Goal: Information Seeking & Learning: Learn about a topic

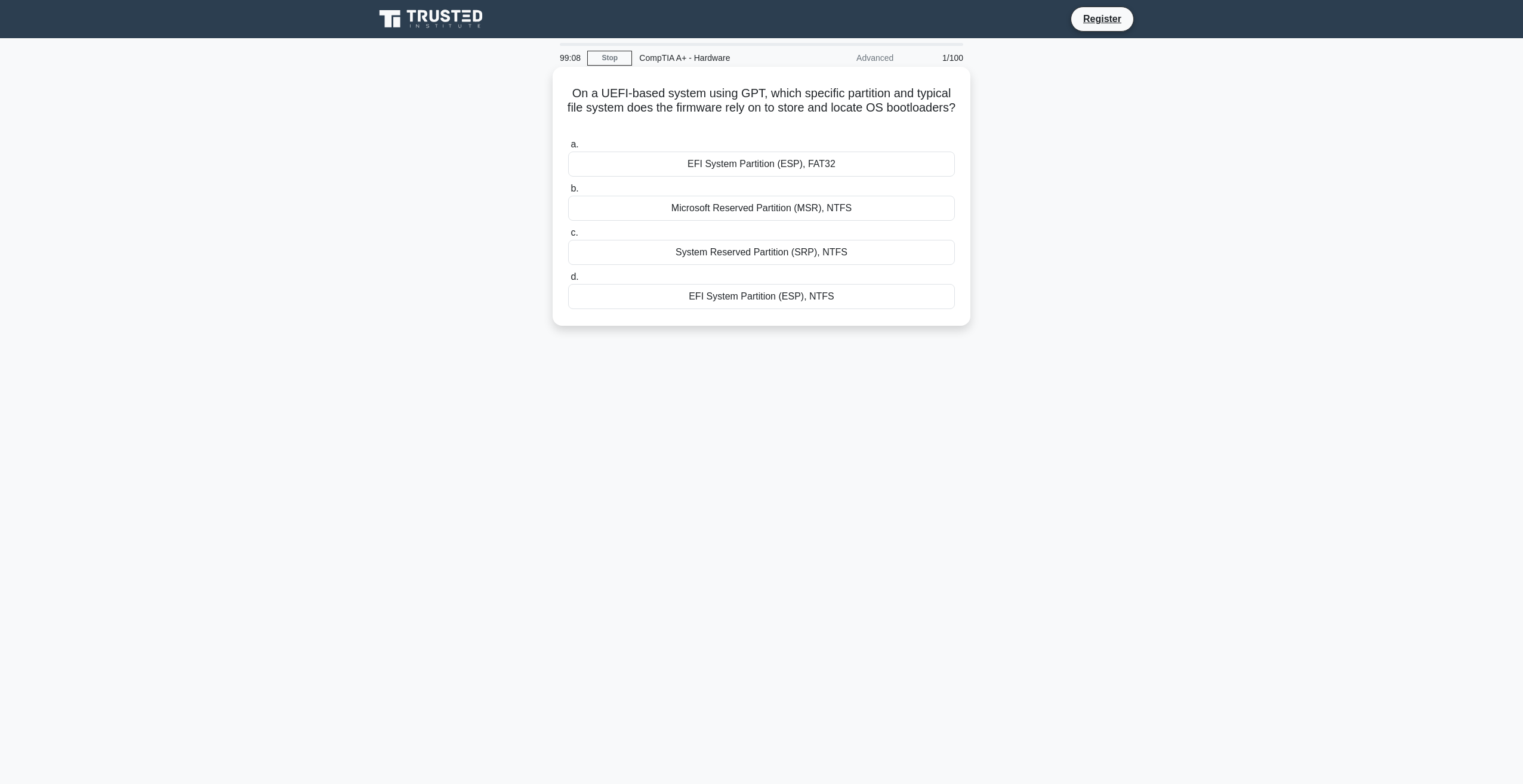
click at [540, 167] on div "EFI System Partition (ESP), FAT32" at bounding box center [761, 163] width 387 height 25
click at [540, 148] on input "a. EFI System Partition (ESP), FAT32" at bounding box center [568, 144] width 0 height 8
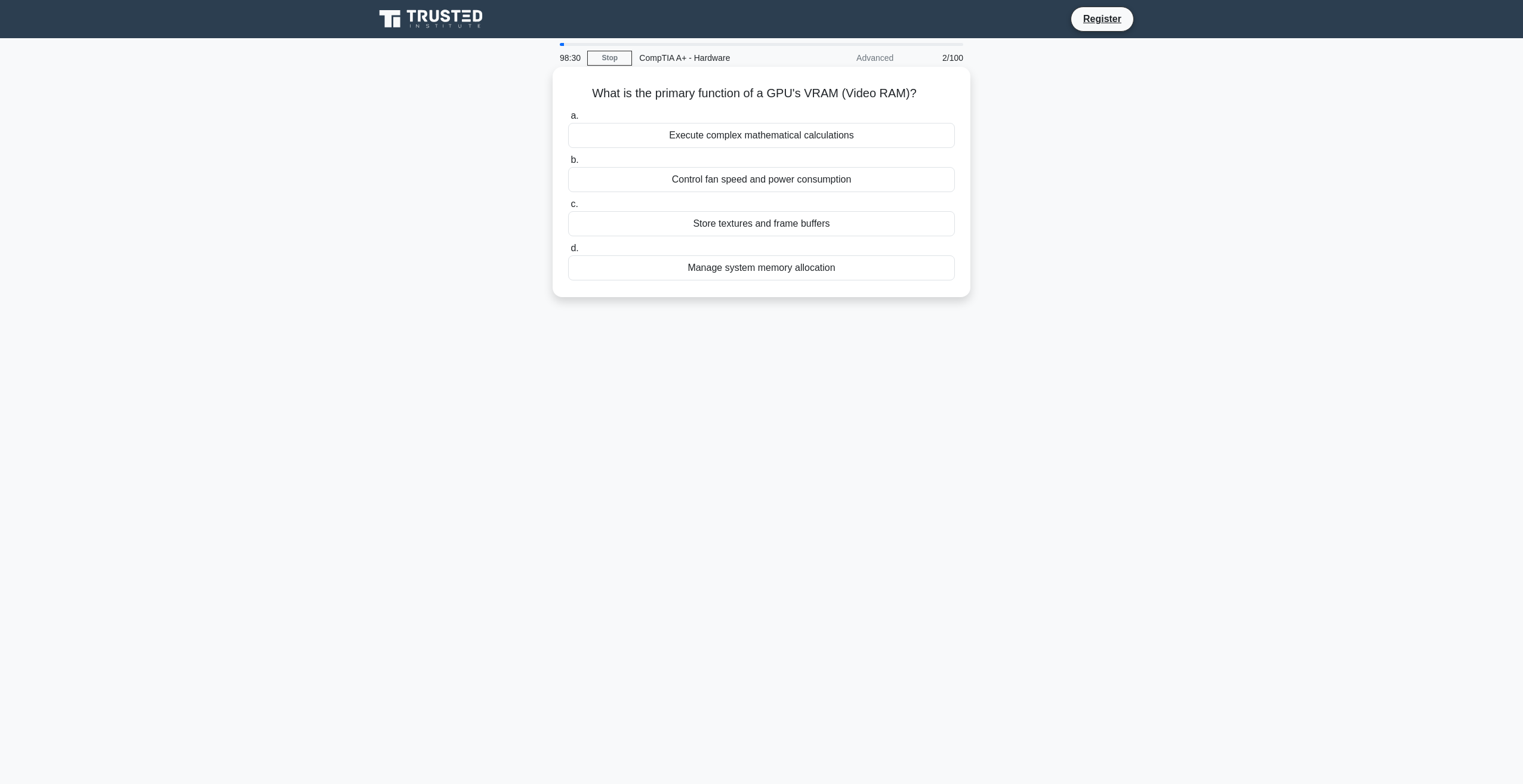
click at [540, 136] on div "Execute complex mathematical calculations" at bounding box center [761, 135] width 387 height 25
click at [540, 120] on input "a. Execute complex mathematical calculations" at bounding box center [568, 116] width 0 height 8
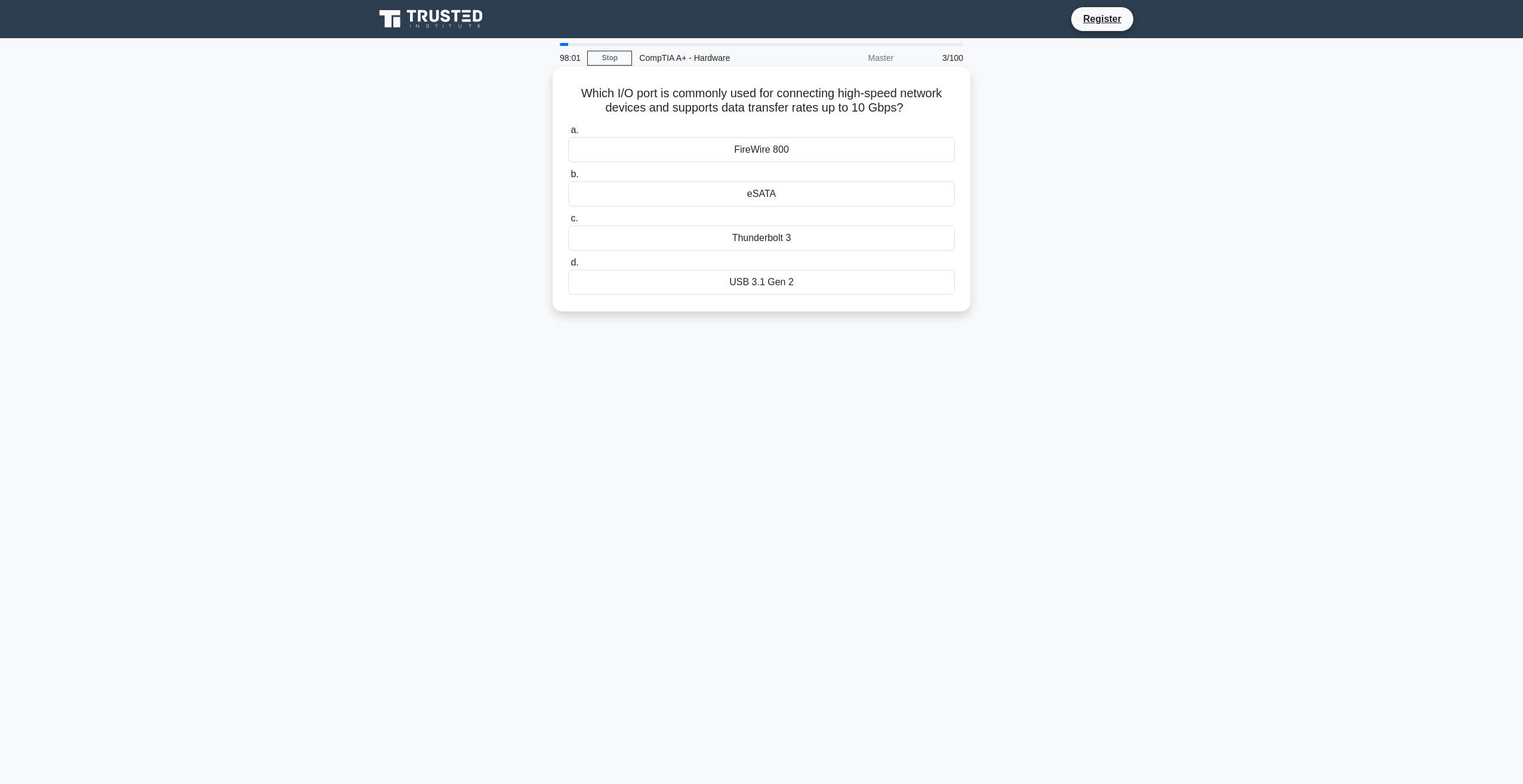
click at [540, 283] on div "USB 3.1 Gen 2" at bounding box center [761, 282] width 387 height 25
click at [540, 266] on input "d. USB 3.1 Gen 2" at bounding box center [568, 262] width 0 height 8
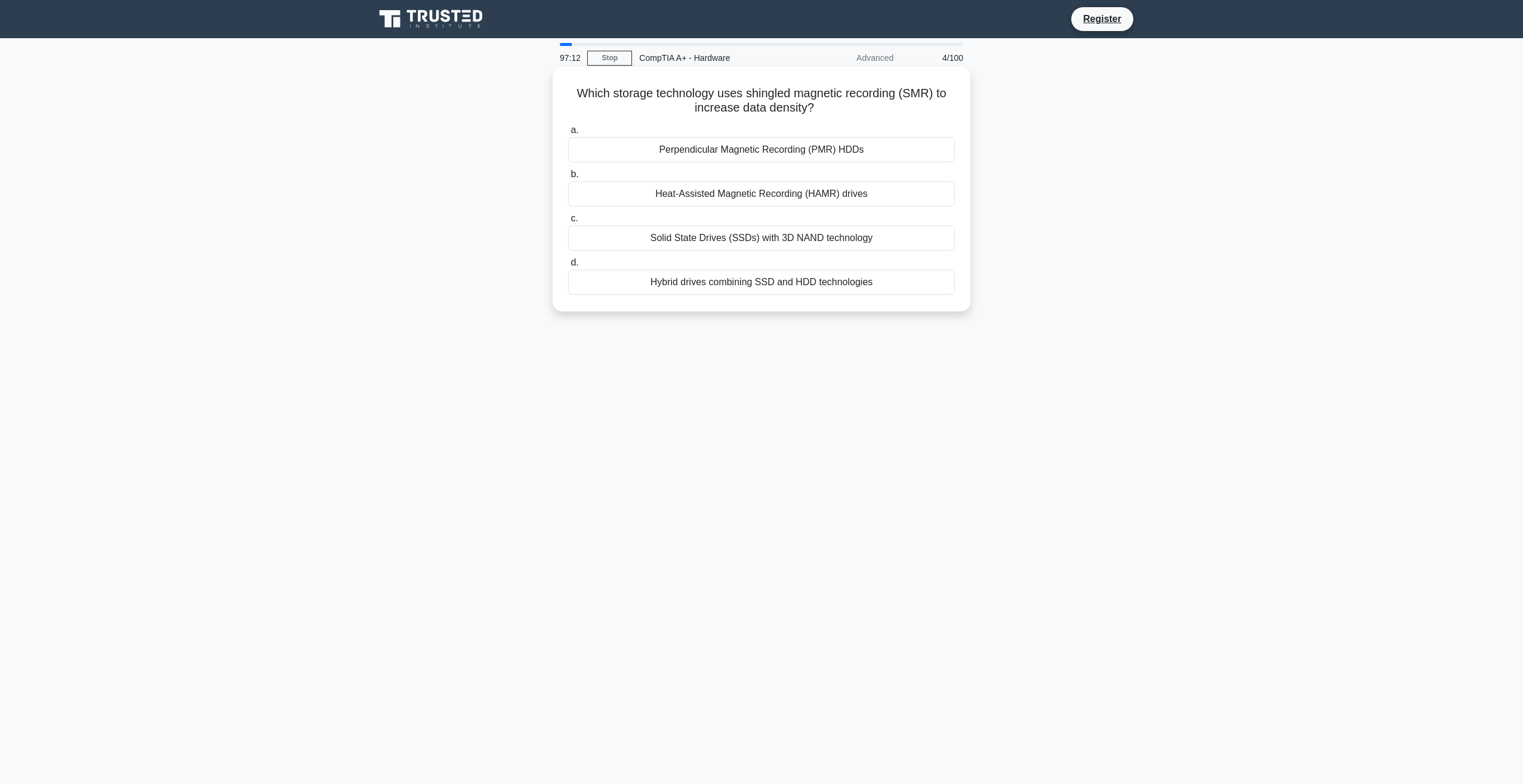
click at [540, 235] on div "Solid State Drives (SSDs) with 3D NAND technology" at bounding box center [761, 237] width 387 height 25
click at [540, 222] on input "c. Solid State Drives (SSDs) with 3D NAND technology" at bounding box center [568, 218] width 0 height 8
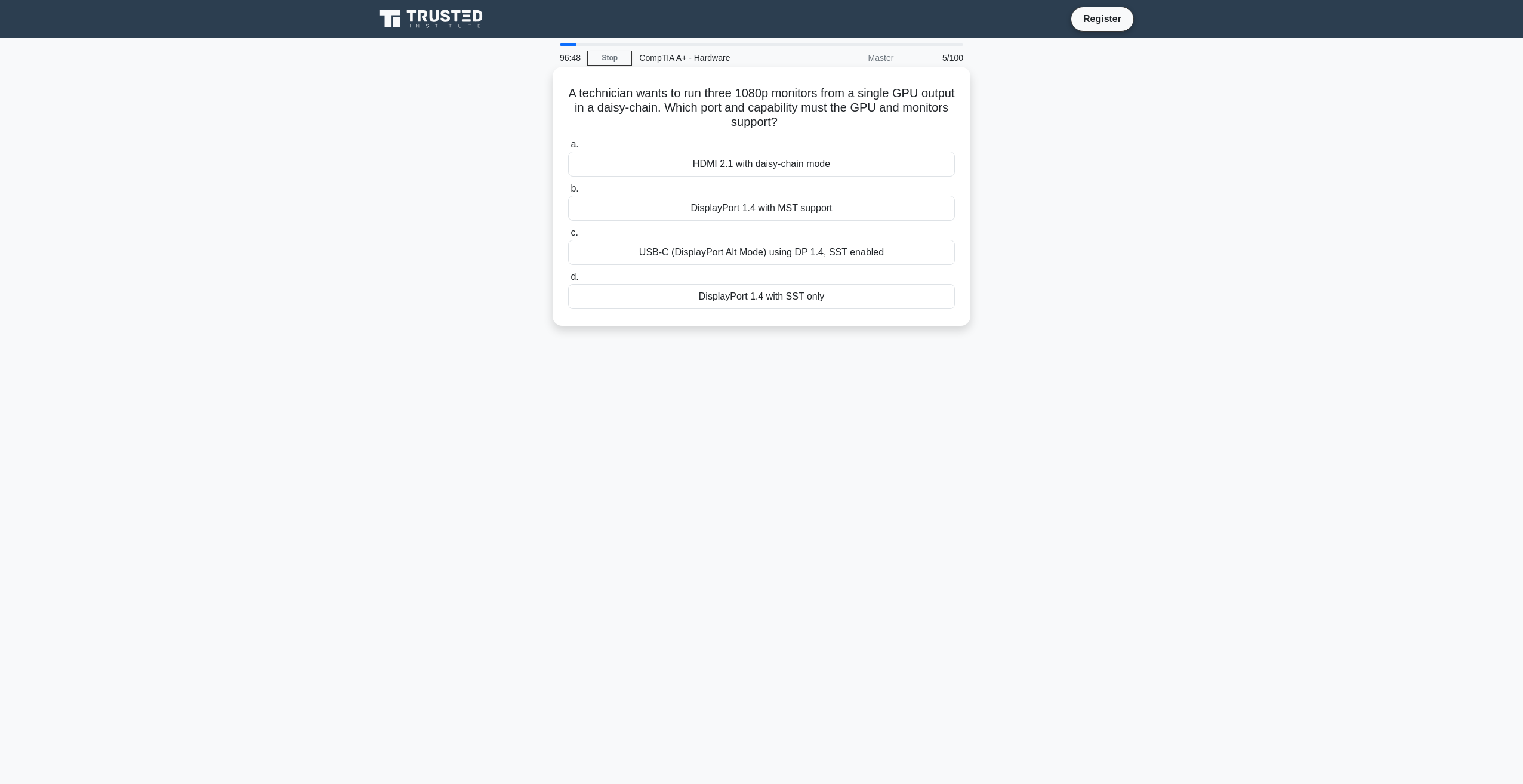
click at [540, 297] on div "DisplayPort 1.4 with SST only" at bounding box center [761, 296] width 387 height 25
click at [540, 281] on input "d. DisplayPort 1.4 with SST only" at bounding box center [568, 277] width 0 height 8
click at [540, 174] on div "M.2 Key A" at bounding box center [761, 163] width 387 height 25
click at [540, 148] on input "a. M.2 Key A" at bounding box center [568, 144] width 0 height 8
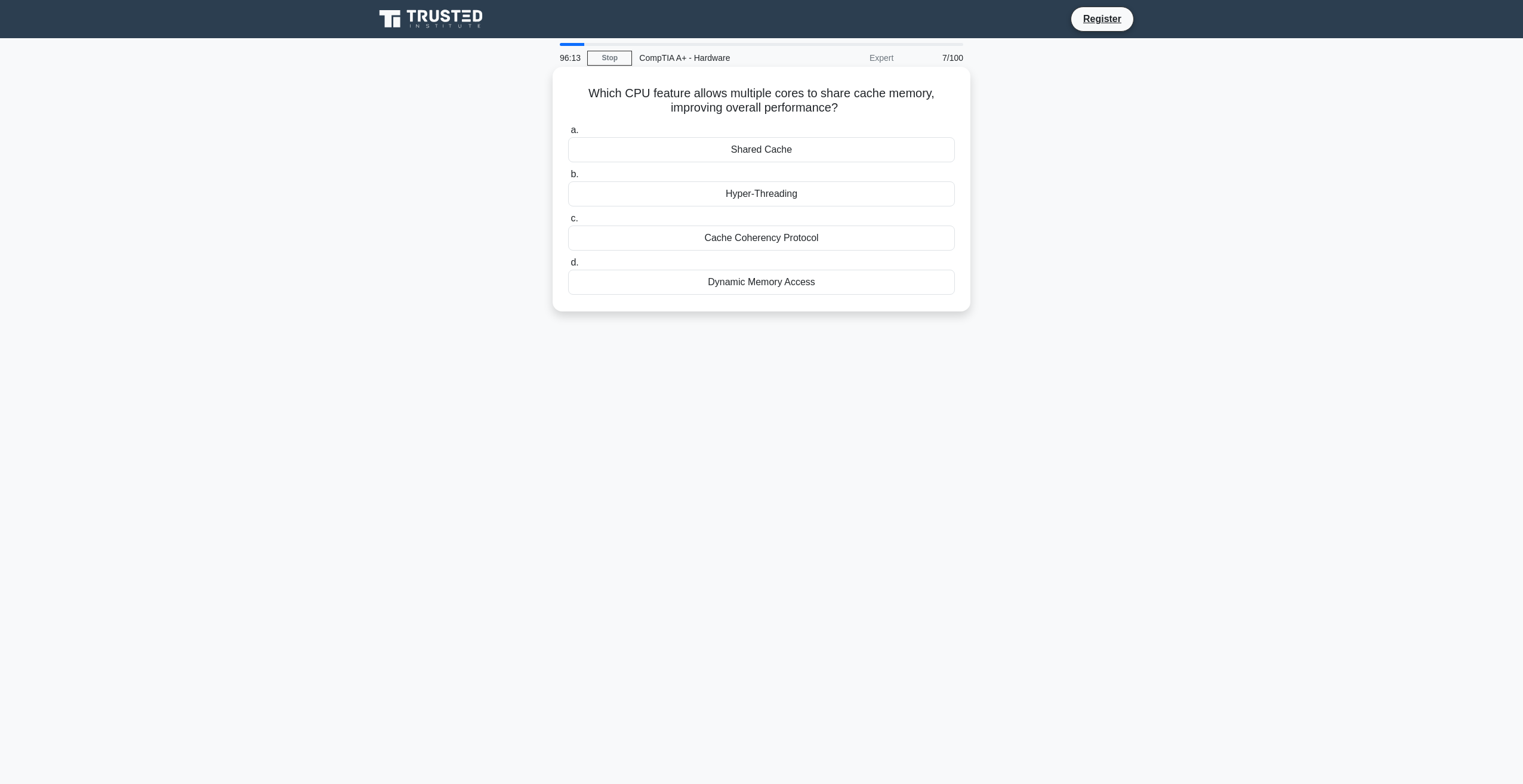
click at [540, 282] on div "Dynamic Memory Access" at bounding box center [761, 282] width 387 height 25
click at [540, 266] on input "d. Dynamic Memory Access" at bounding box center [568, 262] width 0 height 8
click at [540, 148] on div "Adaptive Video Memory" at bounding box center [761, 149] width 387 height 25
click at [540, 134] on input "a. Adaptive Video Memory" at bounding box center [568, 130] width 0 height 8
click at [540, 154] on div "Branch prediction" at bounding box center [761, 149] width 387 height 25
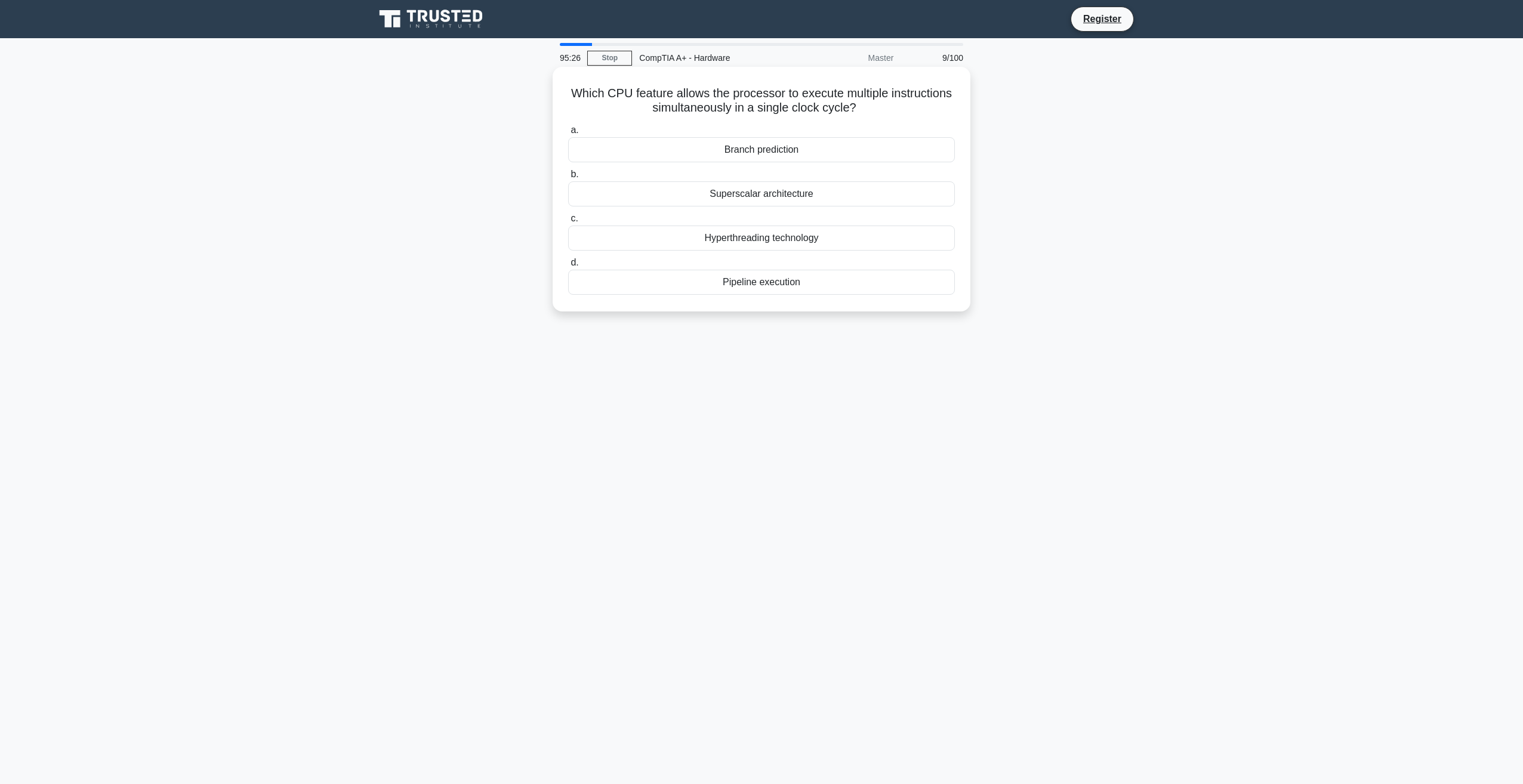
click at [540, 134] on input "a. Branch prediction" at bounding box center [568, 130] width 0 height 8
click at [540, 234] on div "USB 3.0 interface card" at bounding box center [761, 237] width 387 height 25
click at [540, 222] on input "c. USB 3.0 interface card" at bounding box center [568, 218] width 0 height 8
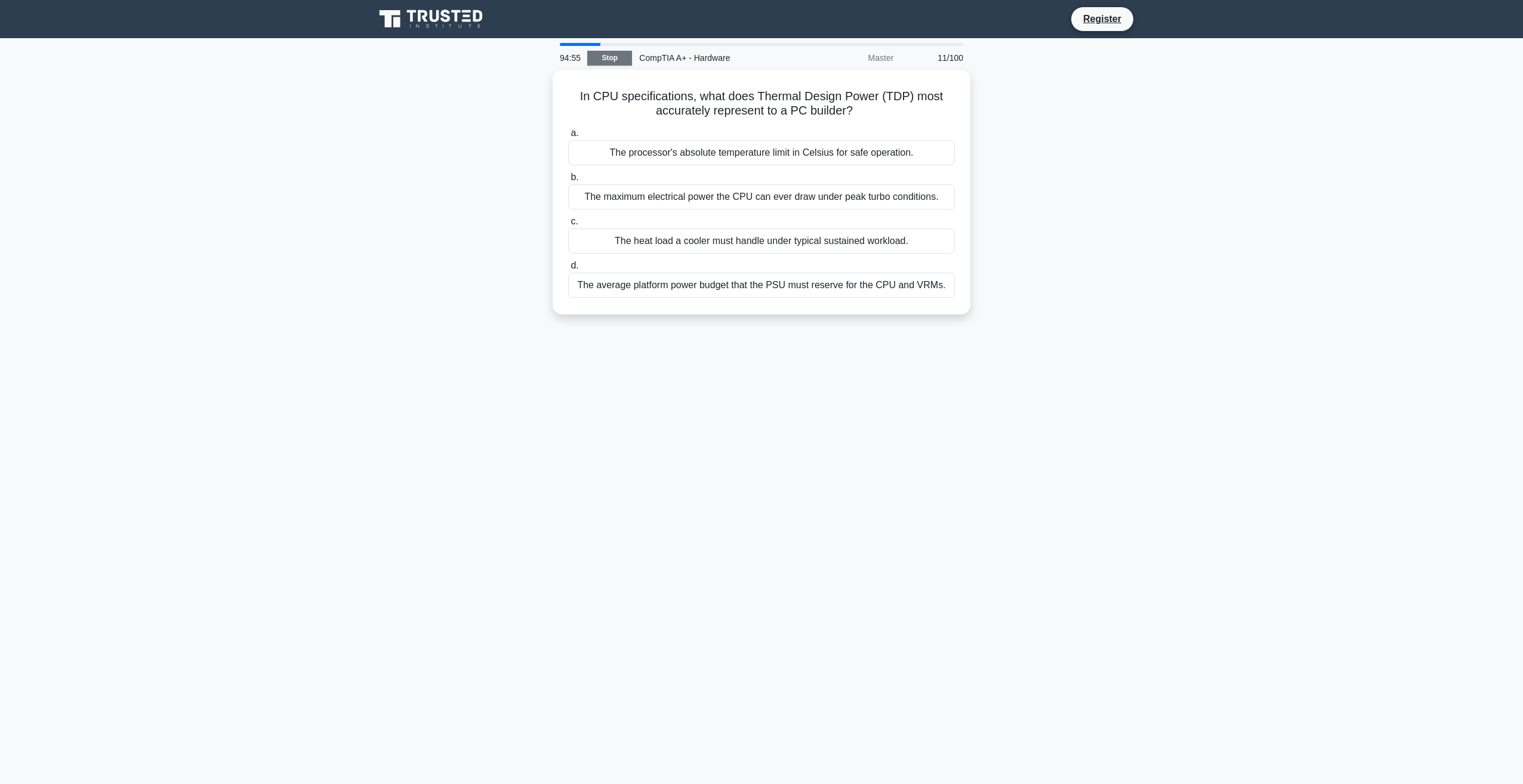
click at [540, 52] on link "Stop" at bounding box center [609, 58] width 45 height 15
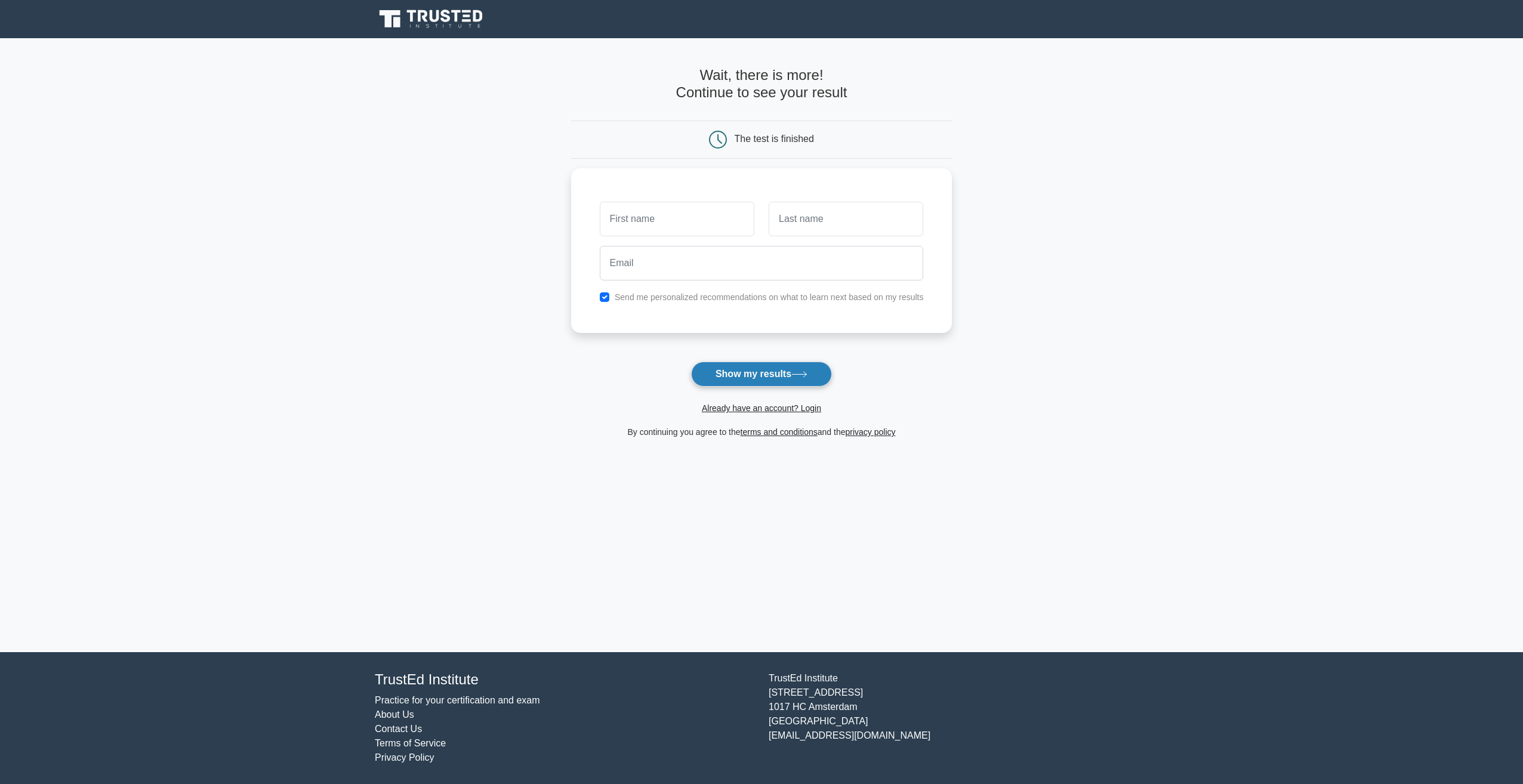
click at [761, 379] on button "Show my results" at bounding box center [761, 374] width 141 height 25
type input "nawaf"
type input "MILHY"
type input "AAPPCC@HOTMAIL.COM"
click at [760, 380] on button "Show my results" at bounding box center [761, 374] width 141 height 25
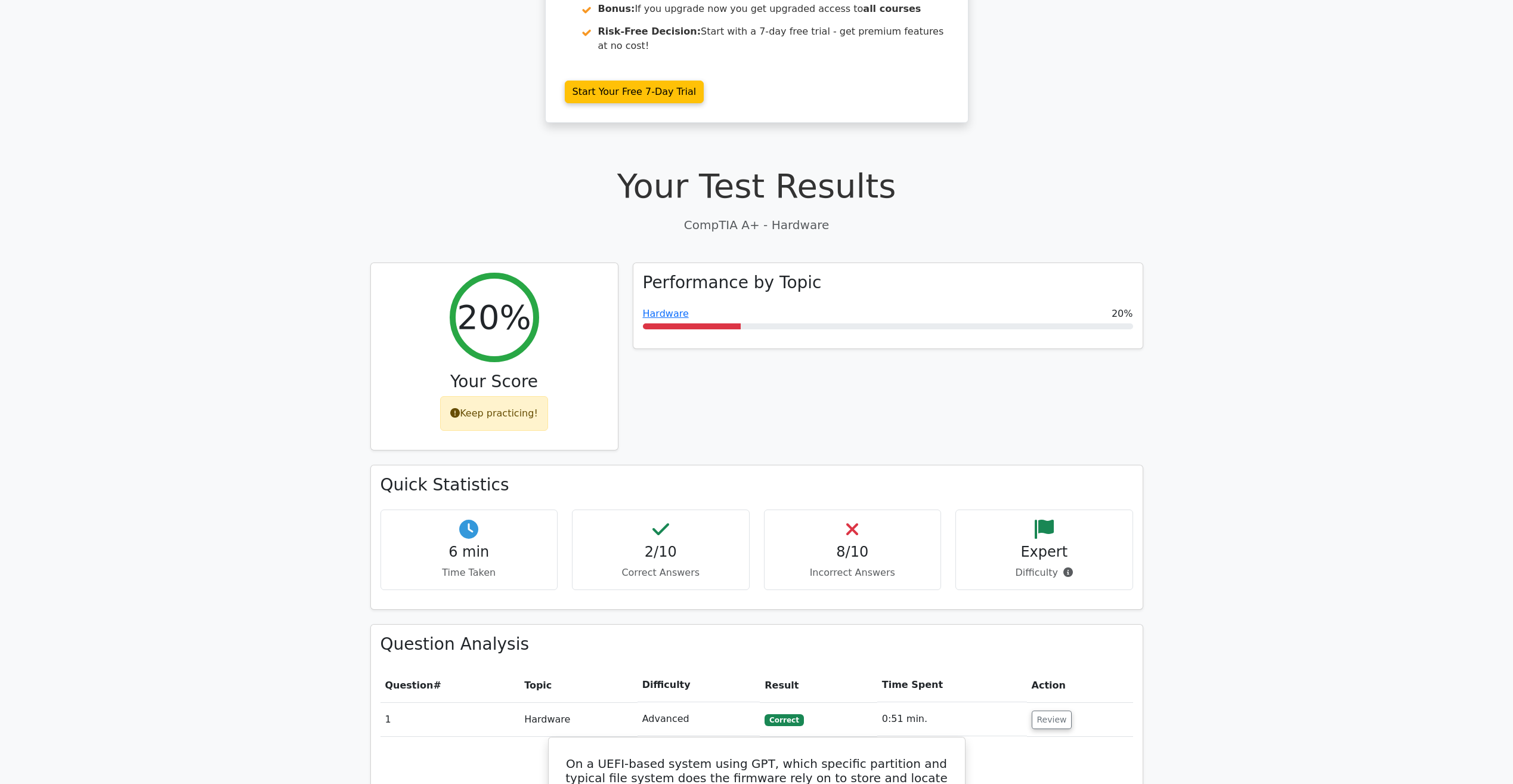
scroll to position [239, 0]
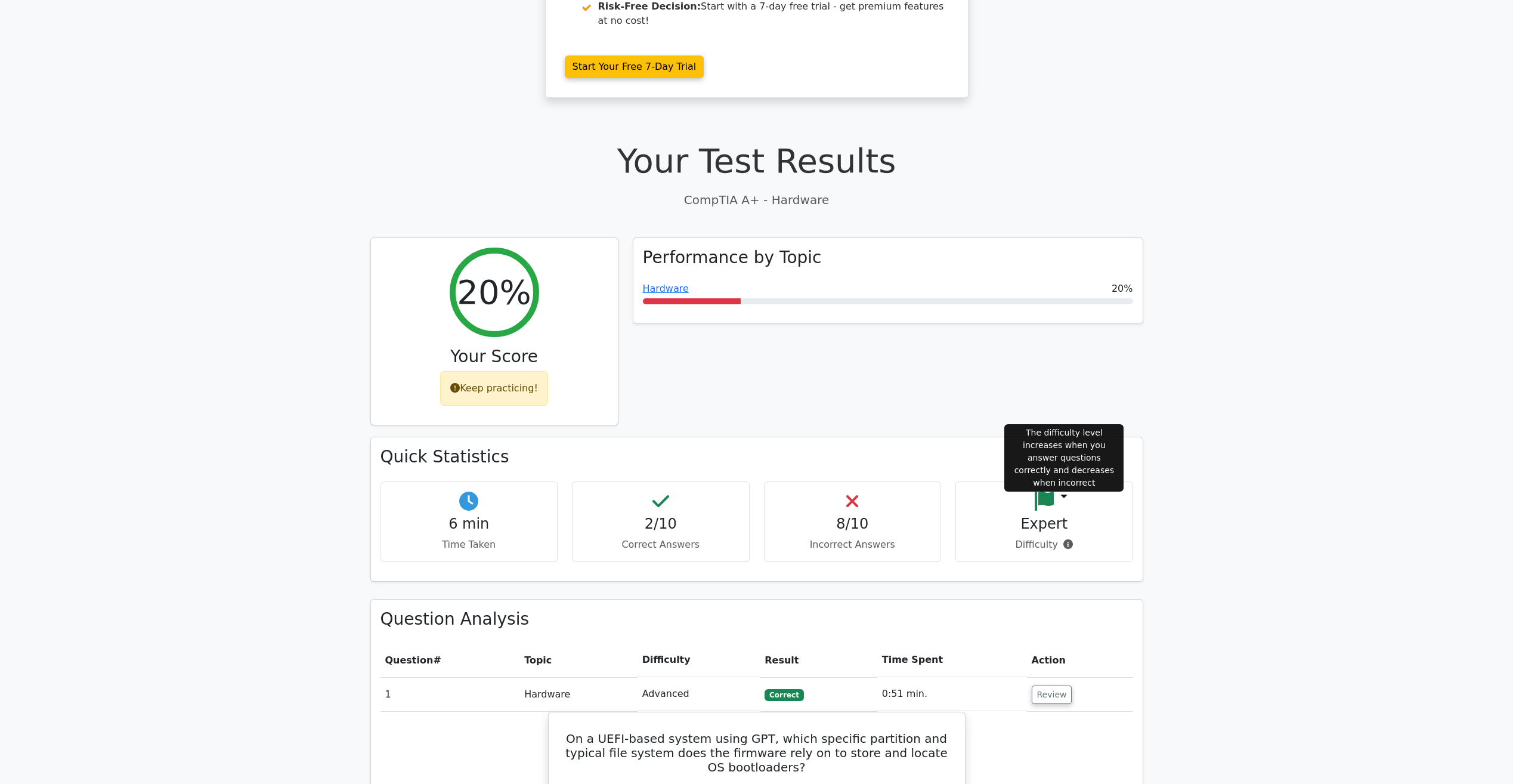
click at [1064, 539] on icon at bounding box center [1069, 544] width 10 height 10
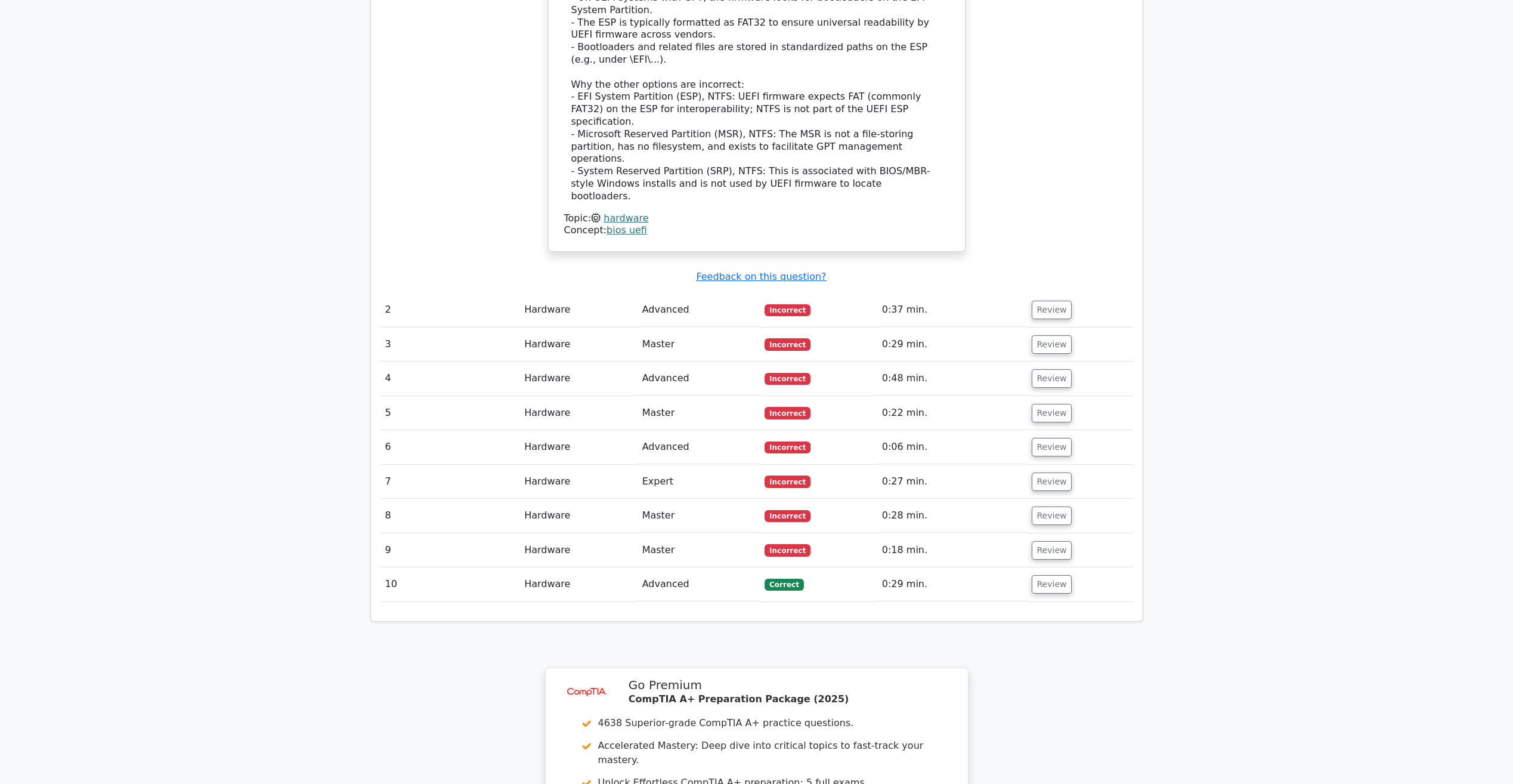
scroll to position [1260, 0]
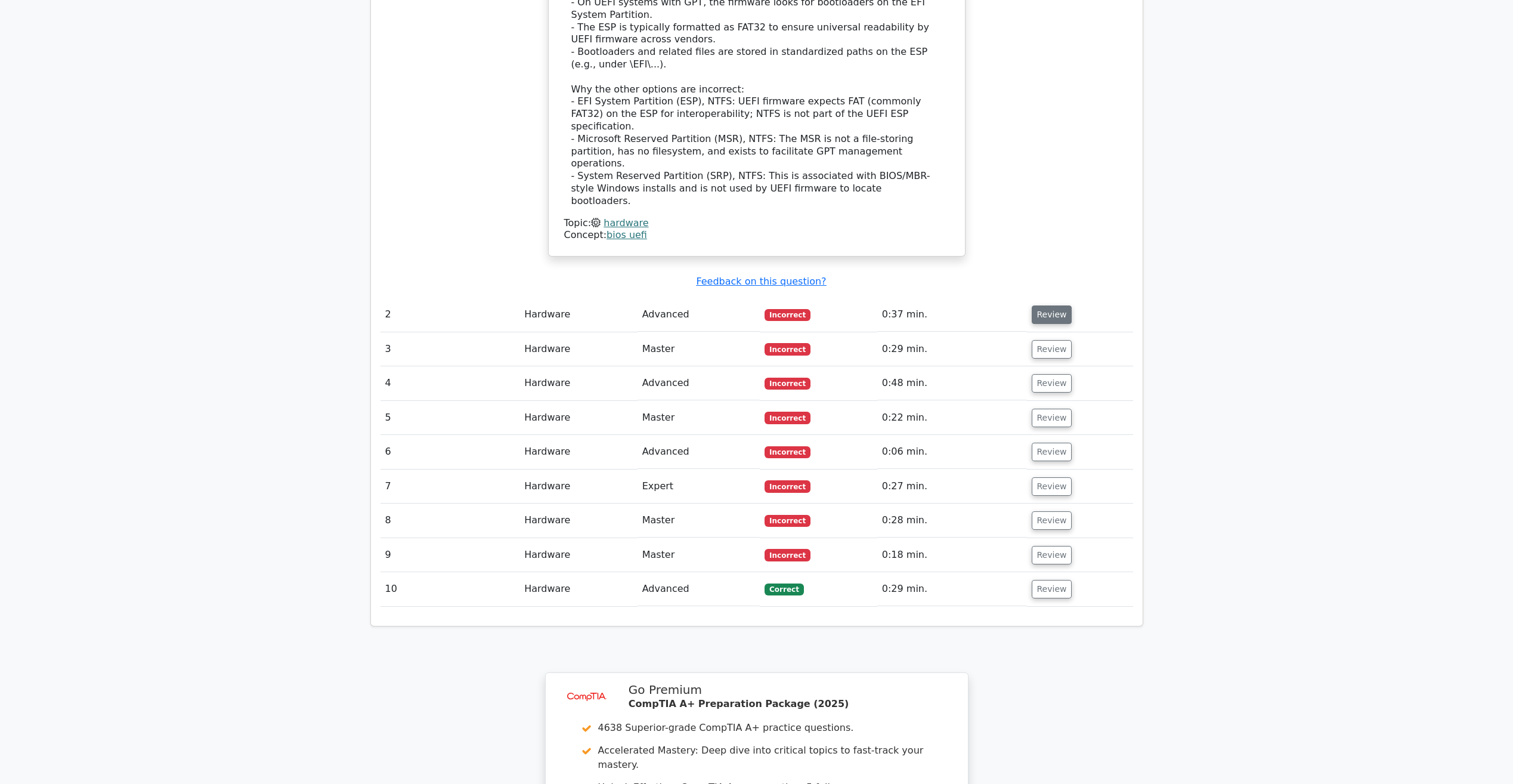
click at [1039, 305] on button "Review" at bounding box center [1052, 314] width 40 height 18
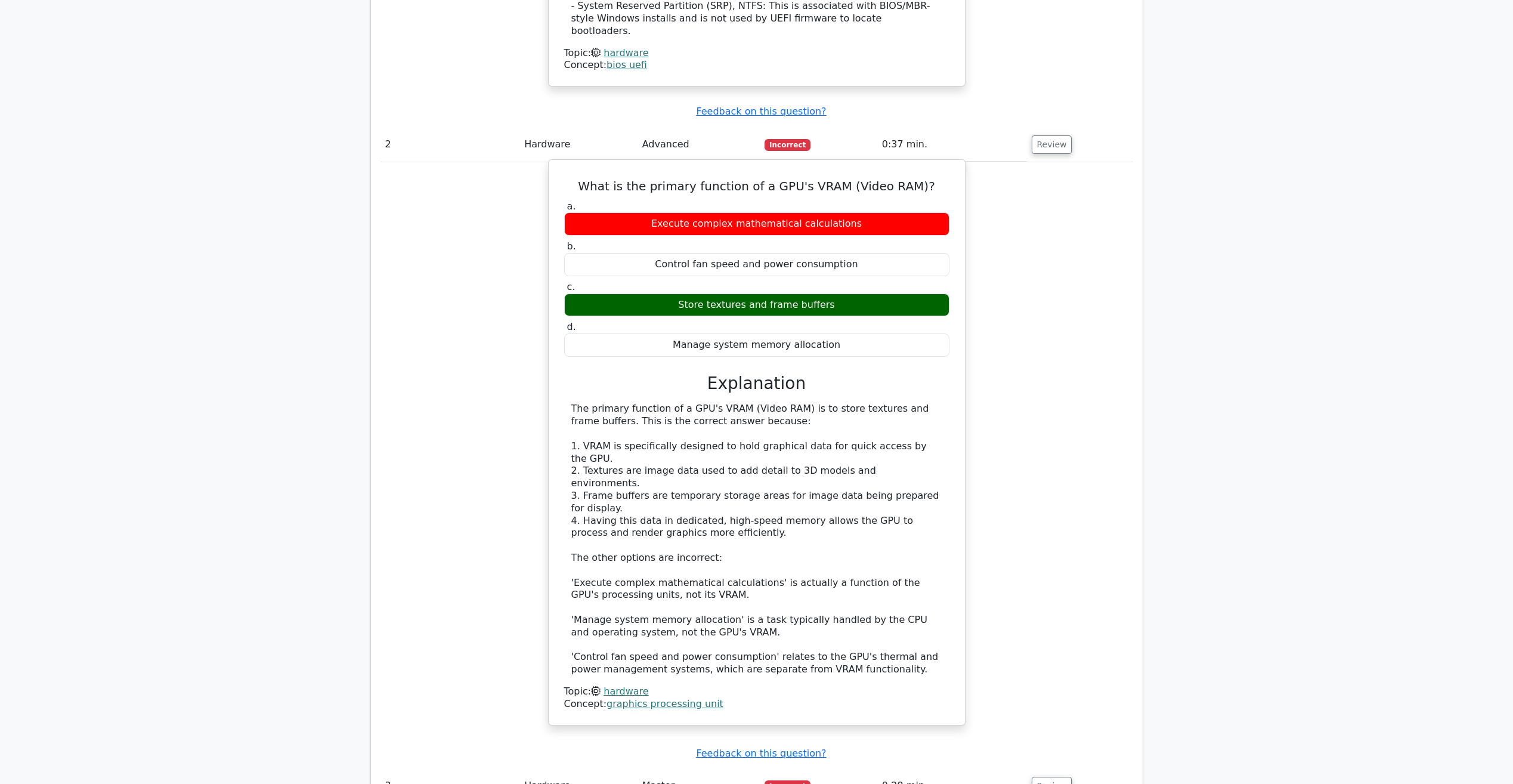
scroll to position [1379, 0]
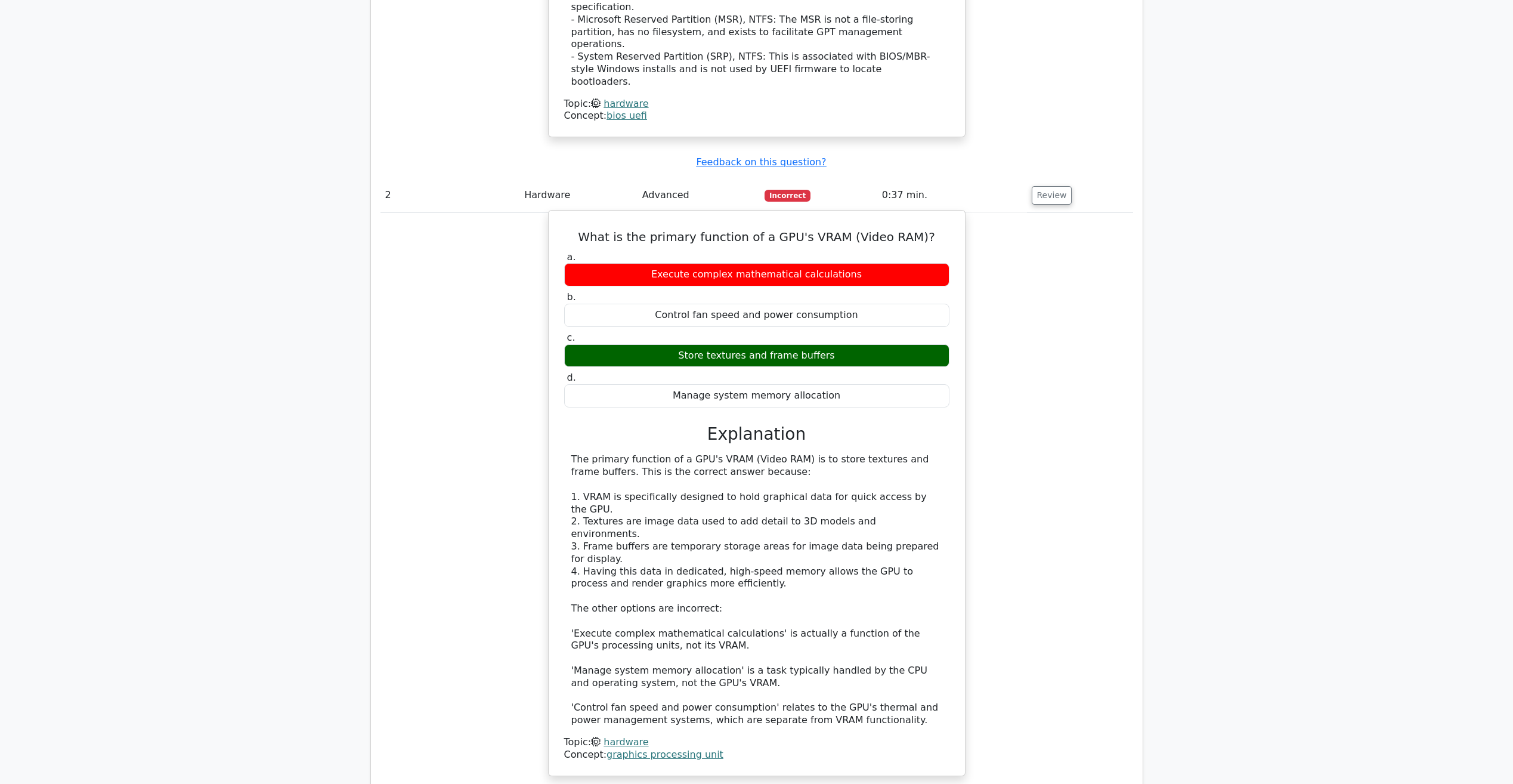
drag, startPoint x: 838, startPoint y: 271, endPoint x: 669, endPoint y: 285, distance: 169.6
click at [669, 344] on div "Store textures and frame buffers" at bounding box center [756, 355] width 385 height 23
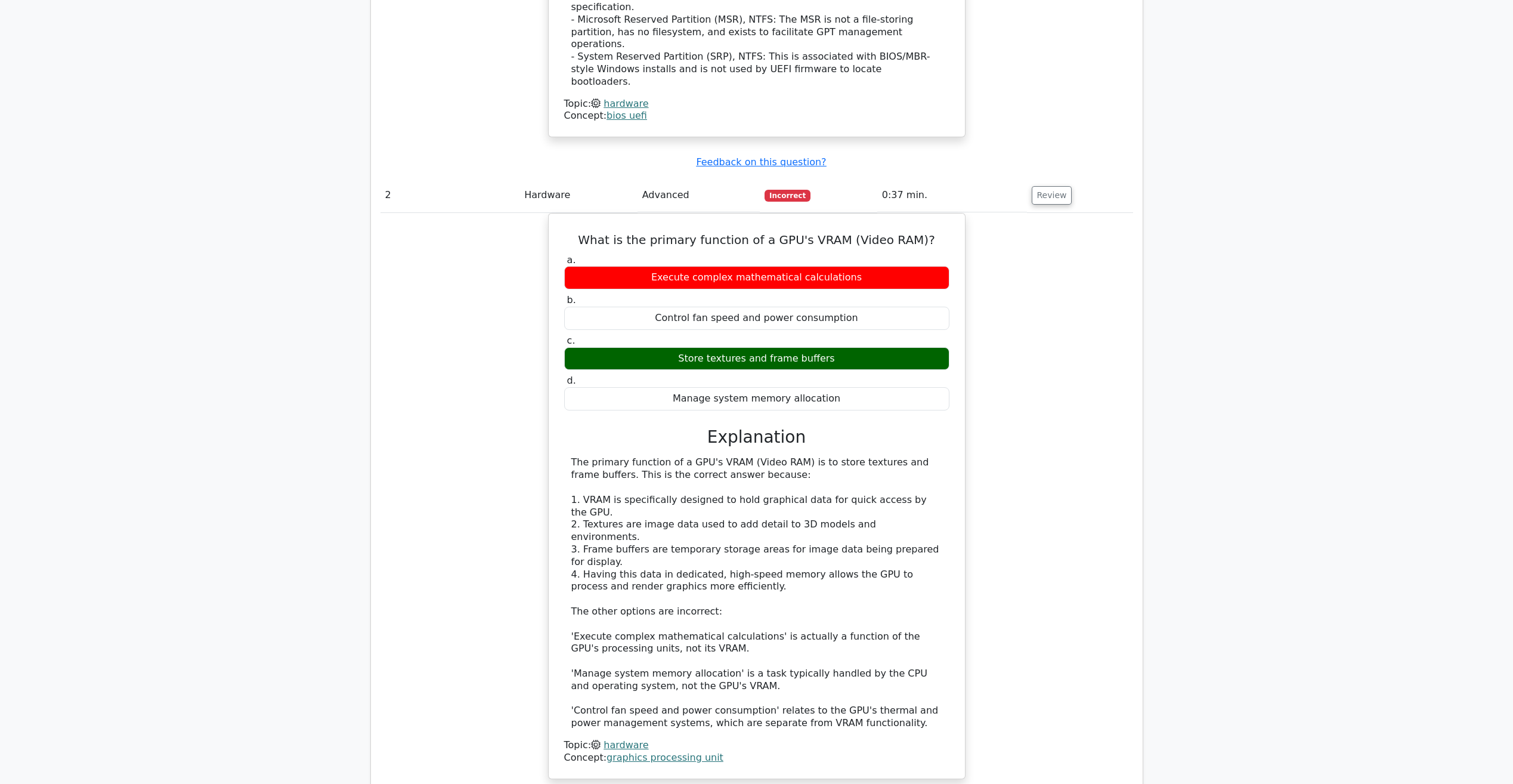
click at [1077, 335] on div "What is the primary function of a GPU's VRAM (Video RAM)? a. Execute complex ma…" at bounding box center [757, 503] width 753 height 581
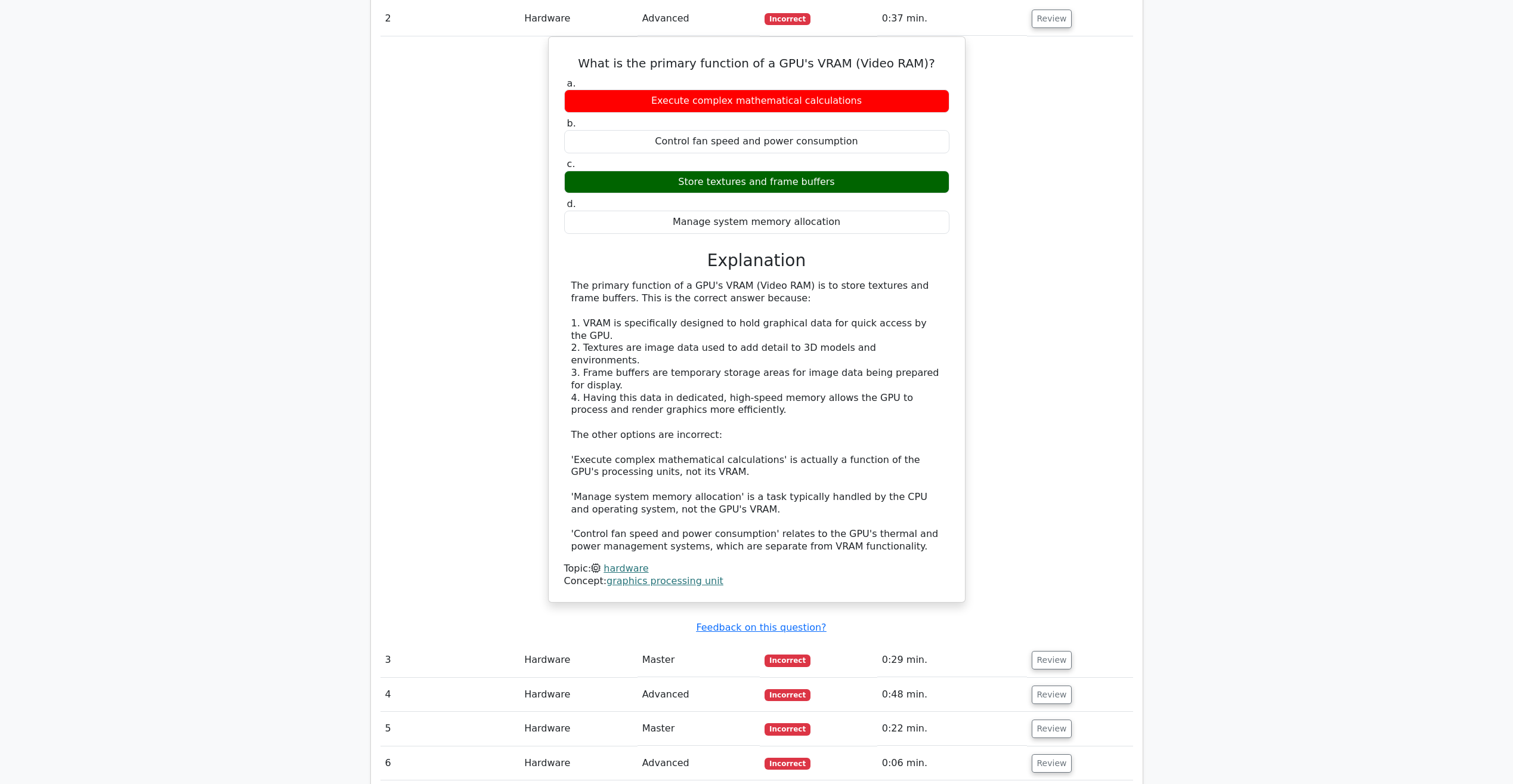
scroll to position [1558, 0]
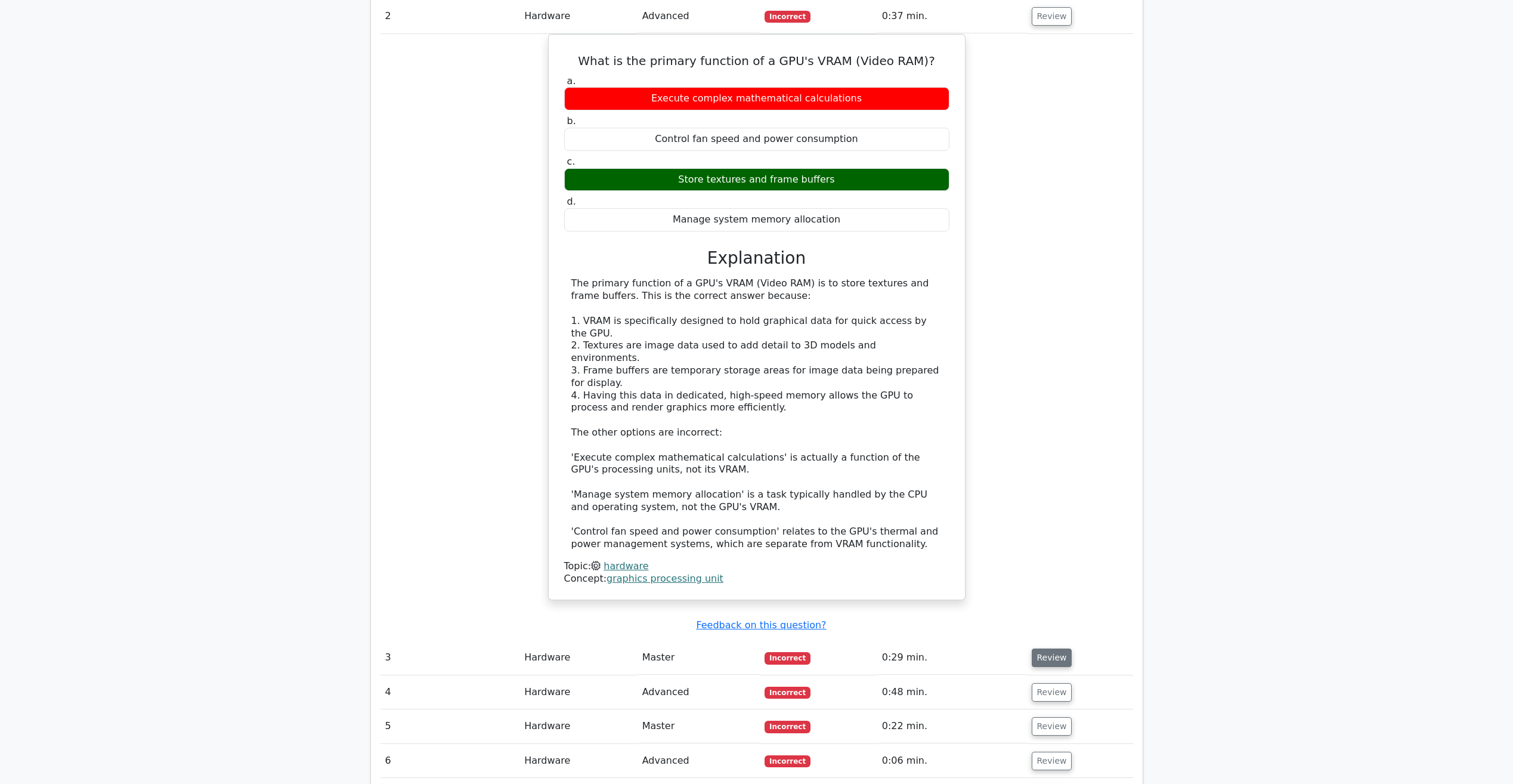
click at [1057, 648] on button "Review" at bounding box center [1052, 658] width 40 height 18
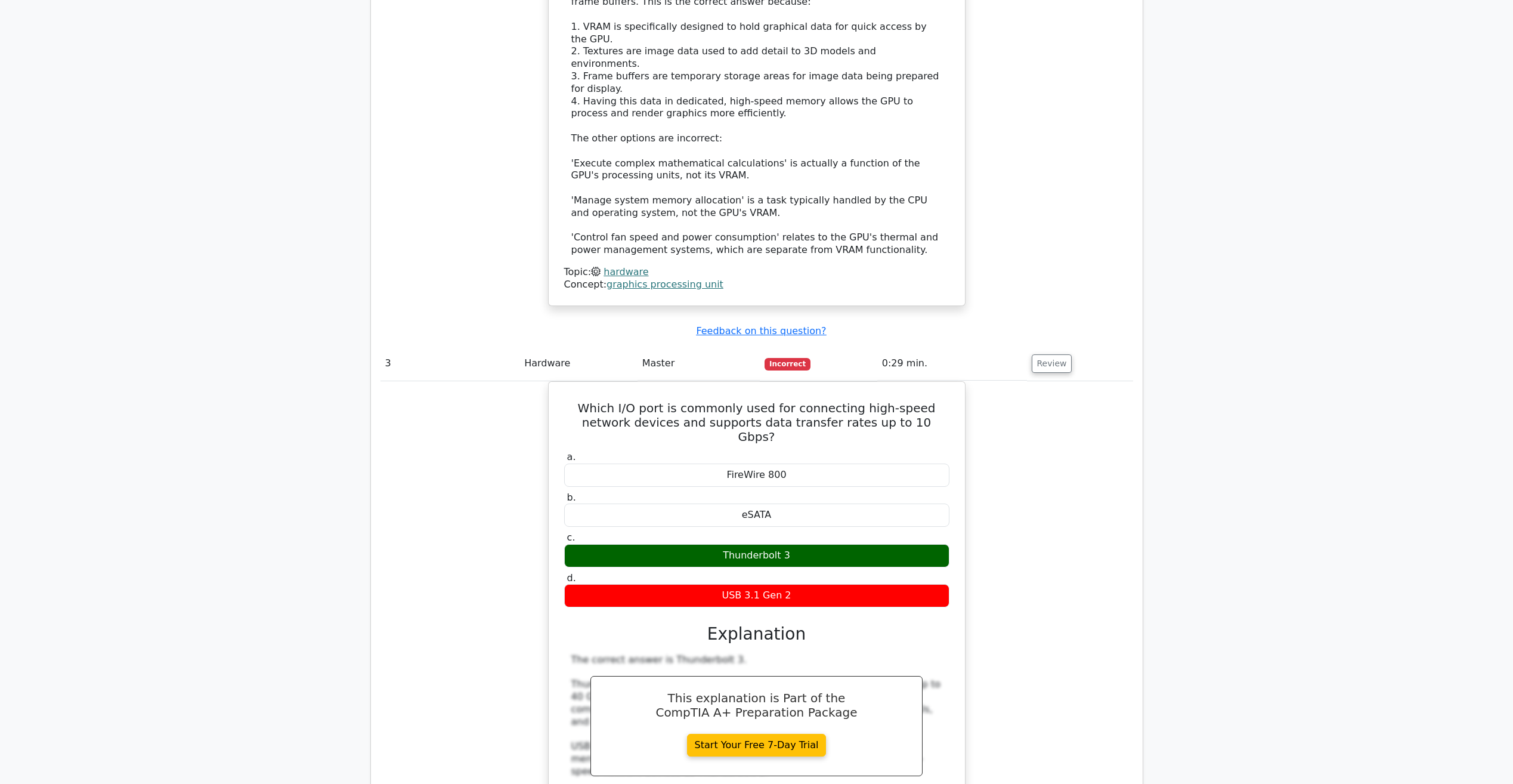
scroll to position [1857, 0]
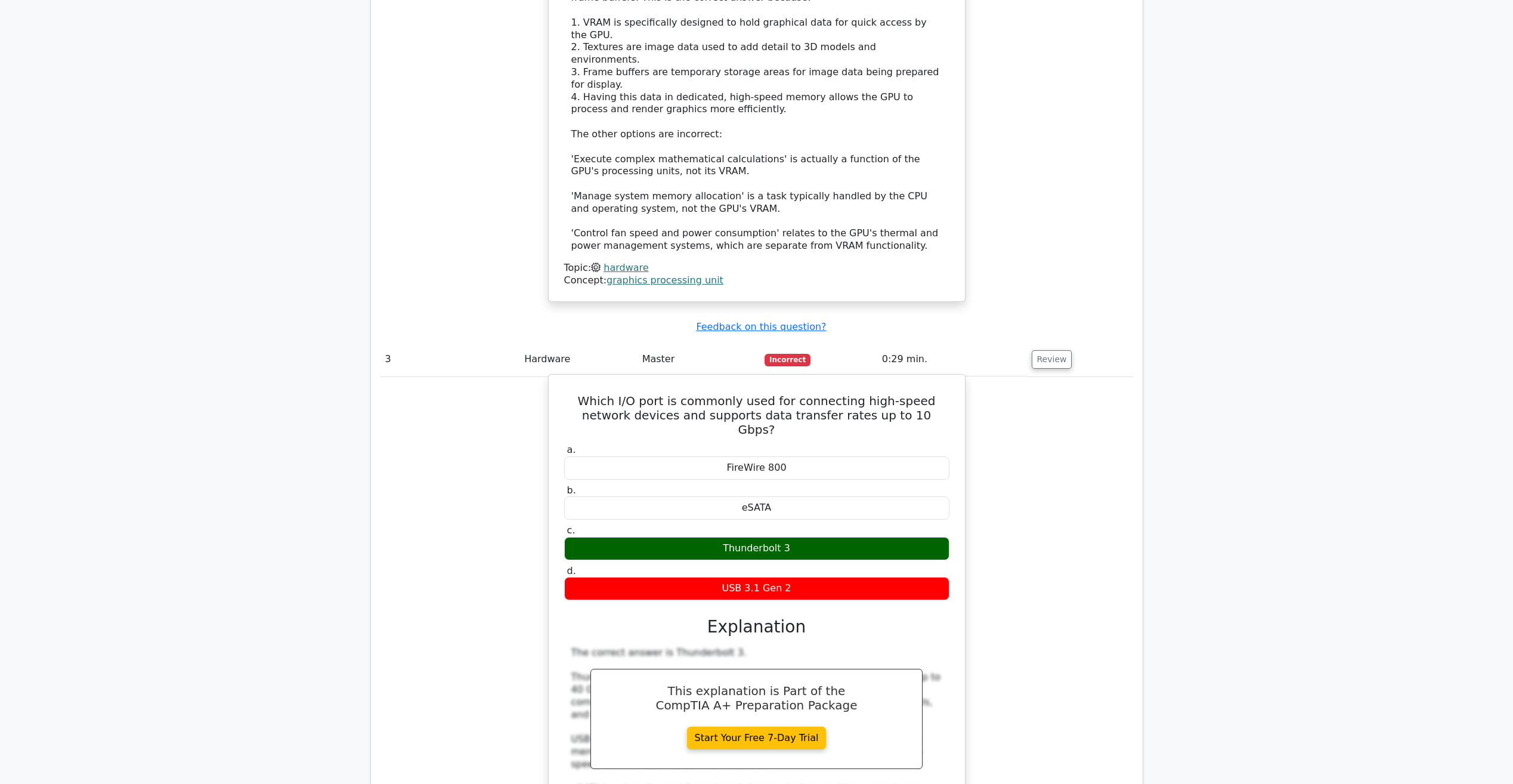
drag, startPoint x: 781, startPoint y: 412, endPoint x: 670, endPoint y: 408, distance: 111.1
click at [670, 537] on div "Thunderbolt 3" at bounding box center [756, 548] width 385 height 23
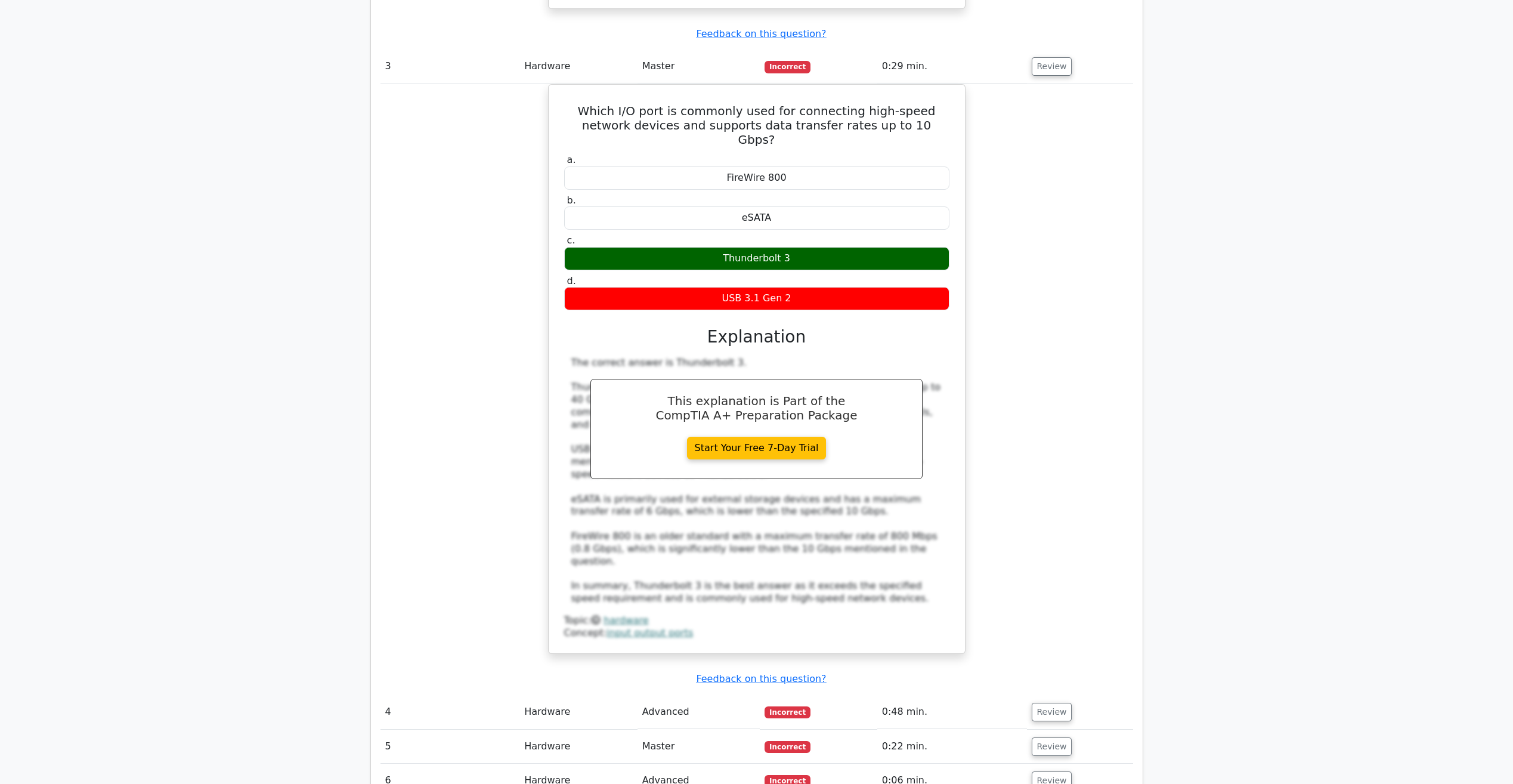
scroll to position [2155, 0]
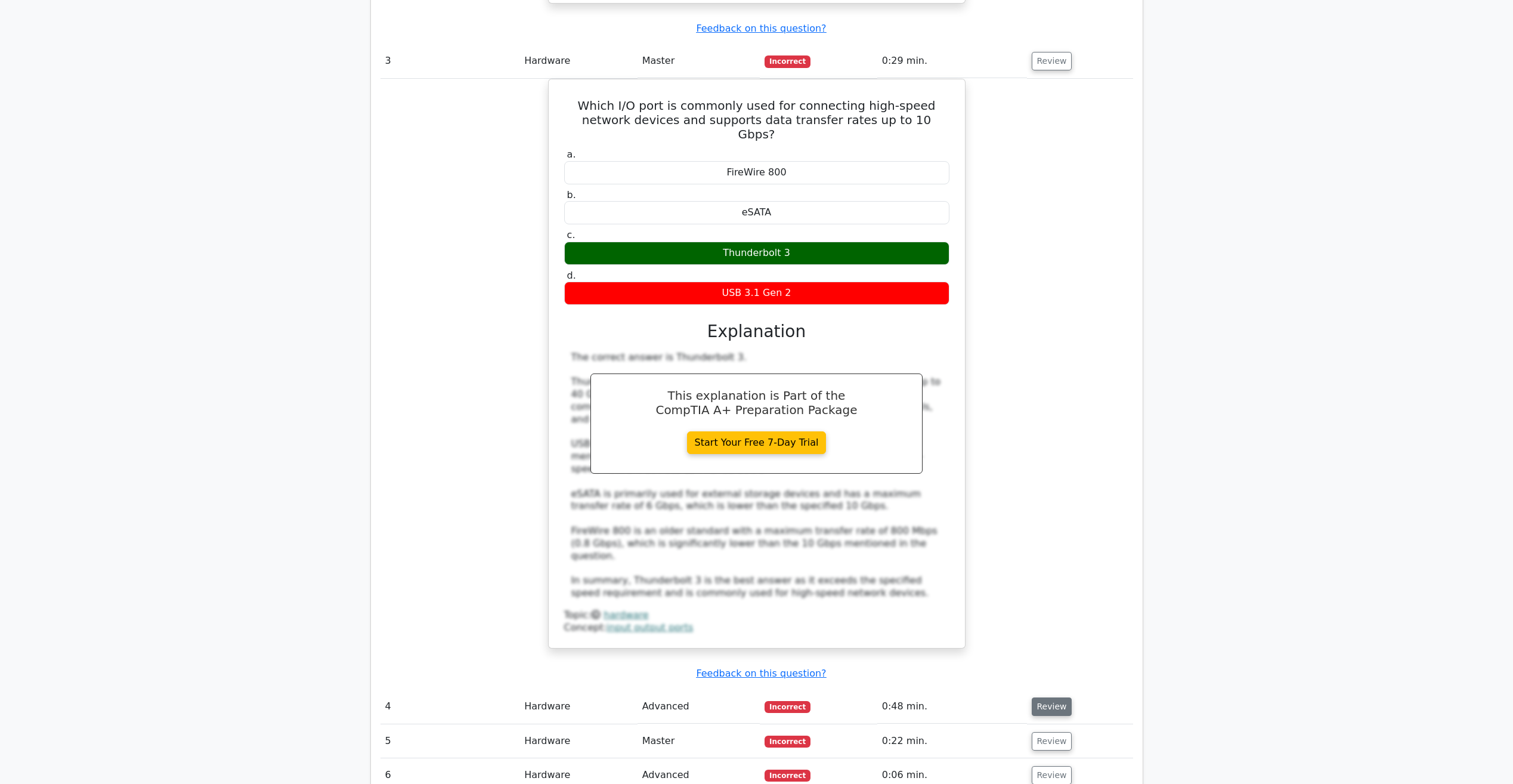
click at [1035, 697] on button "Review" at bounding box center [1052, 706] width 40 height 18
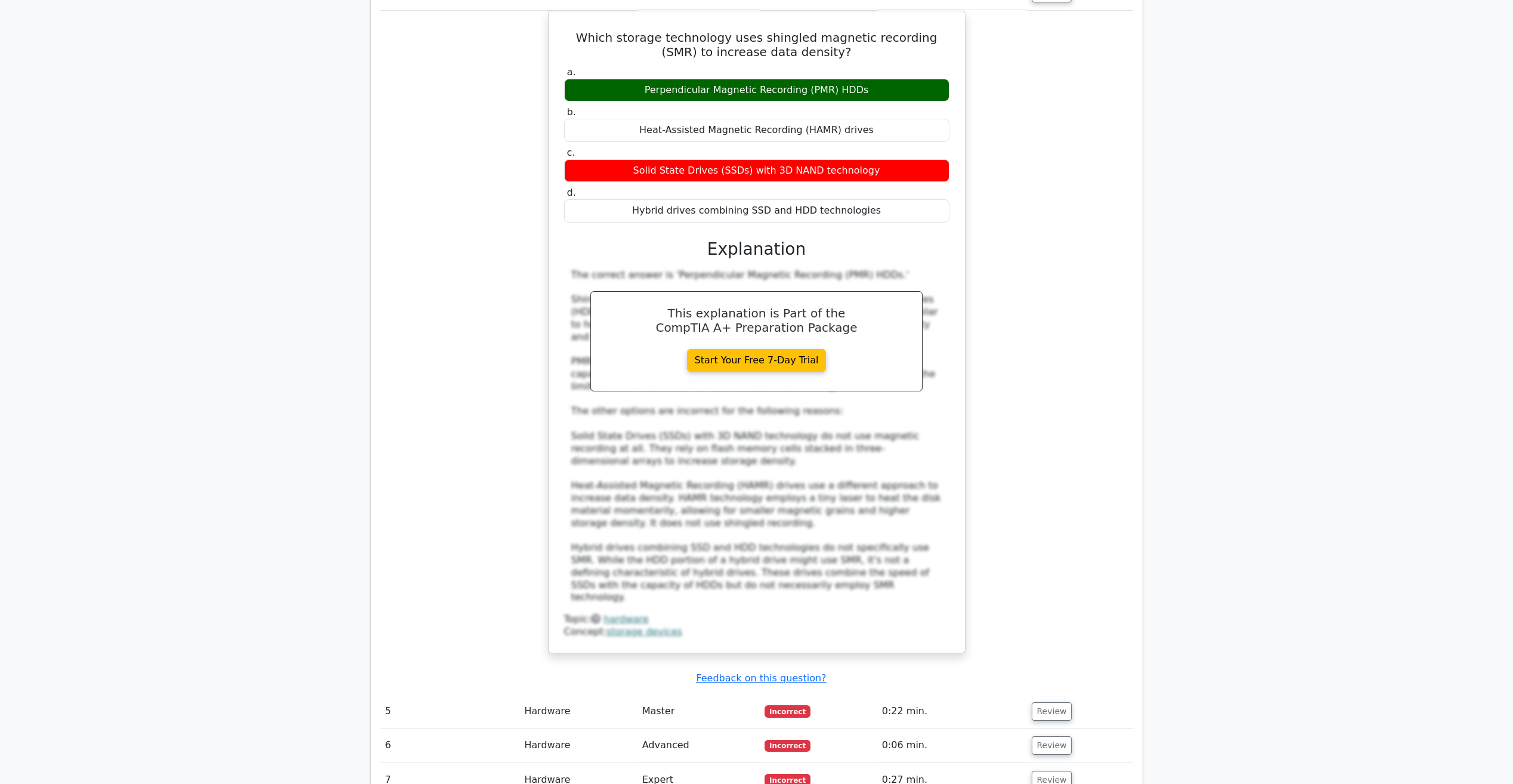
scroll to position [2870, 0]
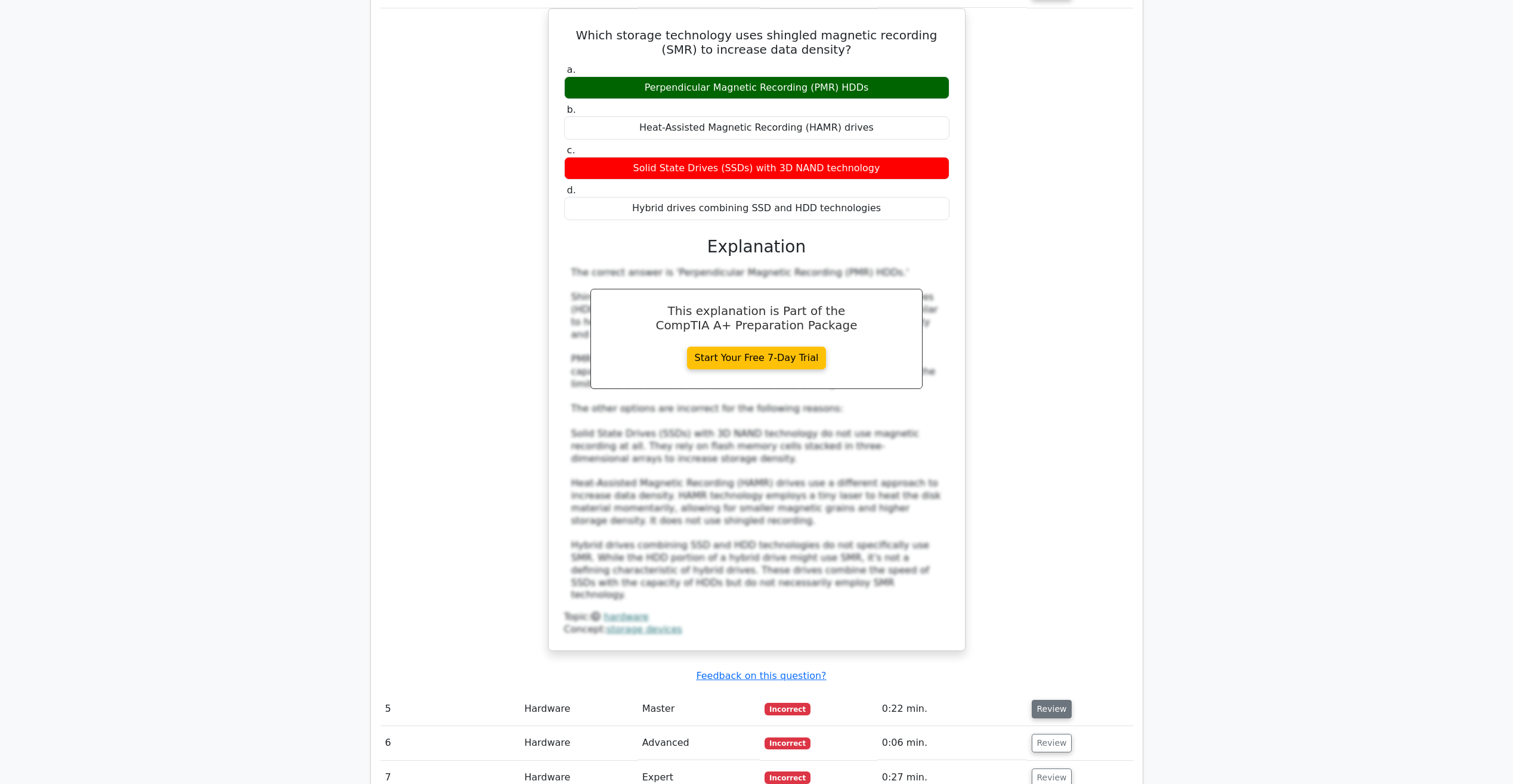
click at [1046, 699] on button "Review" at bounding box center [1052, 708] width 40 height 18
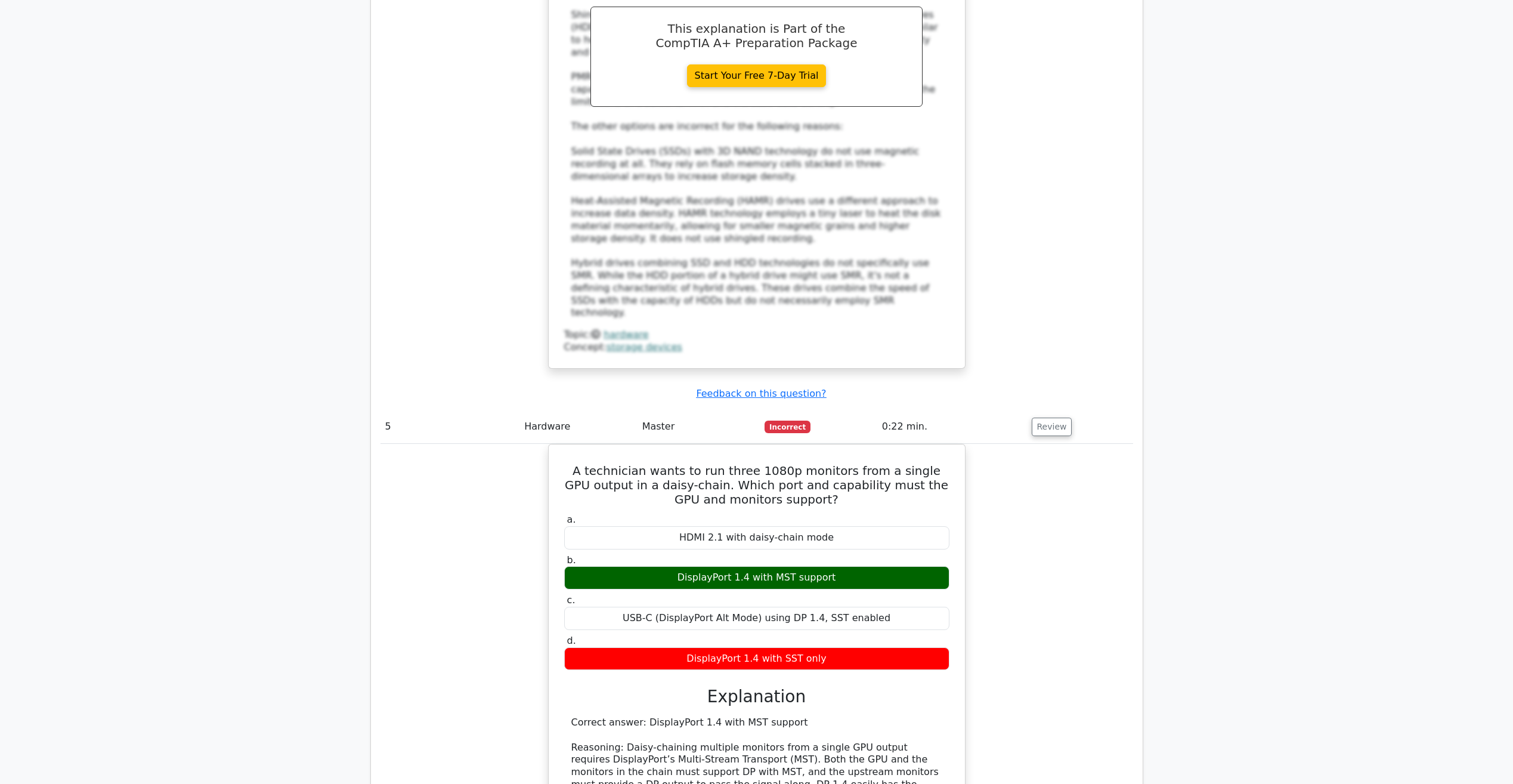
scroll to position [3168, 0]
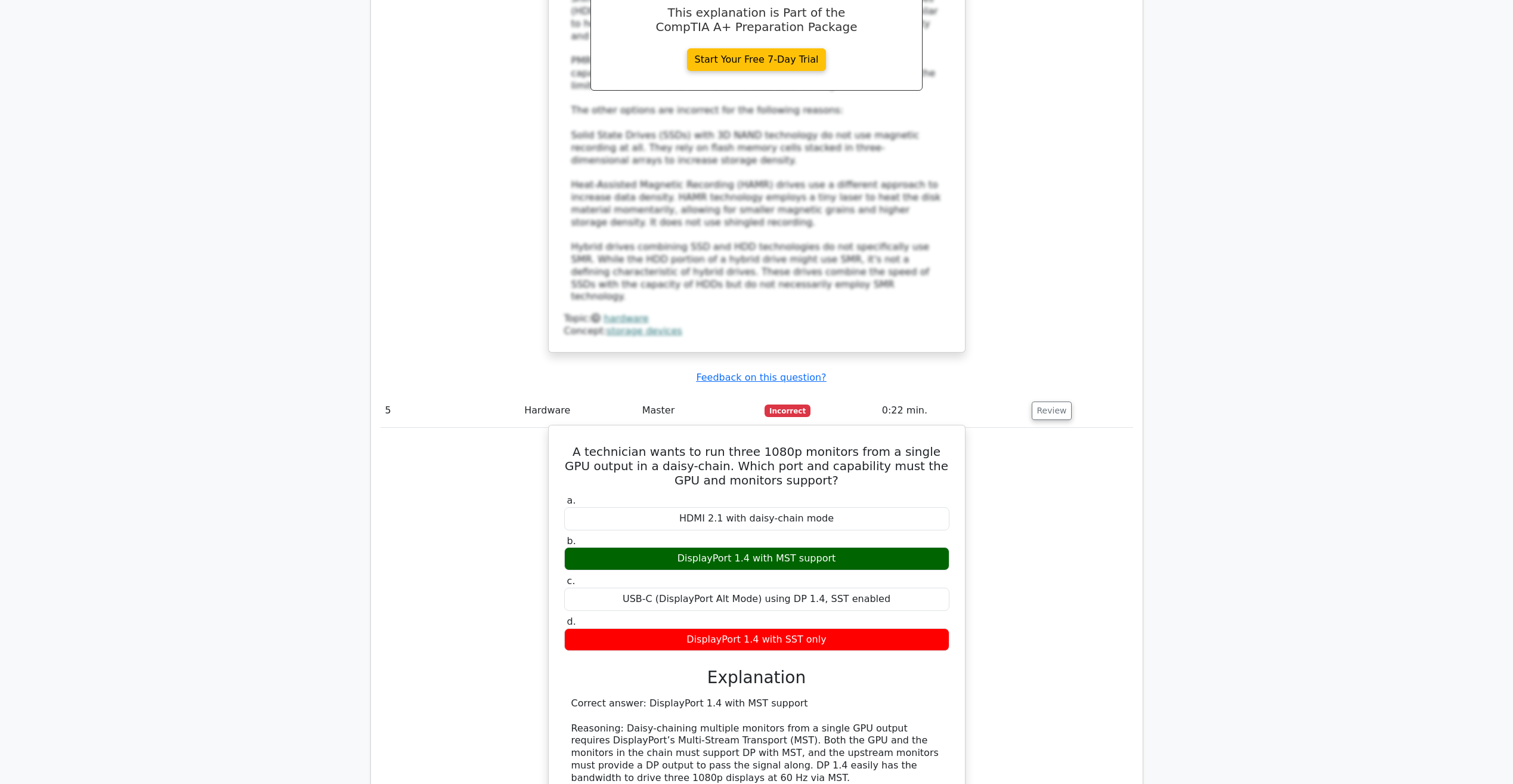
drag, startPoint x: 853, startPoint y: 393, endPoint x: 907, endPoint y: 405, distance: 55.3
click at [907, 547] on div "DisplayPort 1.4 with MST support" at bounding box center [756, 558] width 385 height 23
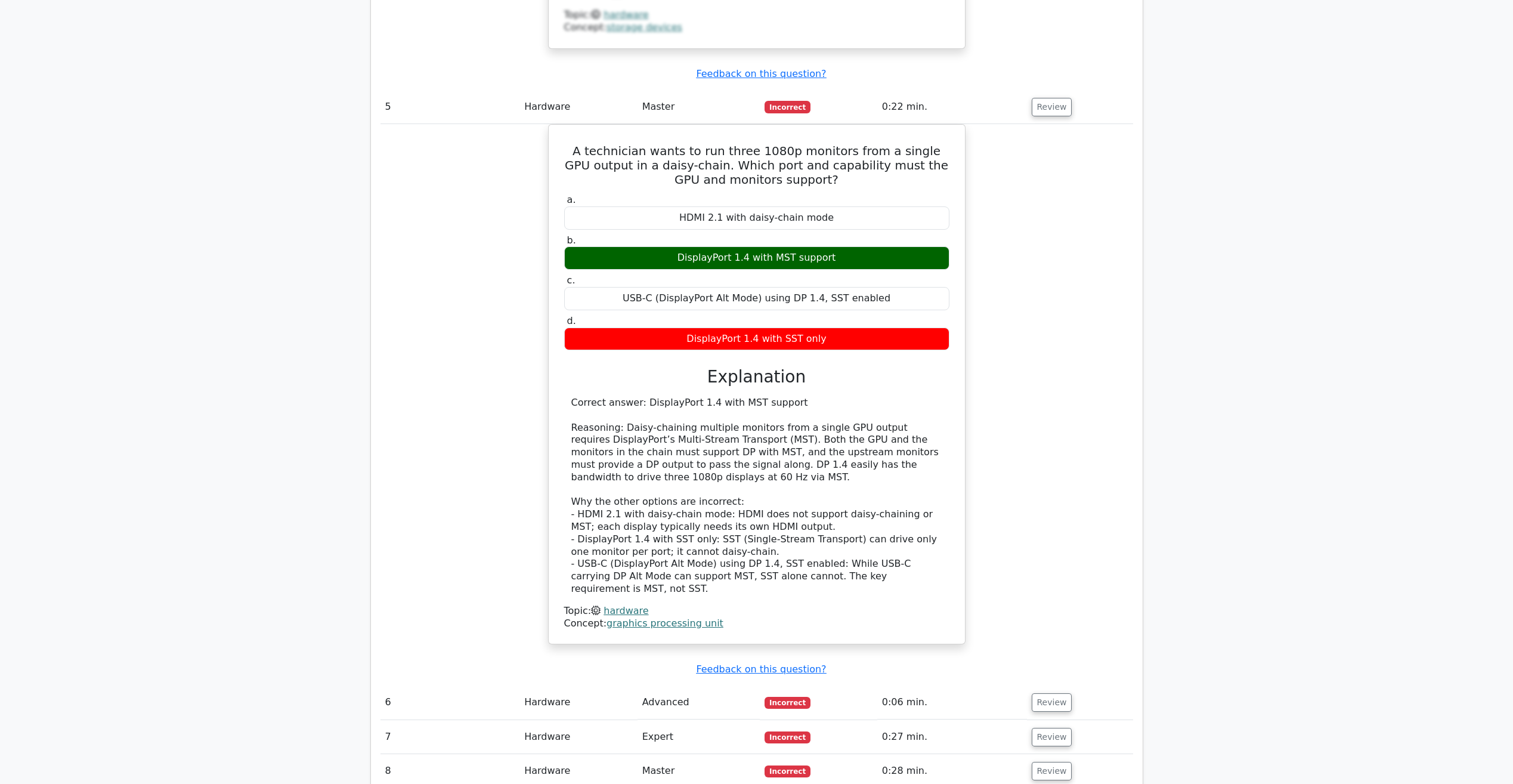
scroll to position [3527, 0]
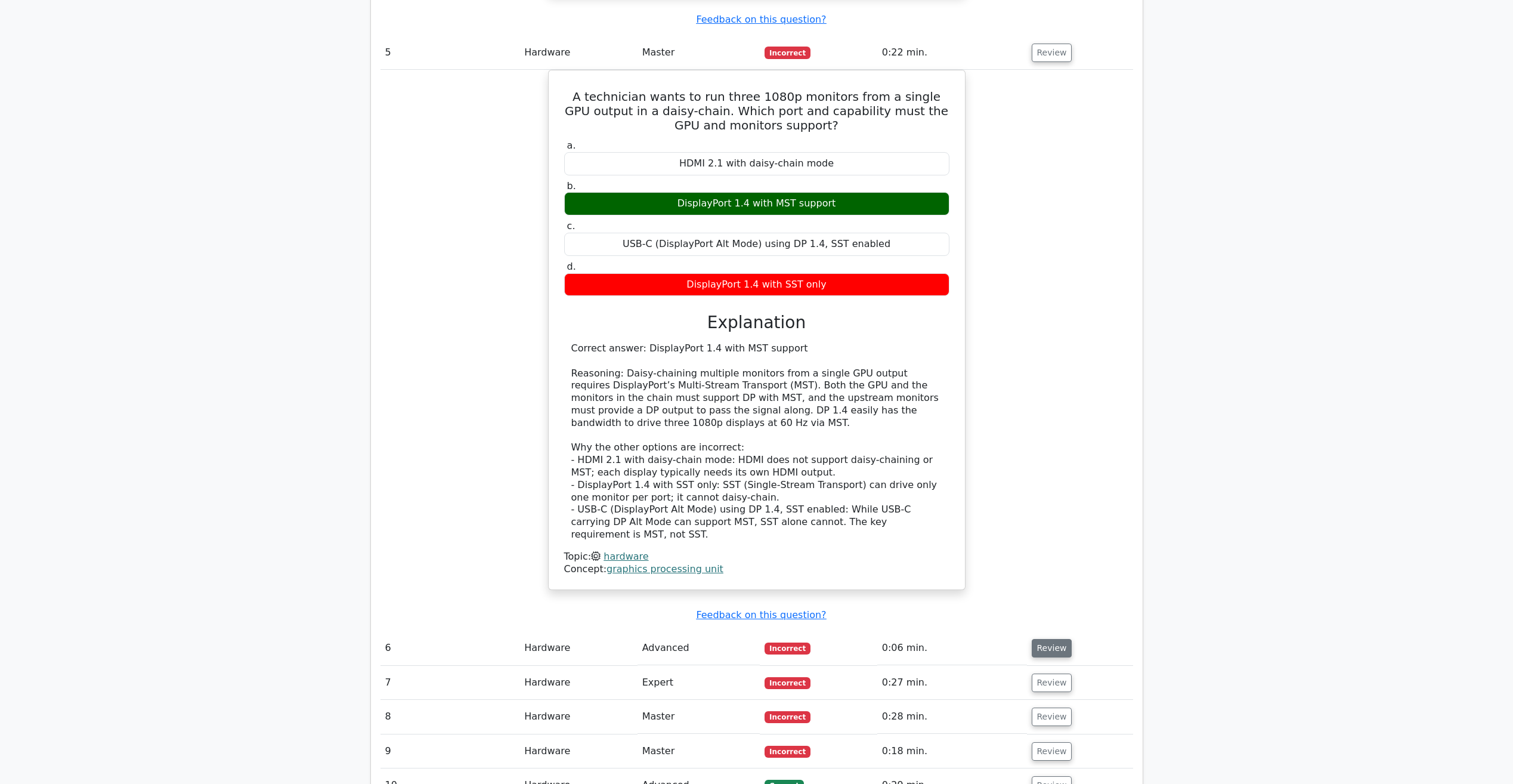
click at [1040, 639] on button "Review" at bounding box center [1052, 648] width 40 height 18
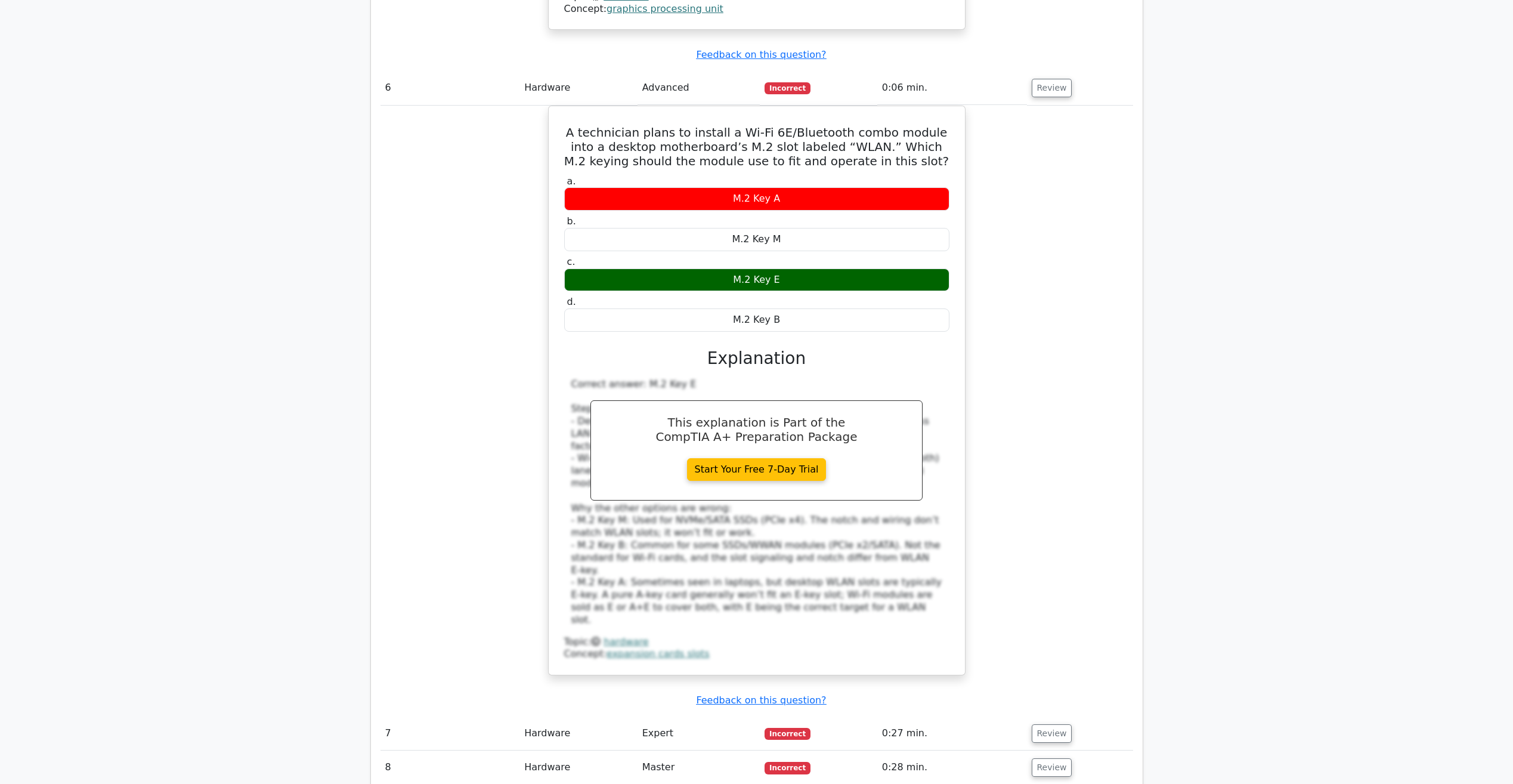
scroll to position [4123, 0]
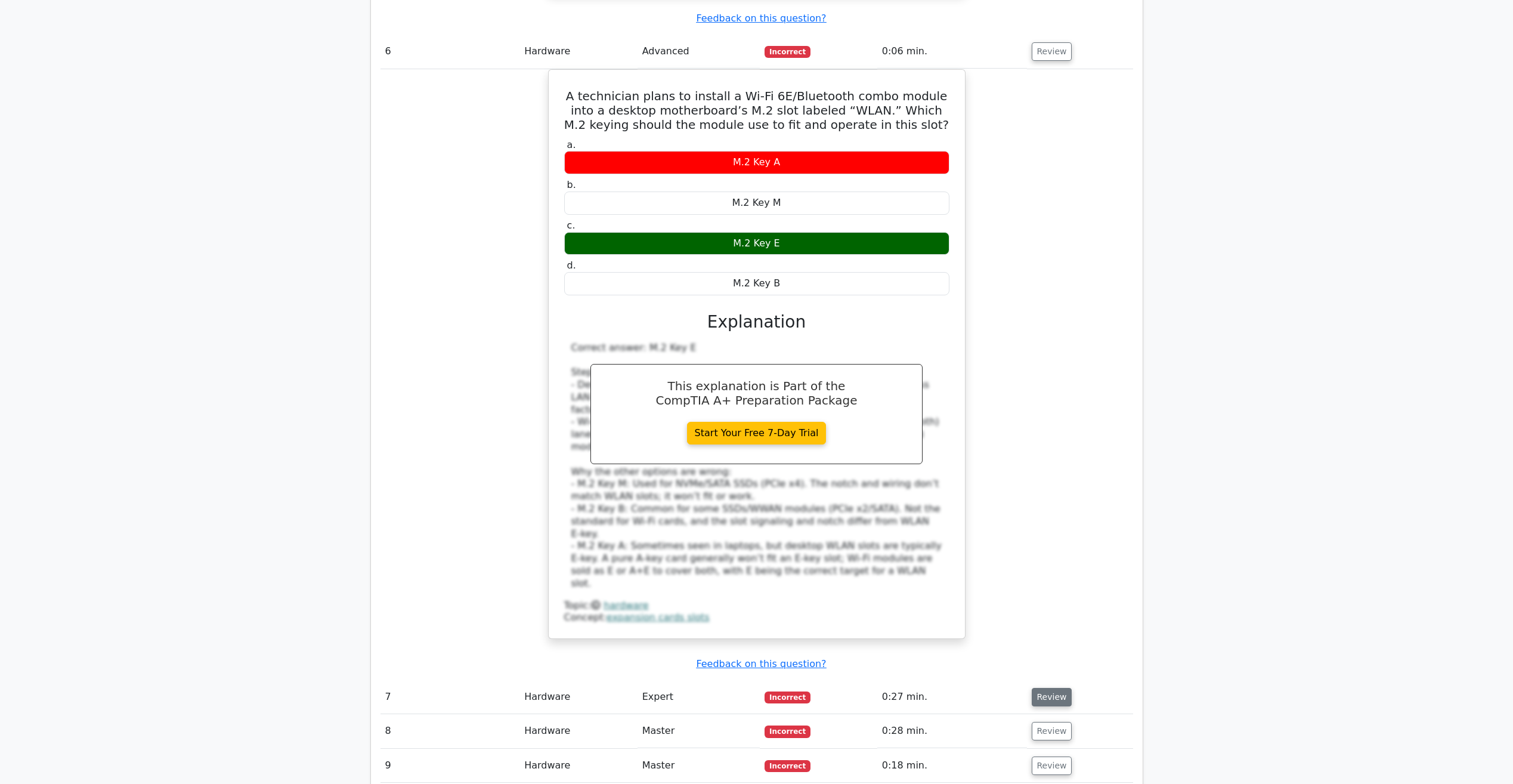
click at [1060, 688] on button "Review" at bounding box center [1052, 697] width 40 height 18
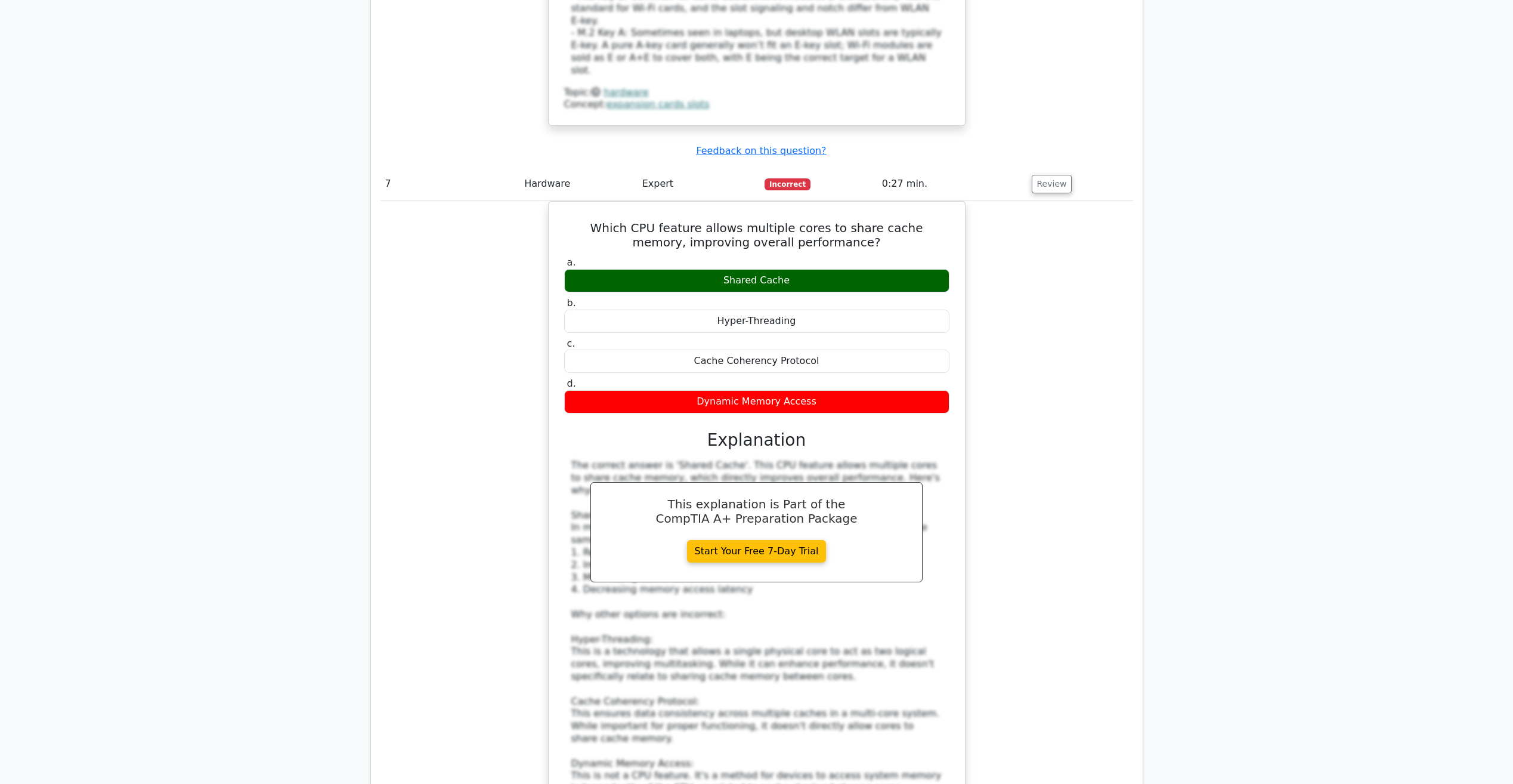
scroll to position [4720, 0]
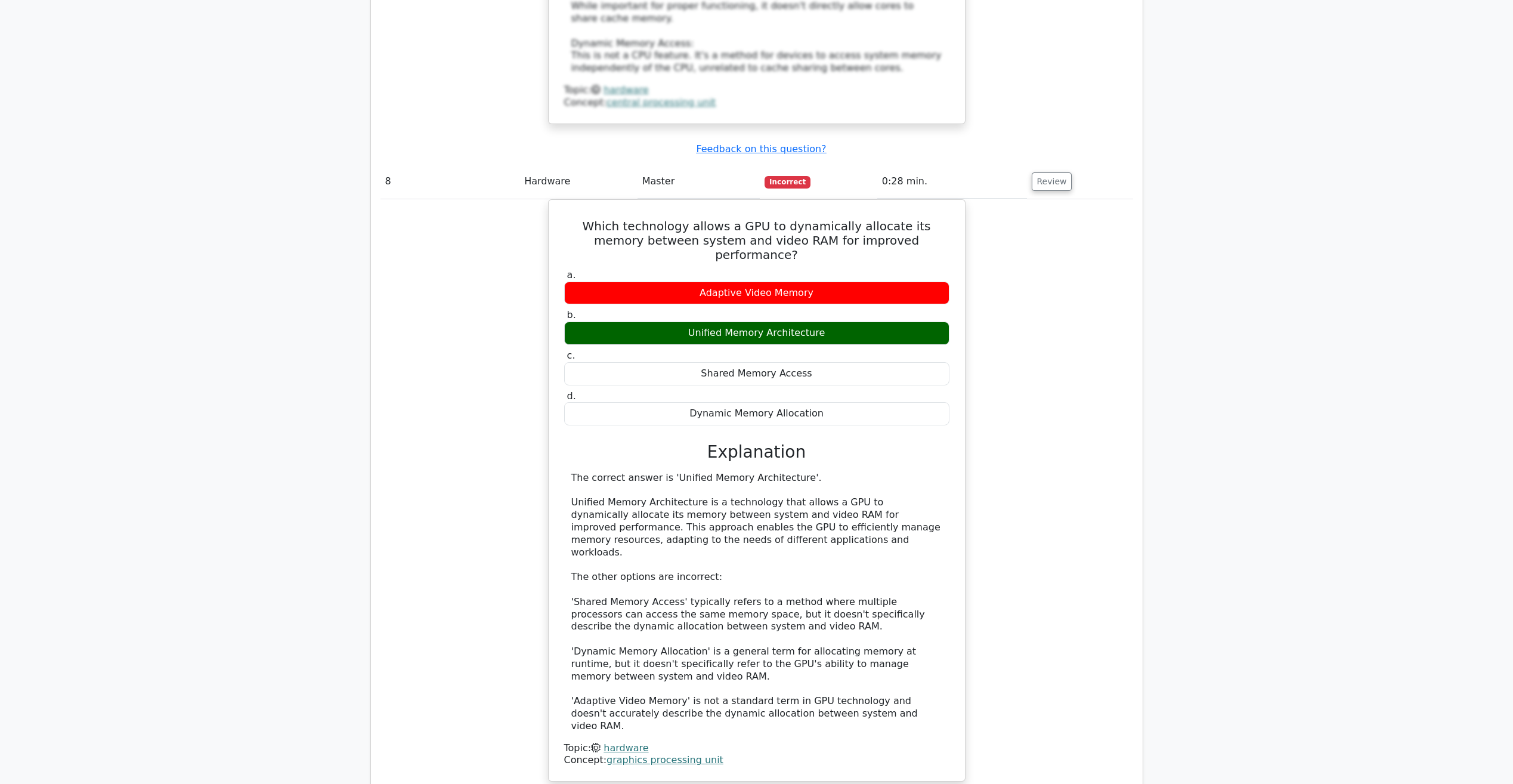
scroll to position [5376, 0]
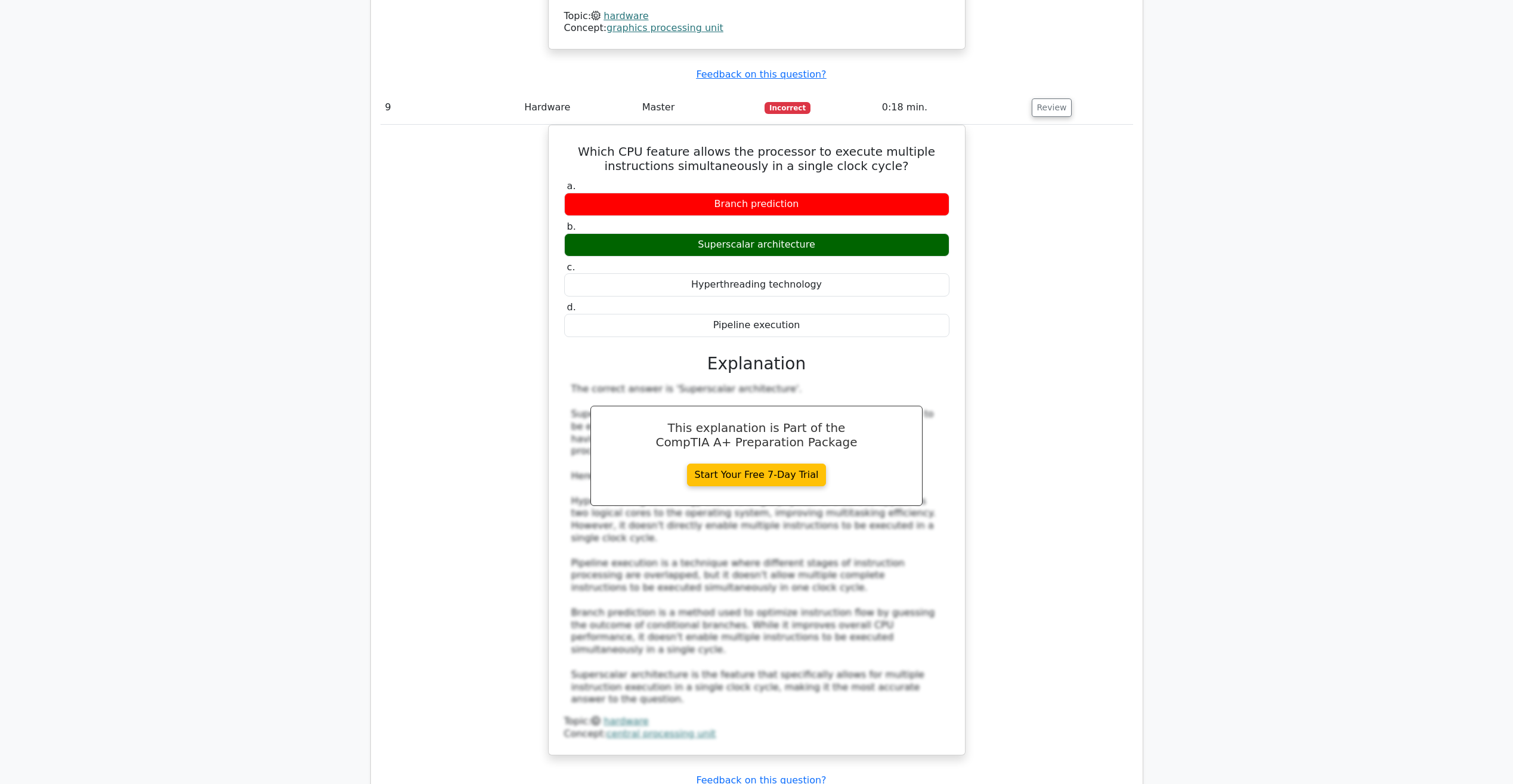
scroll to position [6091, 0]
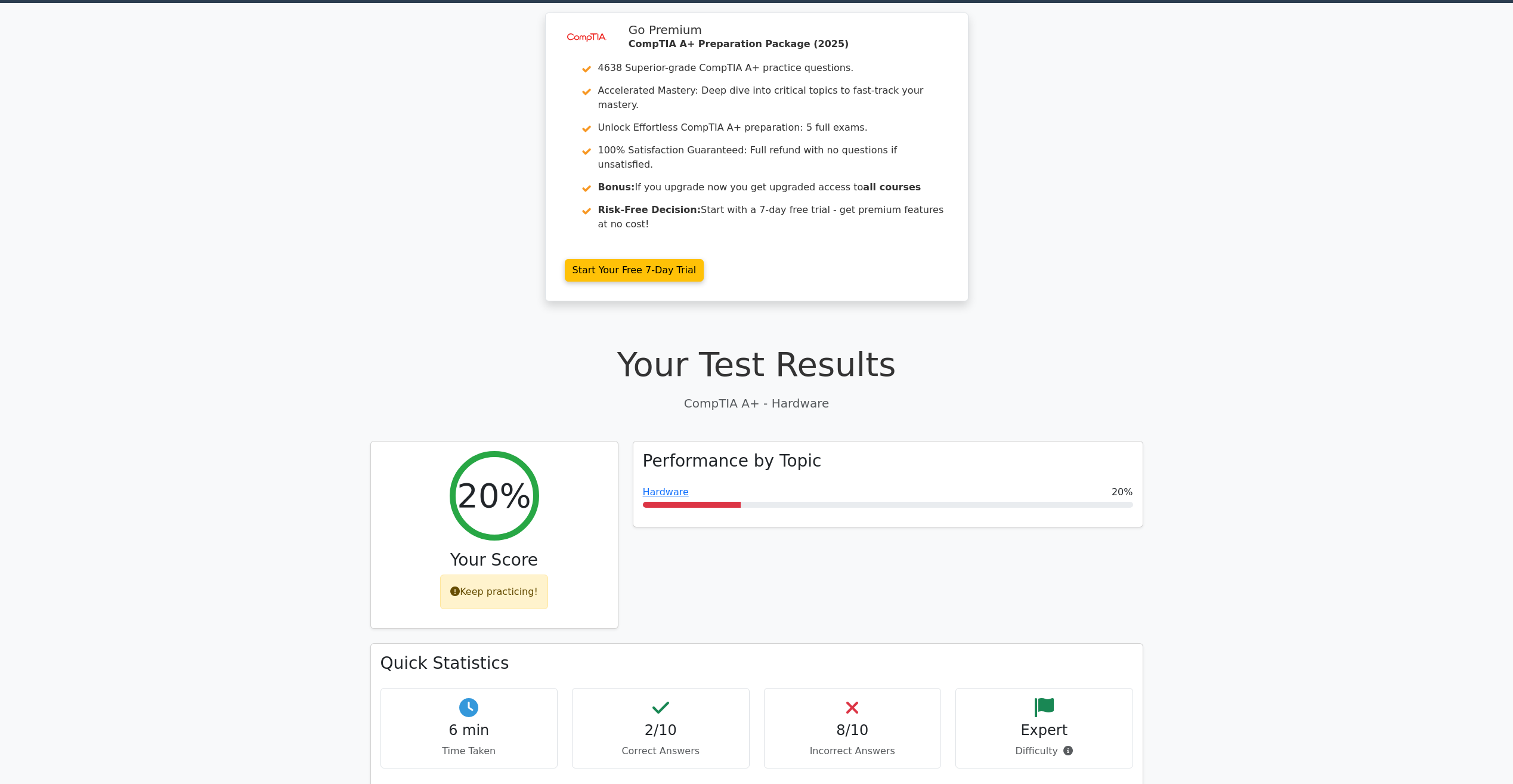
scroll to position [0, 0]
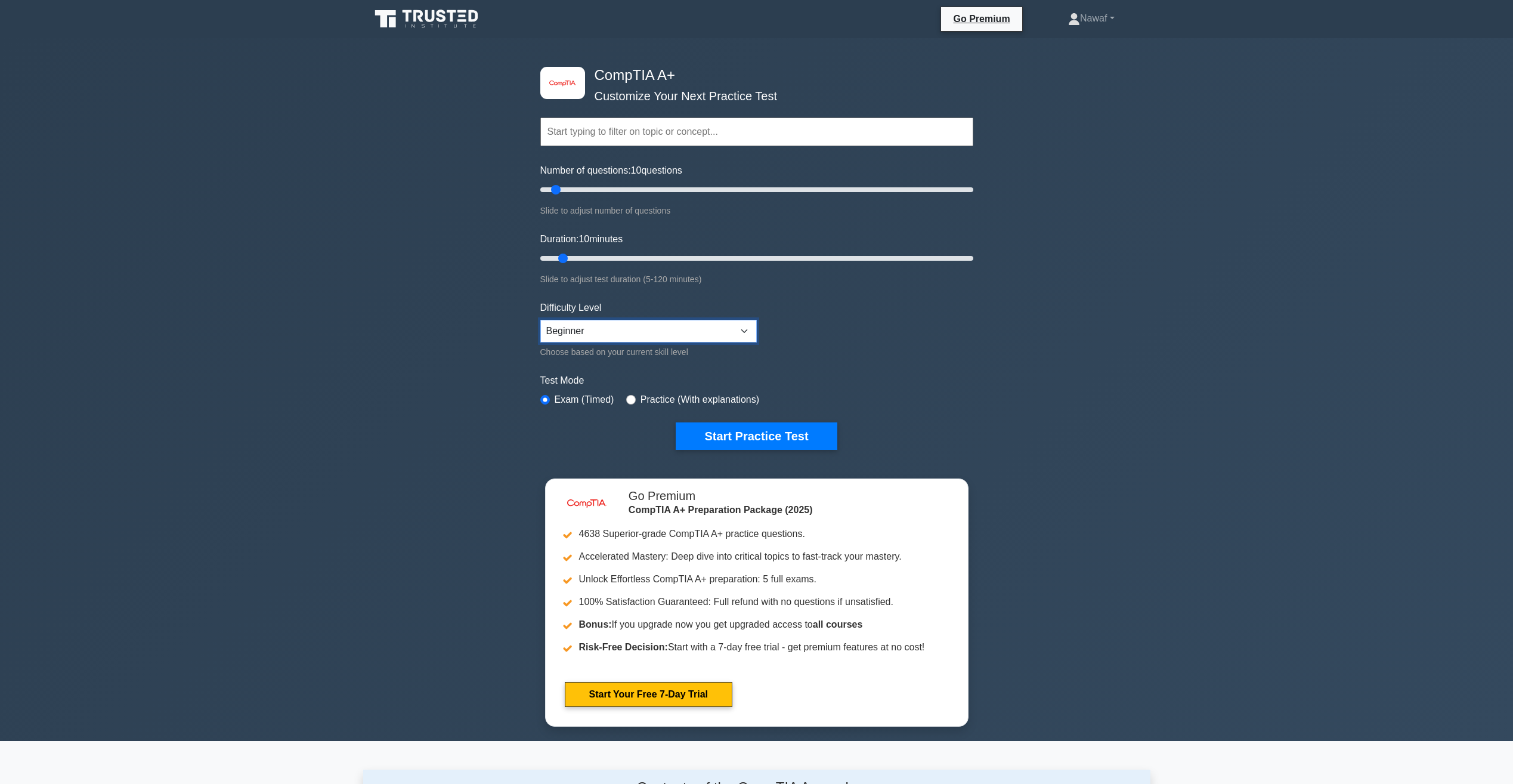
click at [629, 328] on select "Beginner Intermediate Expert" at bounding box center [648, 331] width 217 height 23
click at [755, 434] on button "Start Practice Test" at bounding box center [756, 436] width 161 height 28
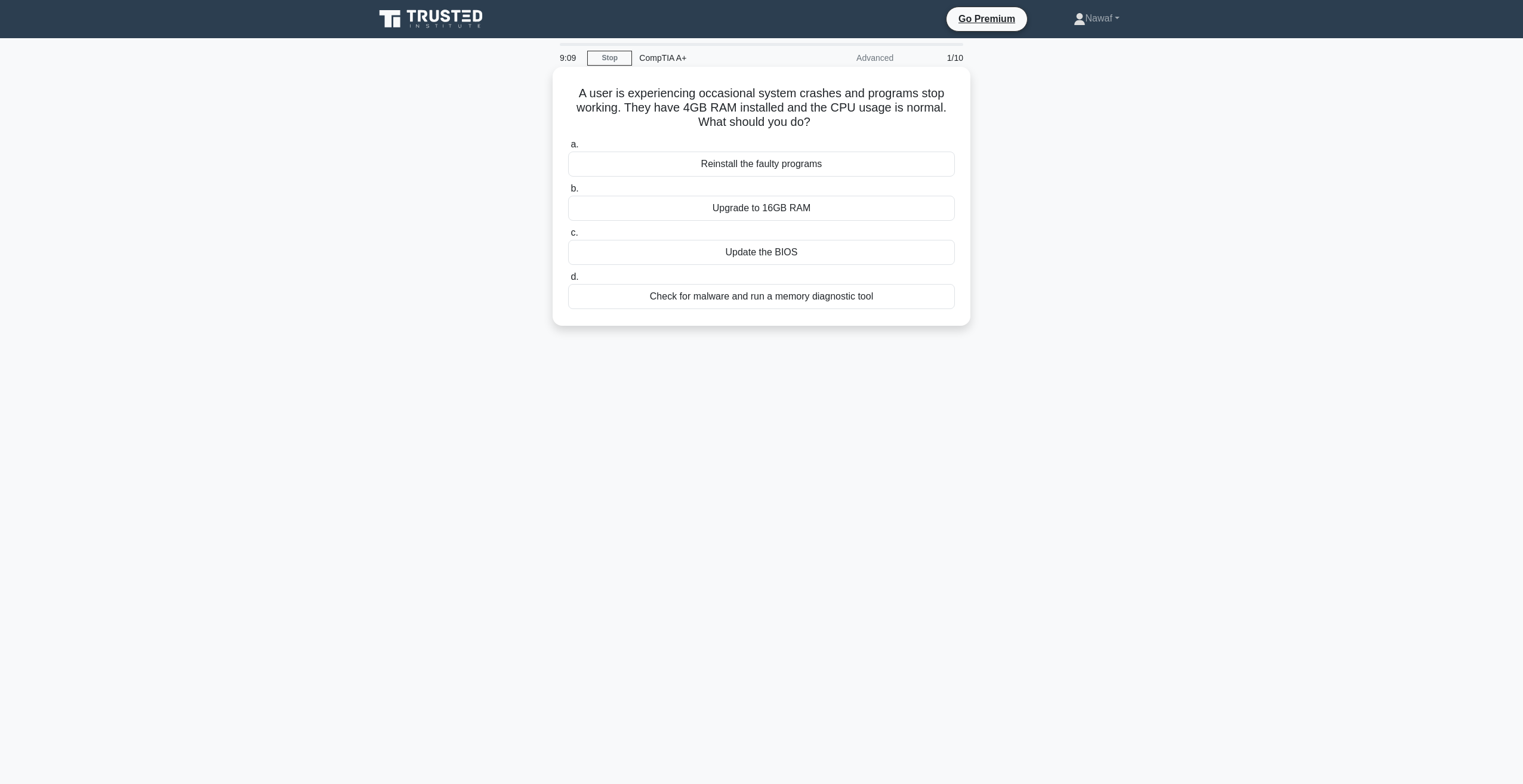
click at [780, 251] on div "Update the BIOS" at bounding box center [761, 251] width 387 height 25
click at [568, 237] on input "c. Update the BIOS" at bounding box center [568, 232] width 0 height 8
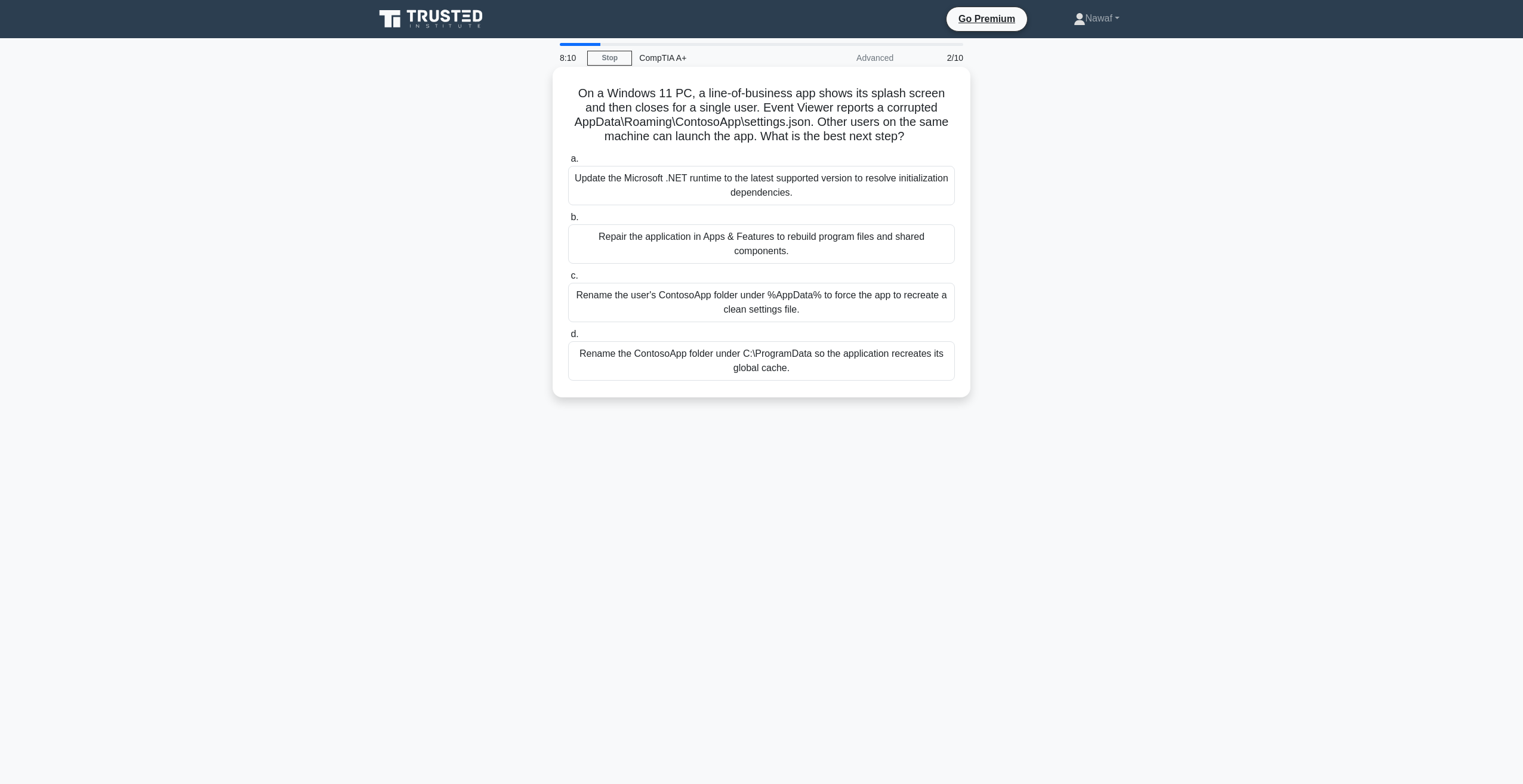
click at [666, 247] on div "Repair the application in Apps & Features to rebuild program files and shared c…" at bounding box center [761, 244] width 387 height 40
click at [568, 221] on input "b. Repair the application in Apps & Features to rebuild program files and share…" at bounding box center [568, 217] width 0 height 8
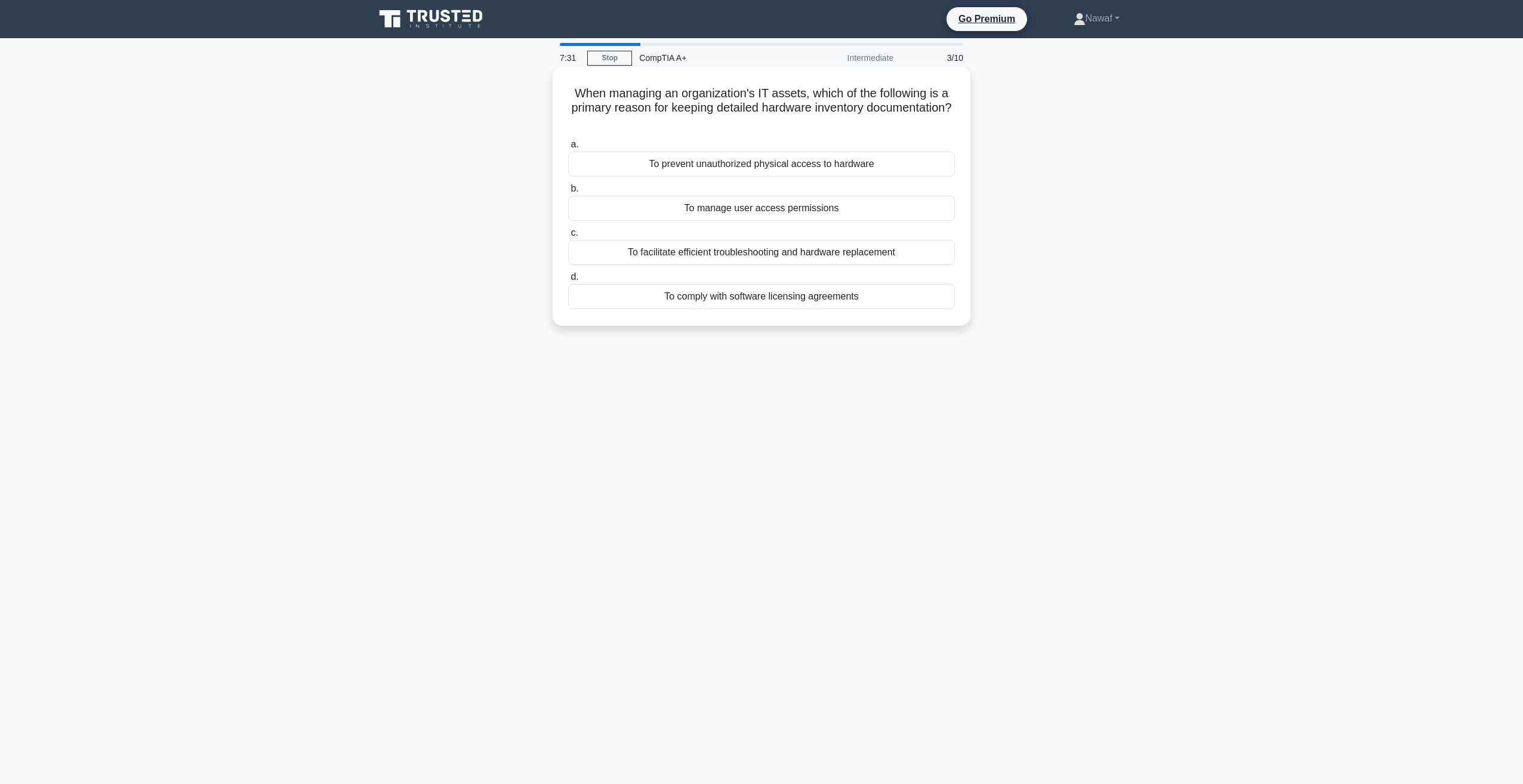
click at [792, 259] on div "To facilitate efficient troubleshooting and hardware replacement" at bounding box center [761, 251] width 387 height 25
click at [568, 237] on input "c. To facilitate efficient troubleshooting and hardware replacement" at bounding box center [568, 232] width 0 height 8
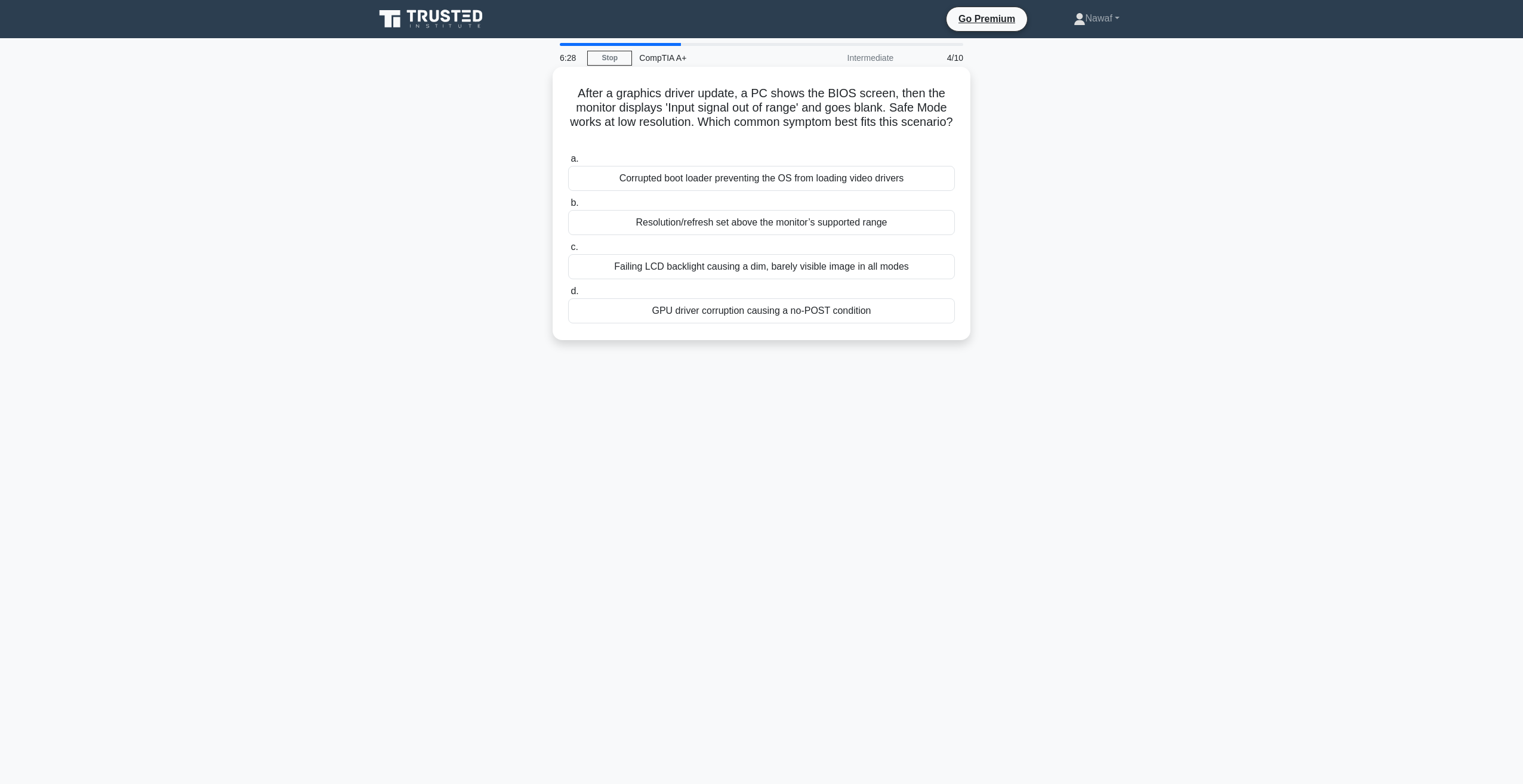
click at [724, 235] on div "Resolution/refresh set above the monitor’s supported range" at bounding box center [761, 222] width 387 height 25
click at [568, 207] on input "b. Resolution/refresh set above the monitor’s supported range" at bounding box center [568, 203] width 0 height 8
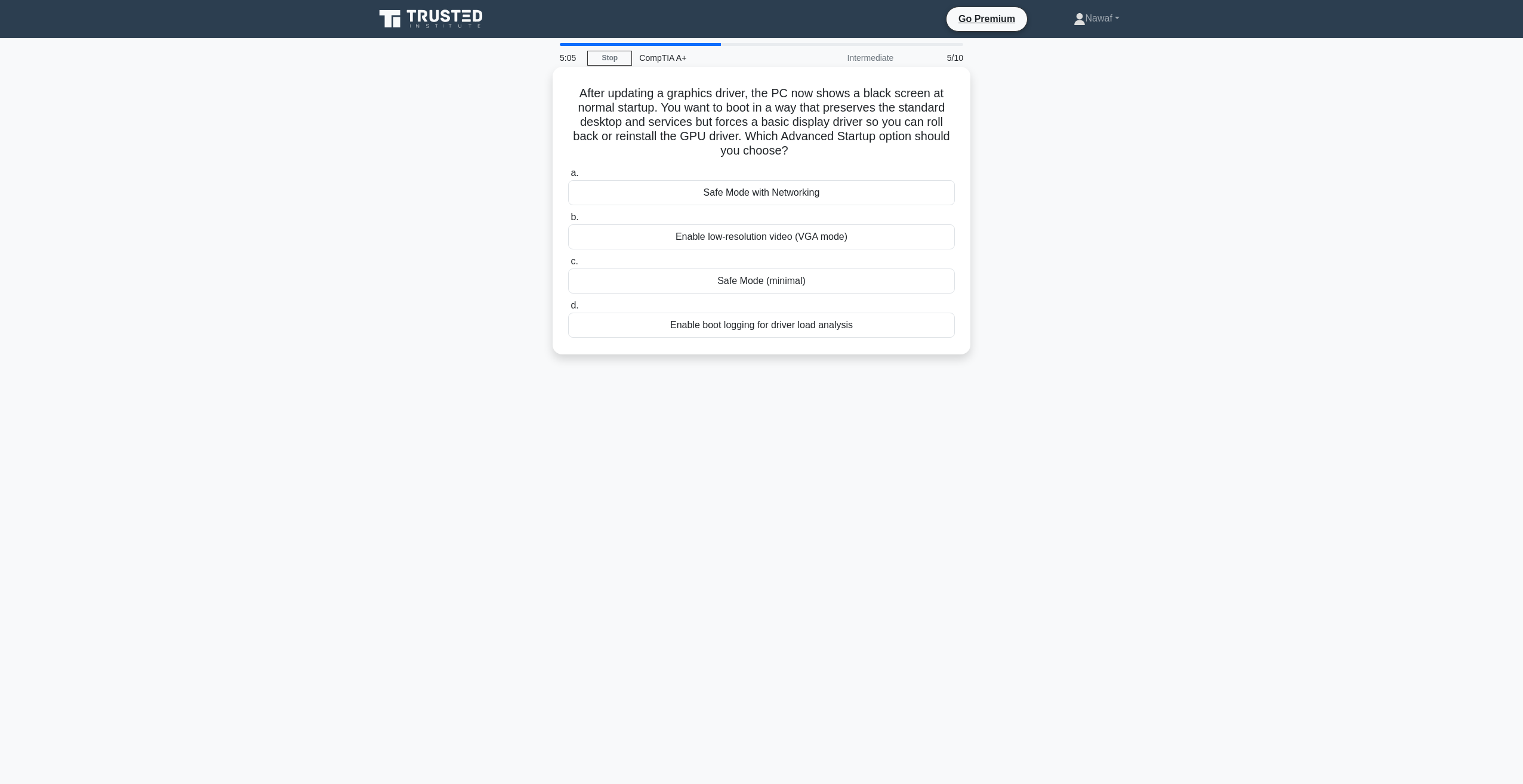
click at [714, 328] on div "Enable boot logging for driver load analysis" at bounding box center [761, 324] width 387 height 25
click at [568, 309] on input "d. Enable boot logging for driver load analysis" at bounding box center [568, 305] width 0 height 8
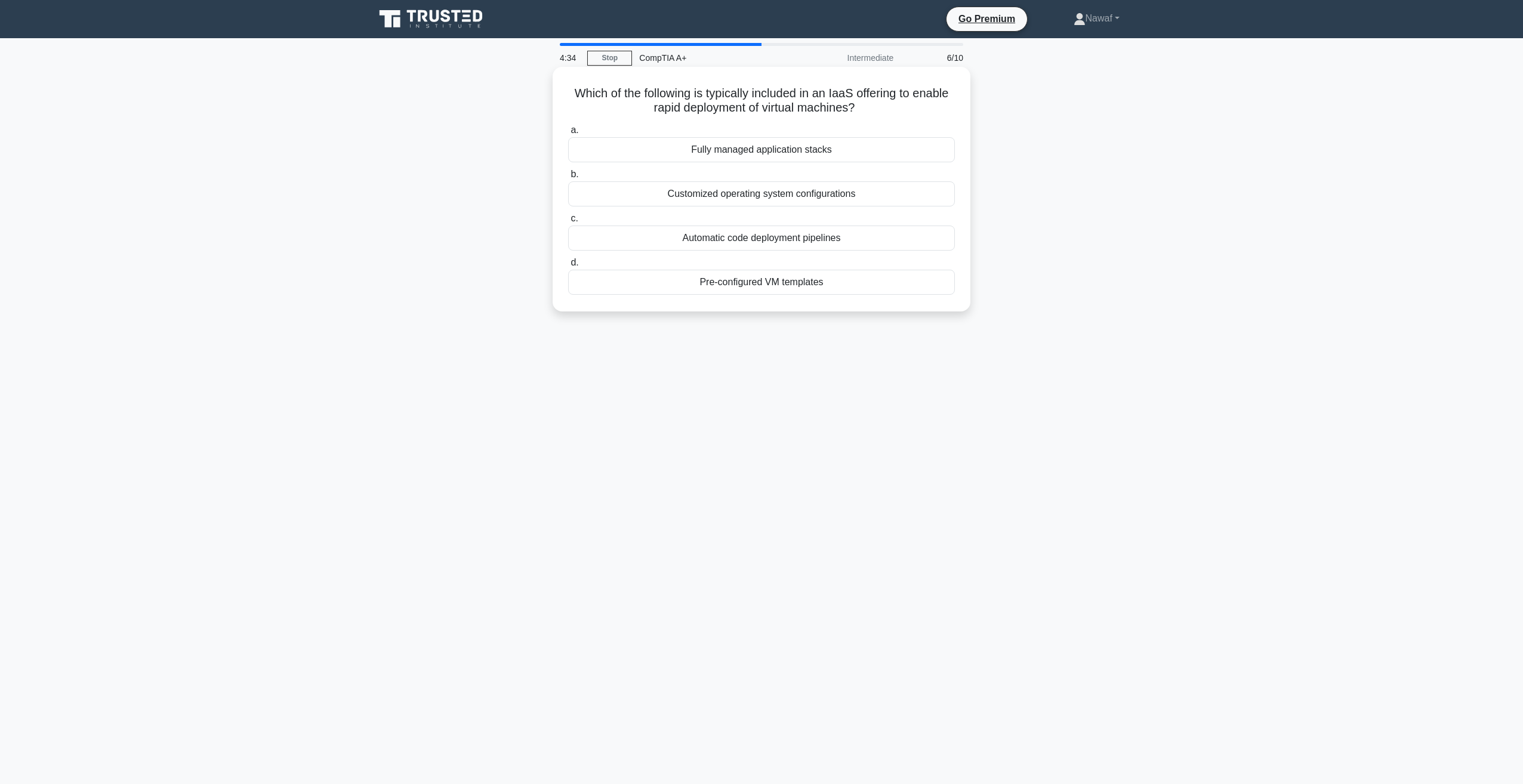
click at [682, 197] on div "Customized operating system configurations" at bounding box center [761, 194] width 387 height 25
click at [568, 178] on input "b. Customized operating system configurations" at bounding box center [568, 174] width 0 height 8
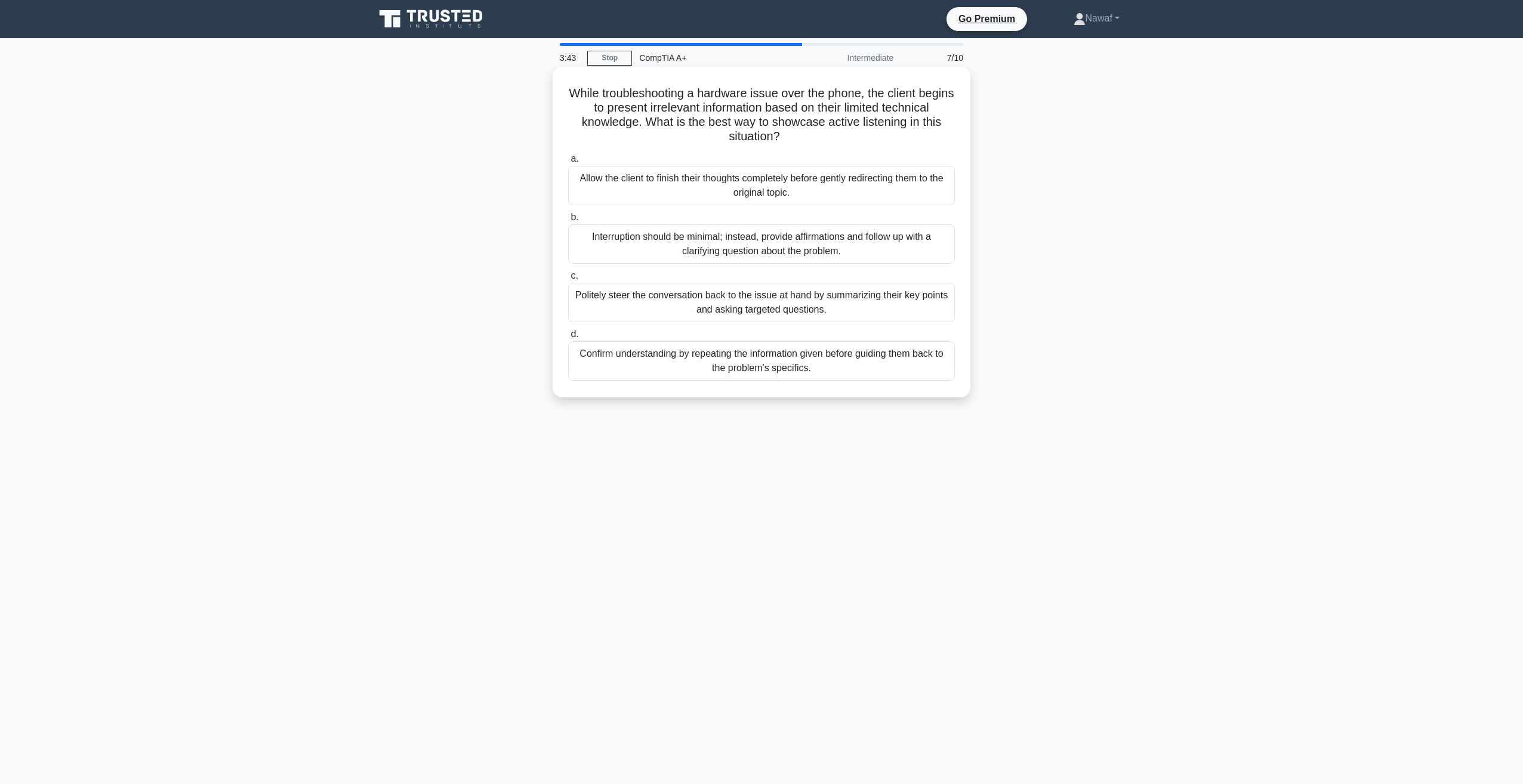
click at [637, 190] on div "Allow the client to finish their thoughts completely before gently redirecting …" at bounding box center [761, 186] width 387 height 40
click at [568, 163] on input "a. Allow the client to finish their thoughts completely before gently redirecti…" at bounding box center [568, 159] width 0 height 8
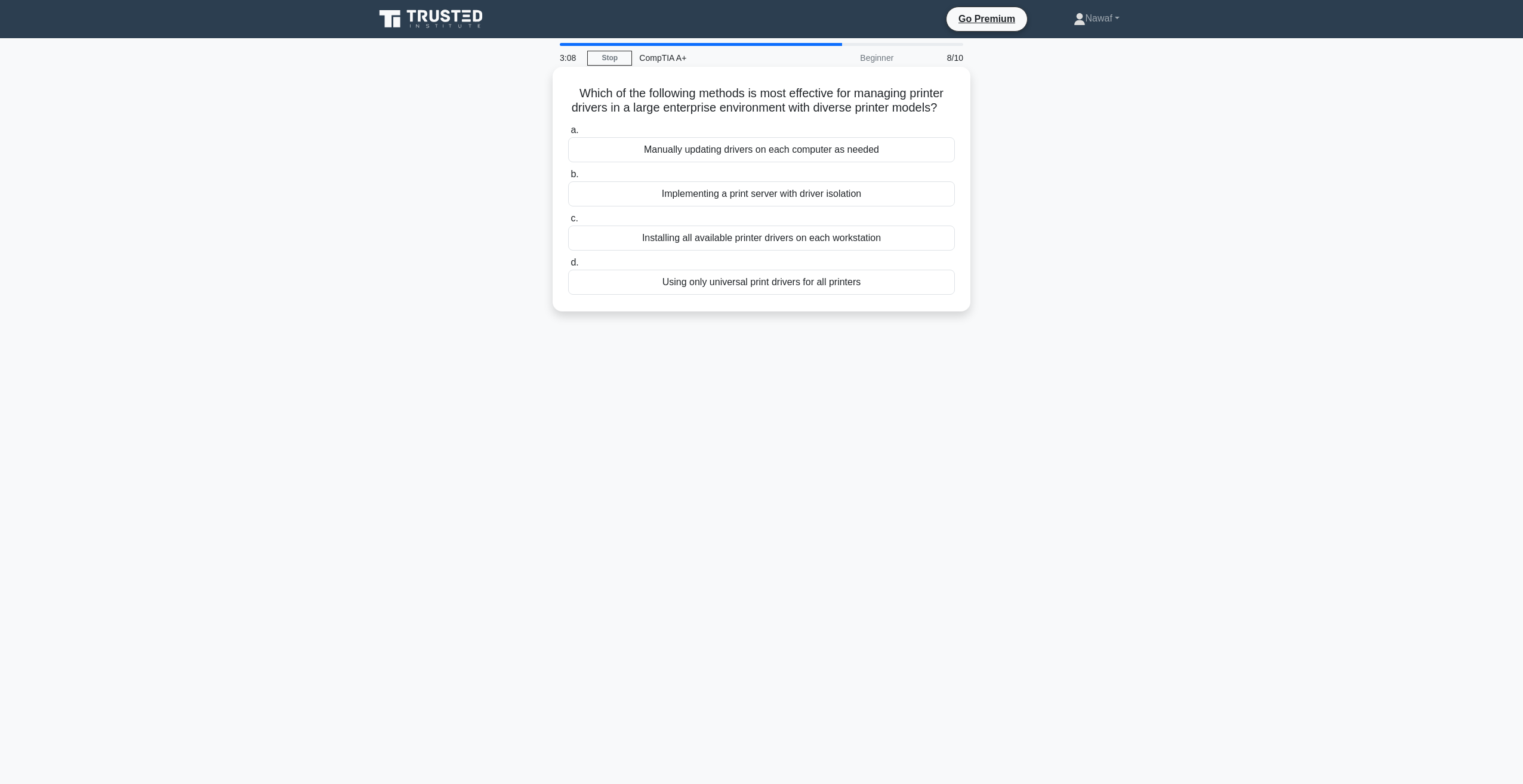
click at [757, 206] on div "Implementing a print server with driver isolation" at bounding box center [761, 194] width 387 height 25
click at [568, 178] on input "b. Implementing a print server with driver isolation" at bounding box center [568, 174] width 0 height 8
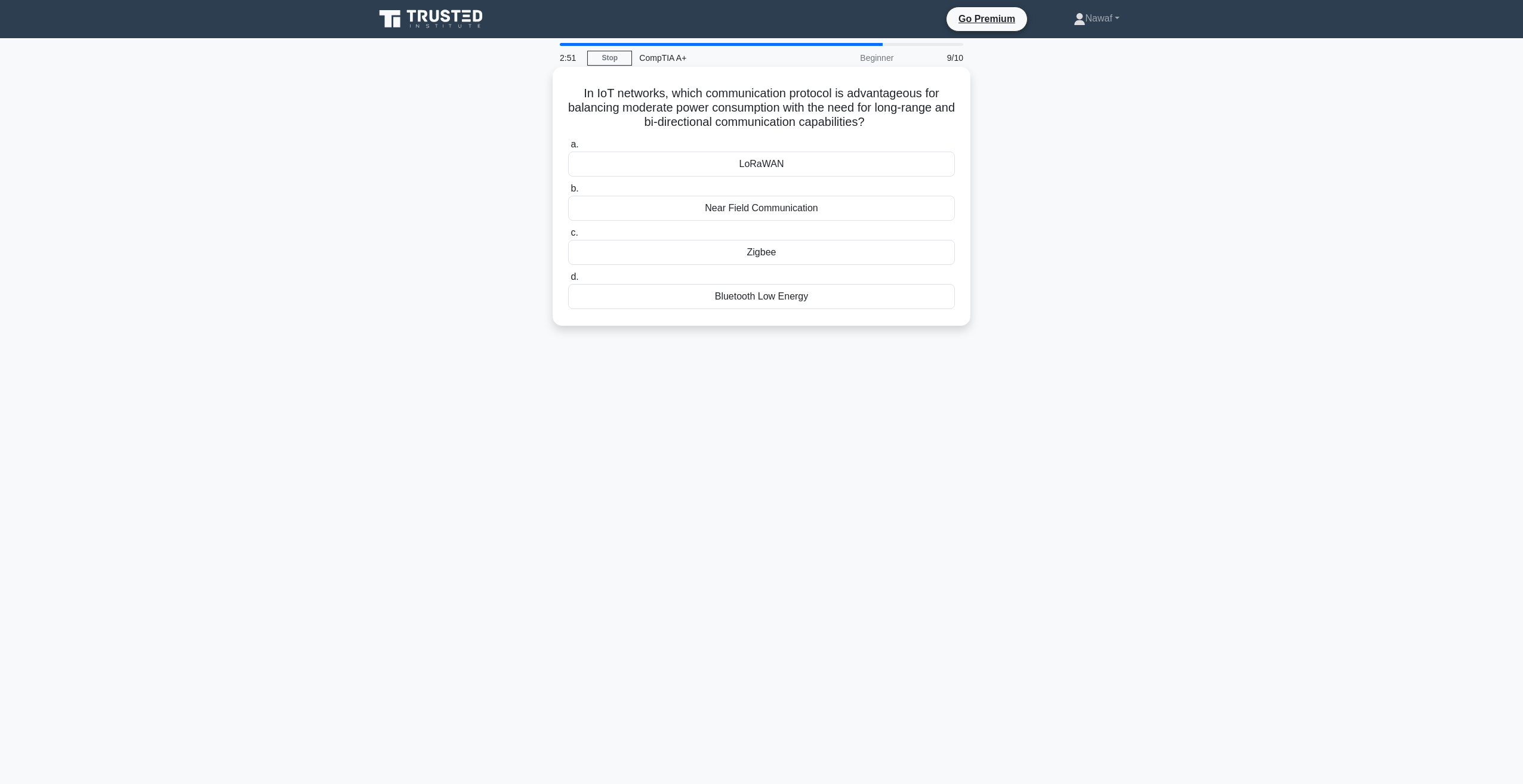
click at [816, 167] on div "LoRaWAN" at bounding box center [761, 163] width 387 height 25
click at [568, 148] on input "a. [GEOGRAPHIC_DATA]" at bounding box center [568, 144] width 0 height 8
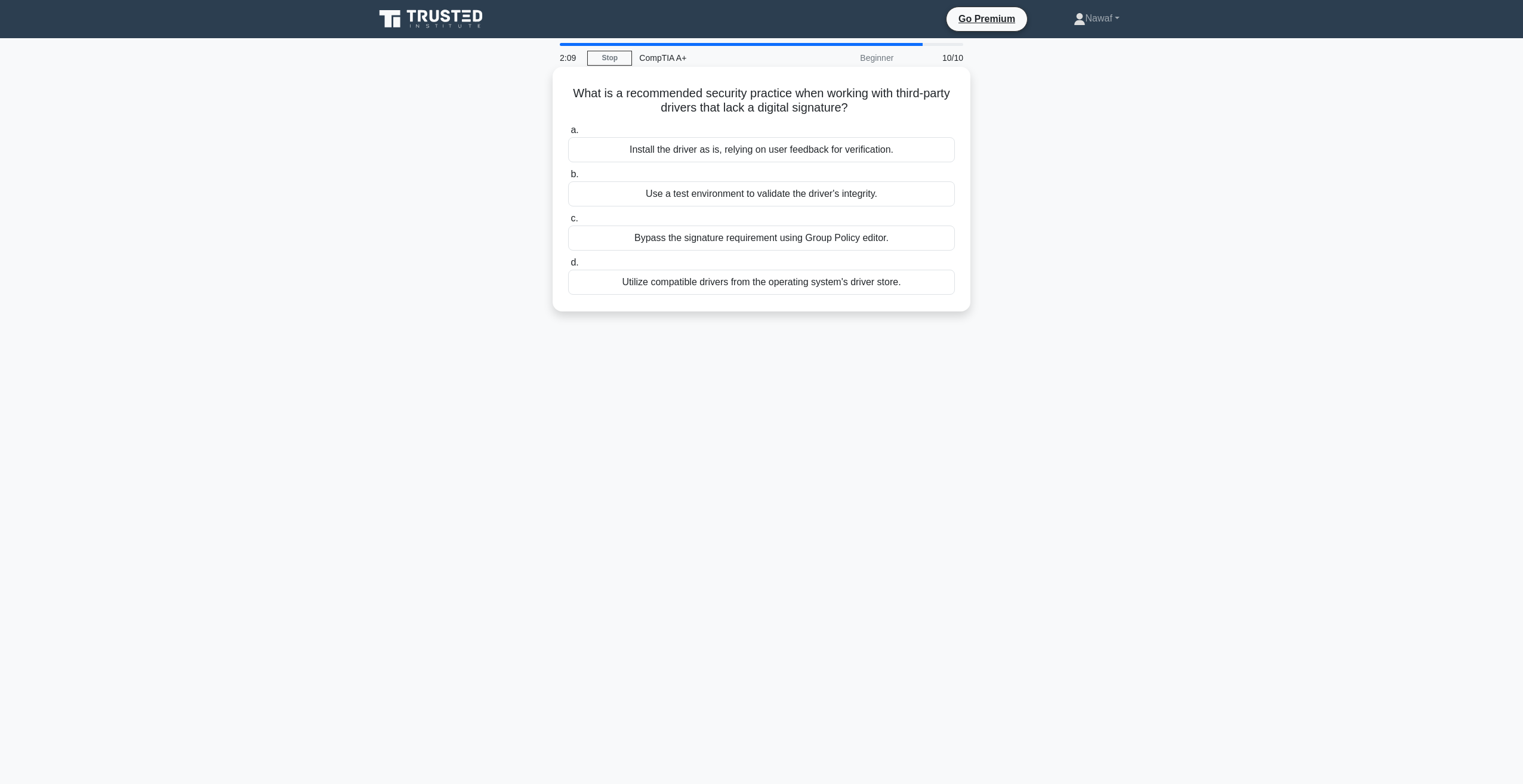
click at [700, 194] on div "Use a test environment to validate the driver's integrity." at bounding box center [761, 194] width 387 height 25
click at [568, 178] on input "b. Use a test environment to validate the driver's integrity." at bounding box center [568, 174] width 0 height 8
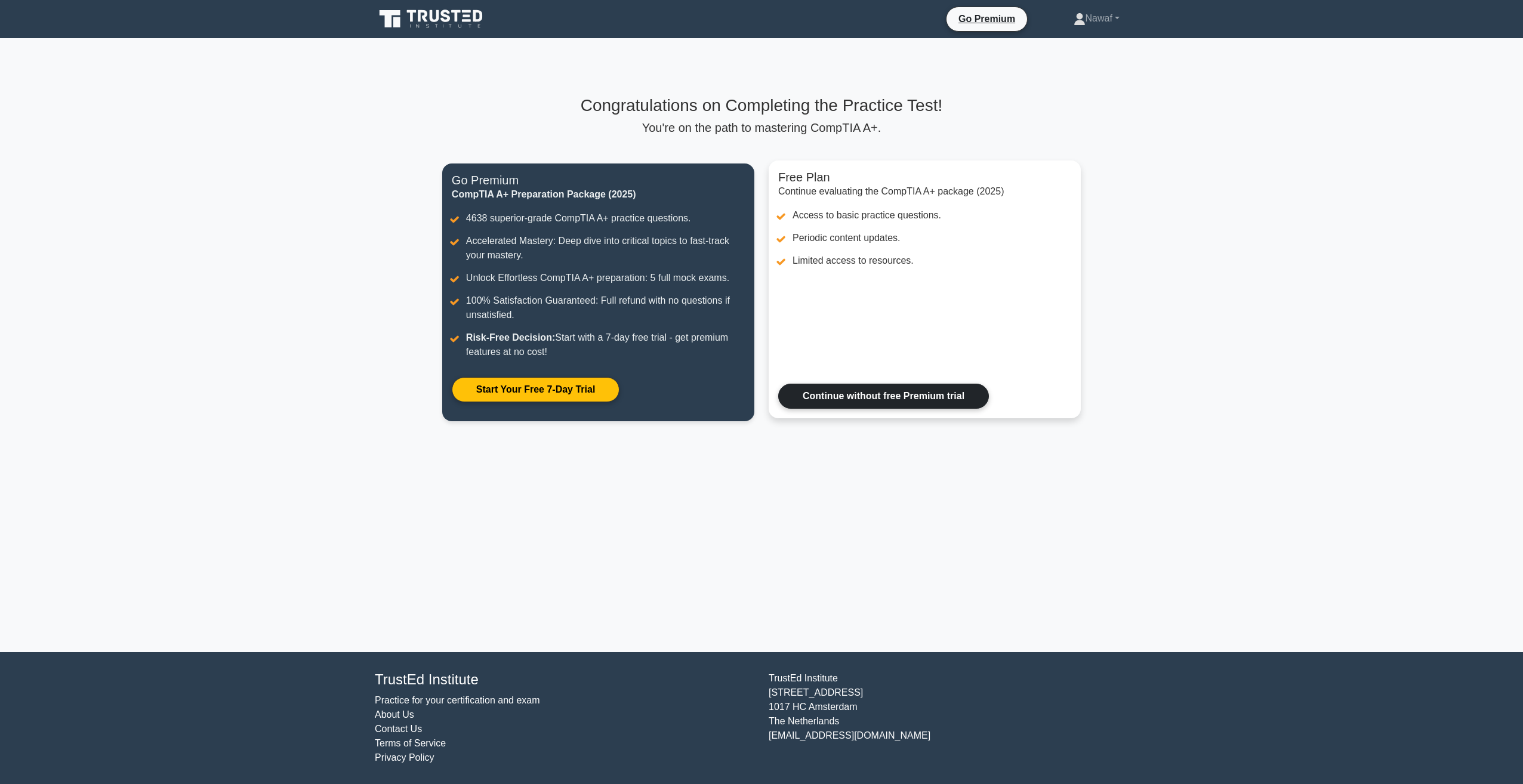
click at [854, 388] on link "Continue without free Premium trial" at bounding box center [883, 396] width 211 height 25
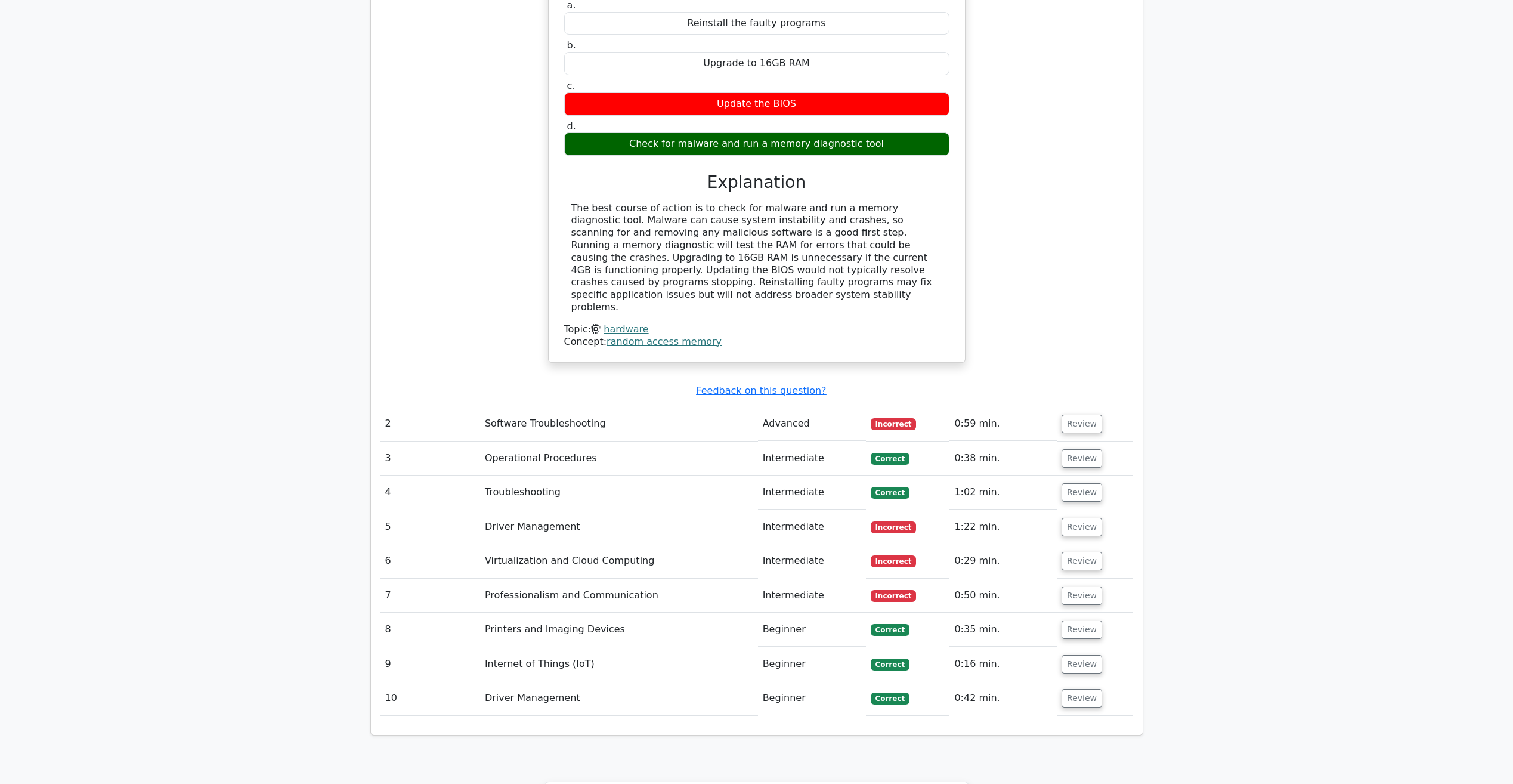
scroll to position [1312, 0]
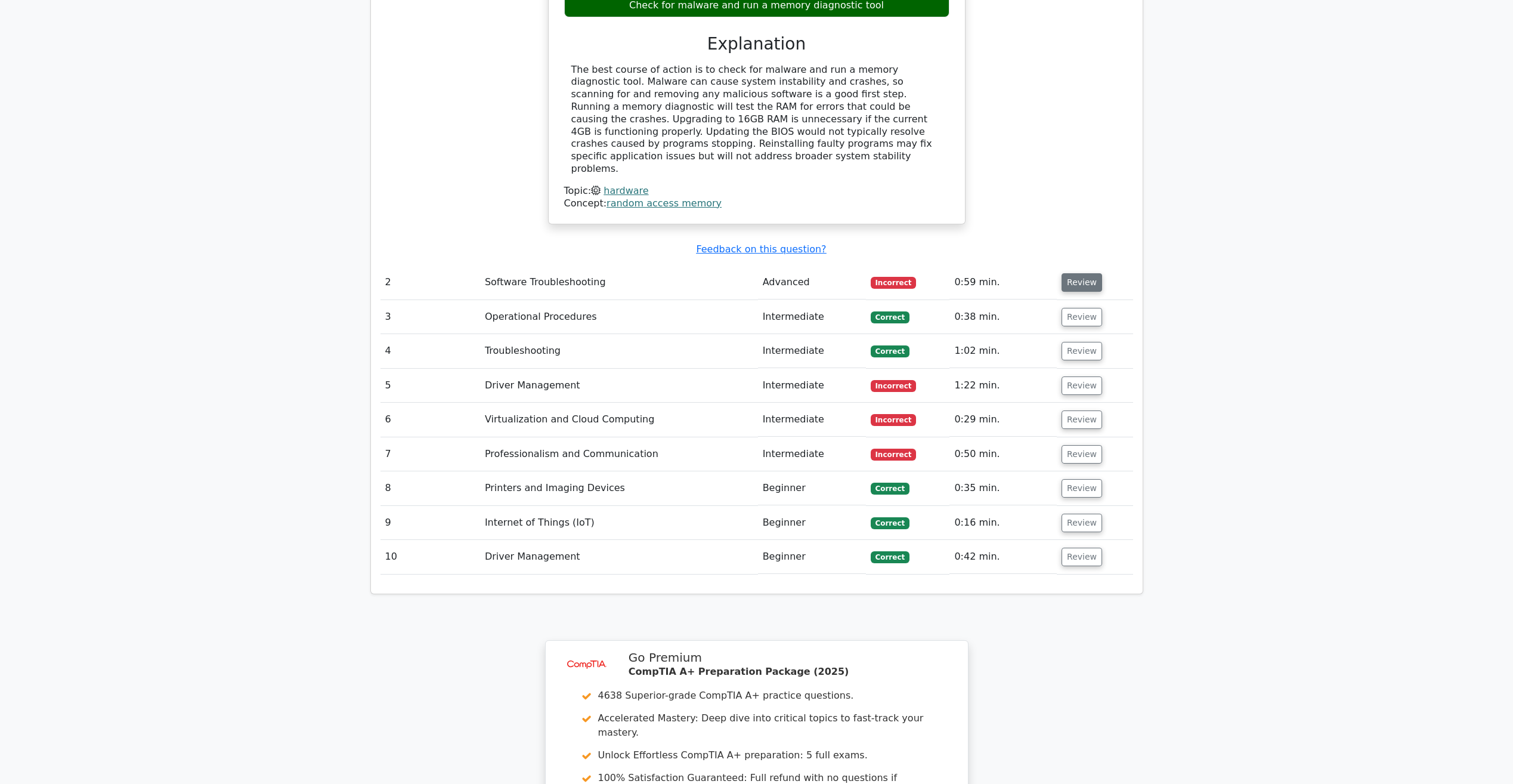
click at [1070, 273] on button "Review" at bounding box center [1081, 283] width 40 height 18
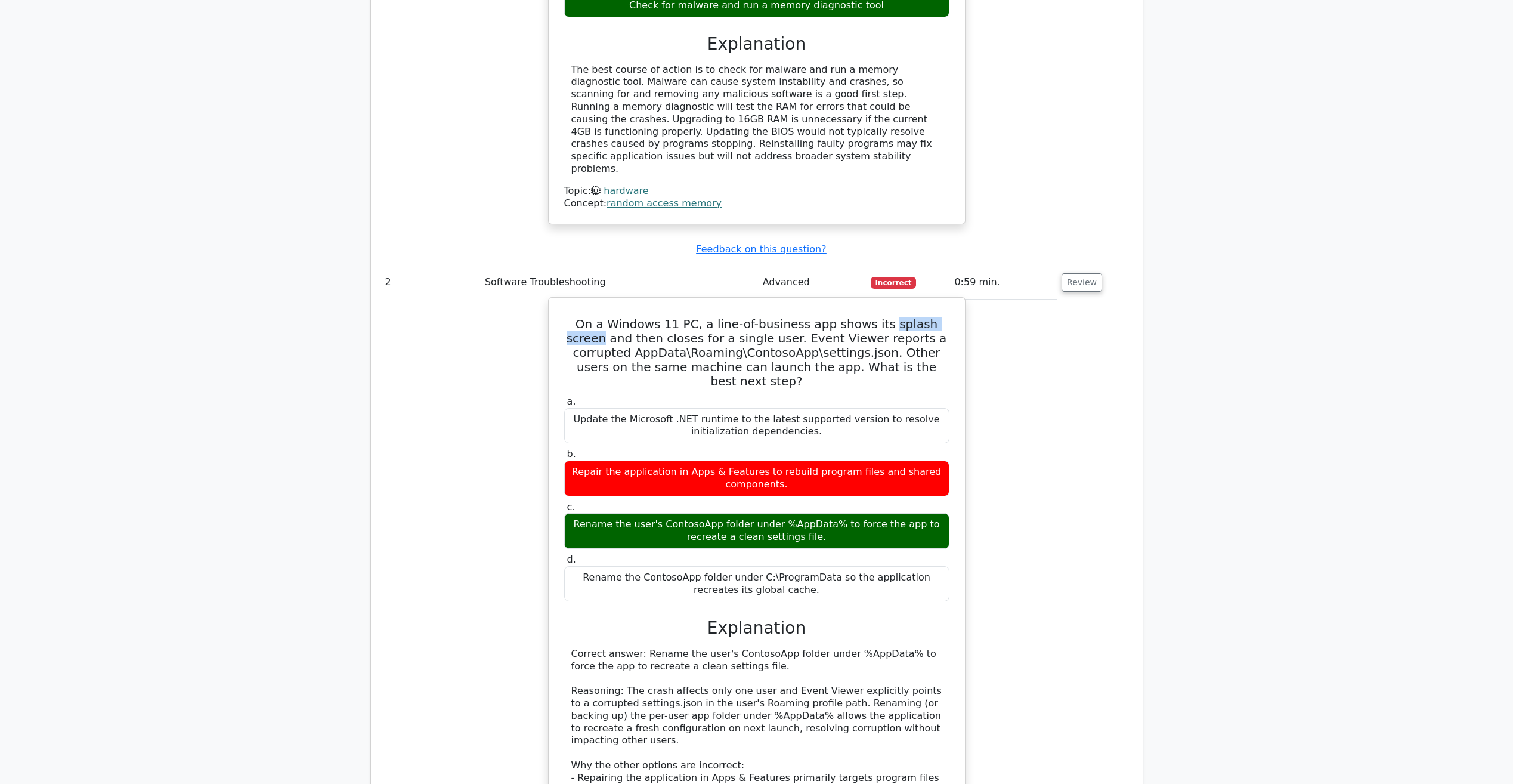
drag, startPoint x: 853, startPoint y: 258, endPoint x: 924, endPoint y: 261, distance: 71.1
click at [924, 316] on h5 "On a Windows 11 PC, a line-of-business app shows its splash screen and then clo…" at bounding box center [756, 352] width 388 height 71
copy h5 "splash screen"
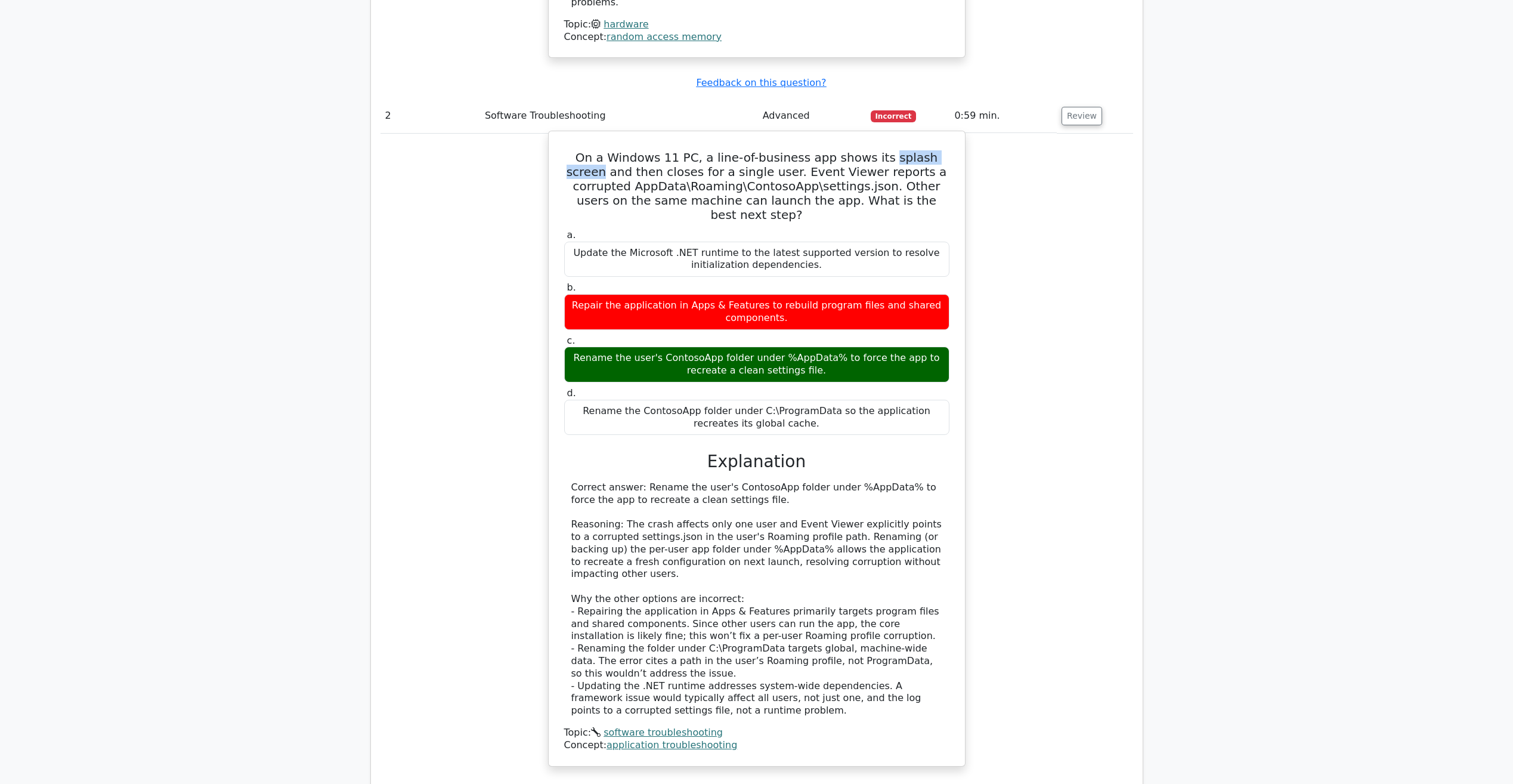
scroll to position [1550, 0]
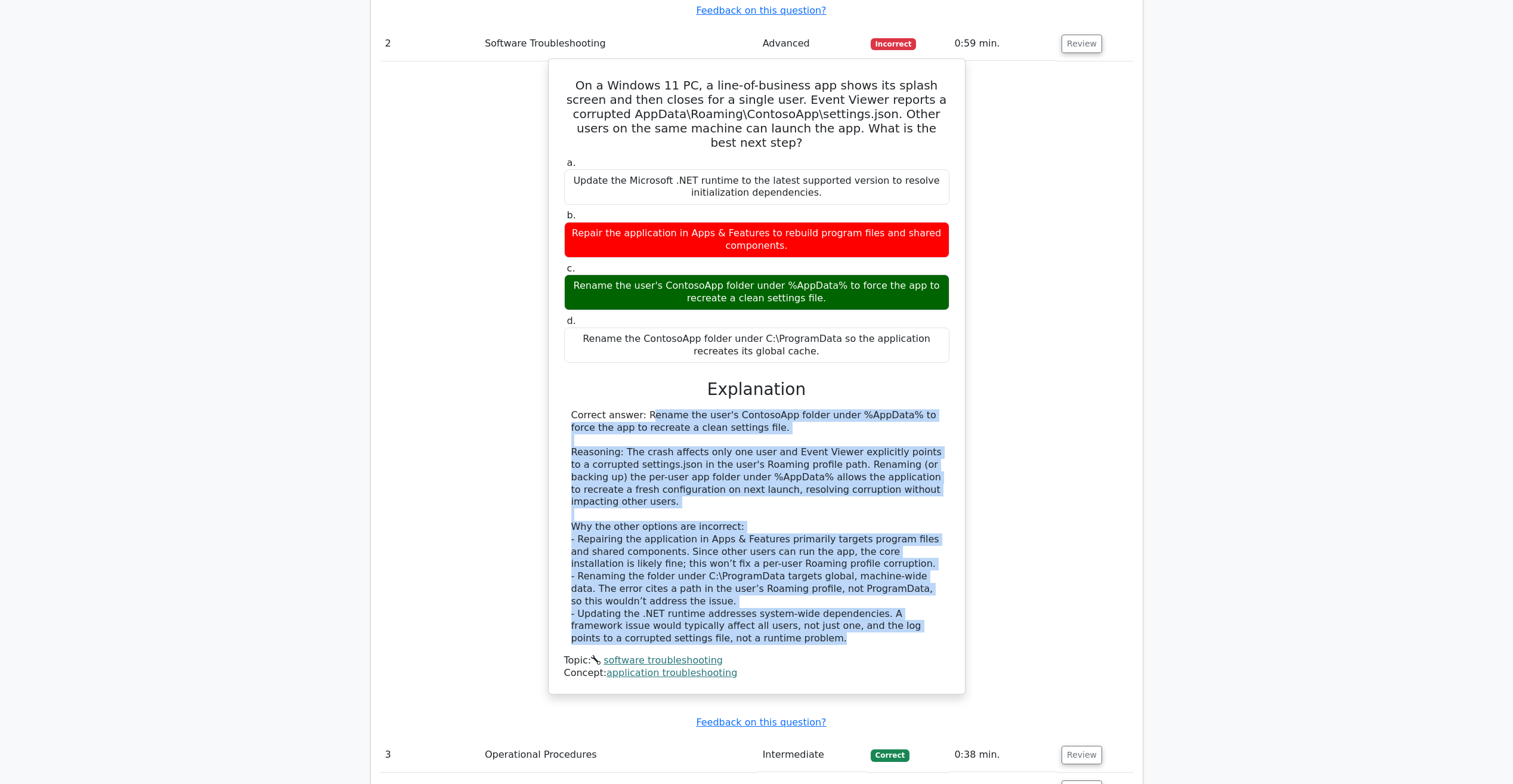
drag, startPoint x: 567, startPoint y: 333, endPoint x: 738, endPoint y: 545, distance: 272.4
click at [738, 545] on div "Correct answer: Rename the user's ContosoApp folder under %AppData% to force th…" at bounding box center [756, 527] width 385 height 236
copy div "Loremip dolors: Ametco adi elit's DoeiusmOdt incidi utlab %EtdOlor% ma aliqu en…"
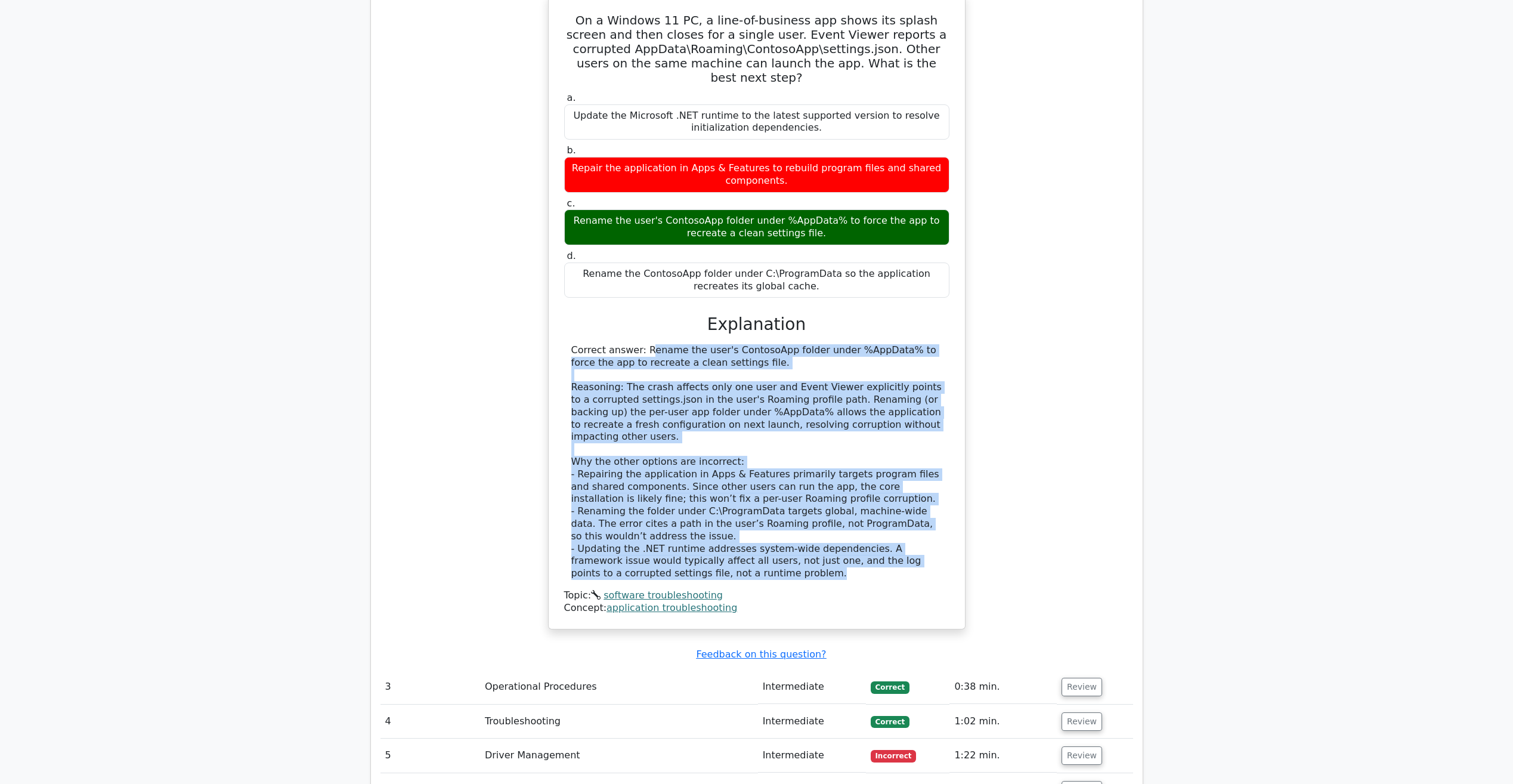
scroll to position [1730, 0]
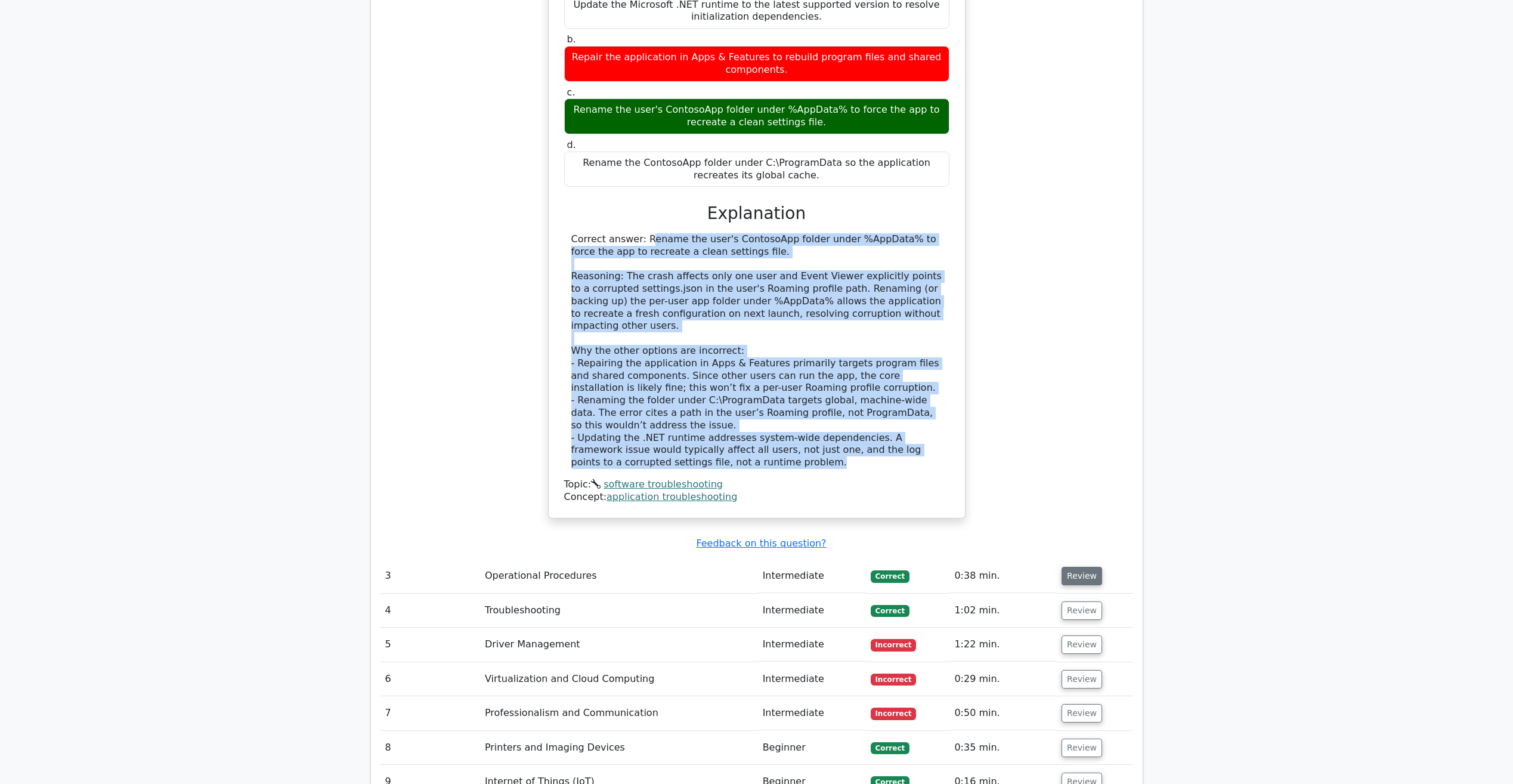
click at [1079, 566] on button "Review" at bounding box center [1081, 576] width 40 height 18
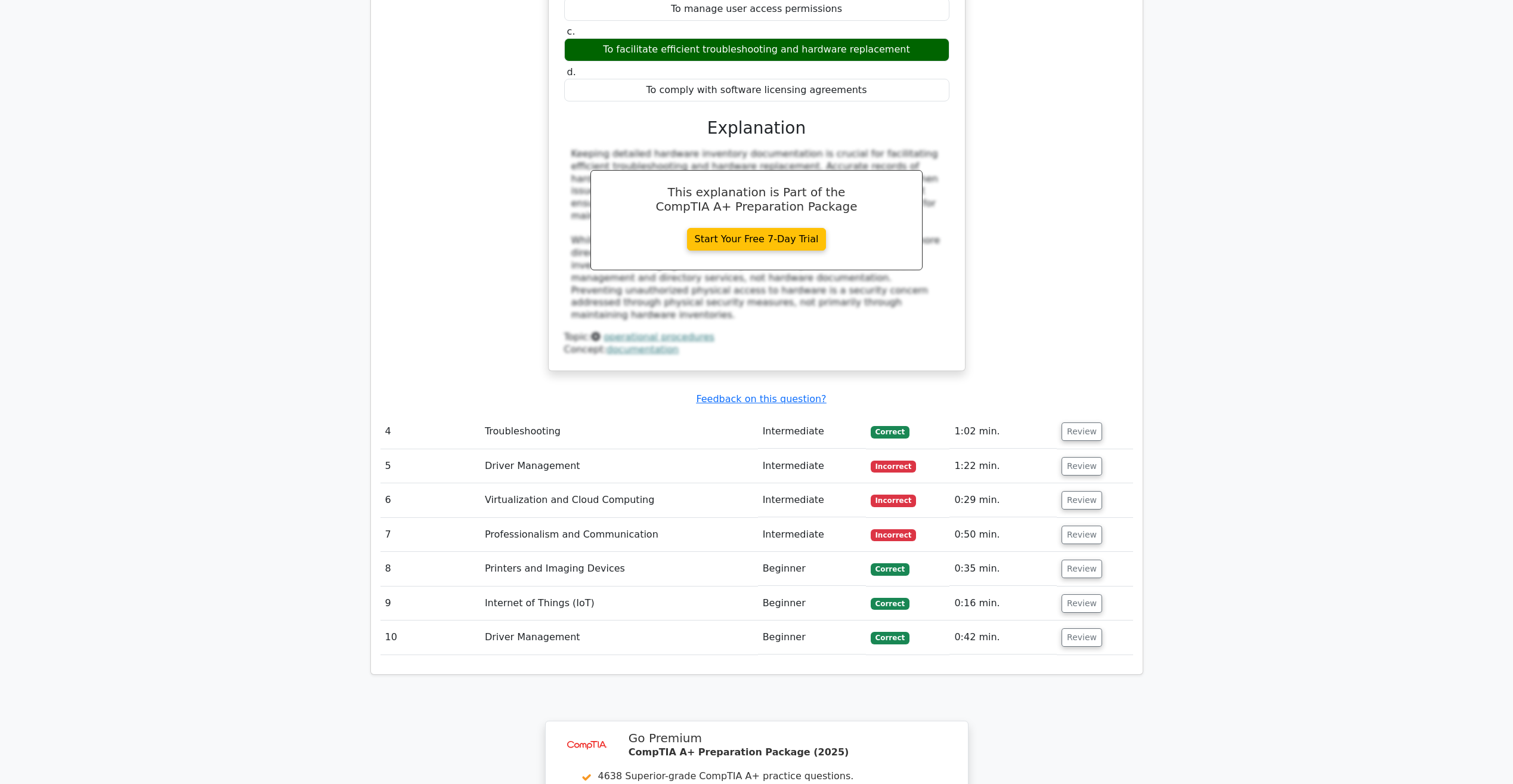
scroll to position [2445, 0]
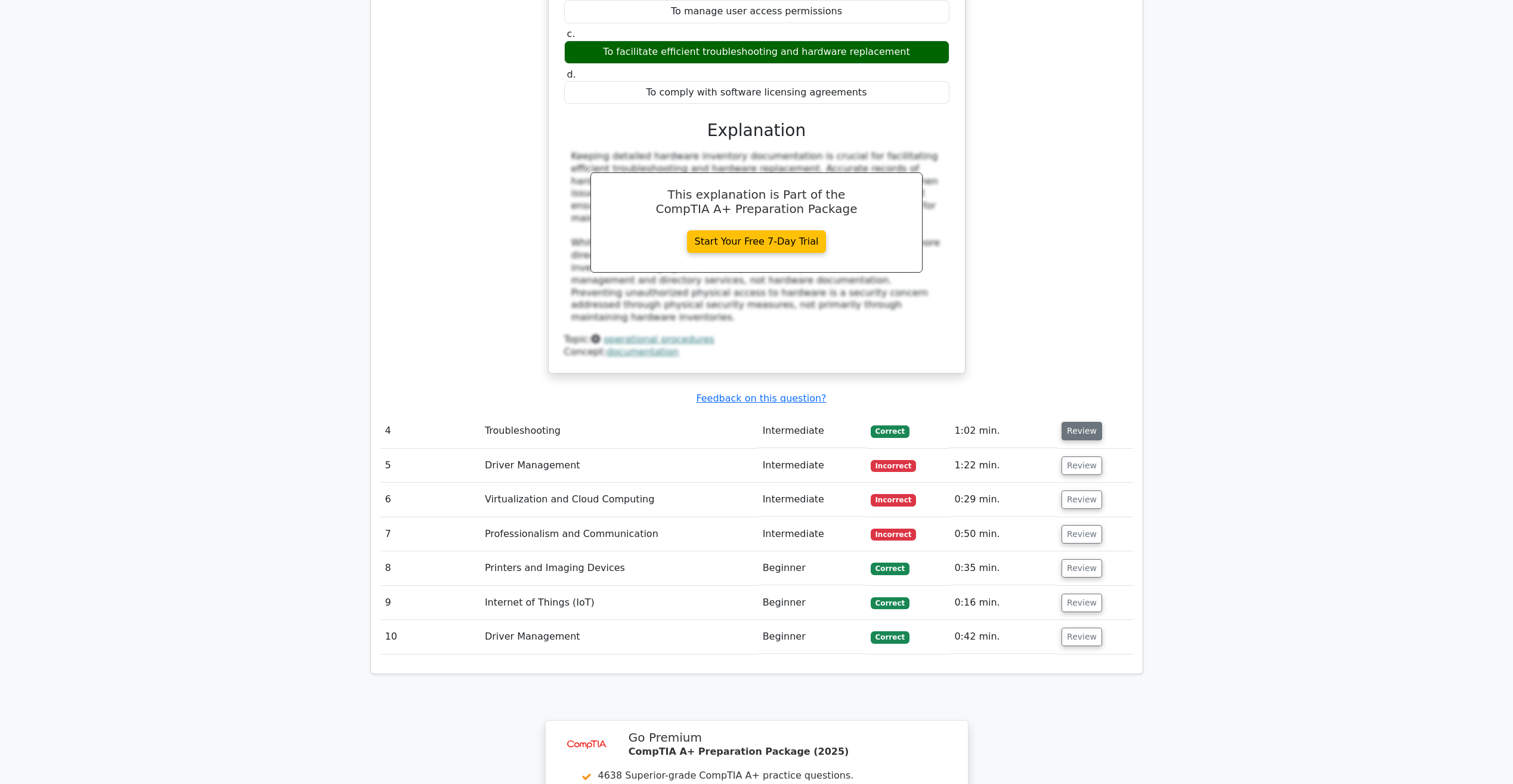
click at [1078, 422] on button "Review" at bounding box center [1081, 431] width 40 height 18
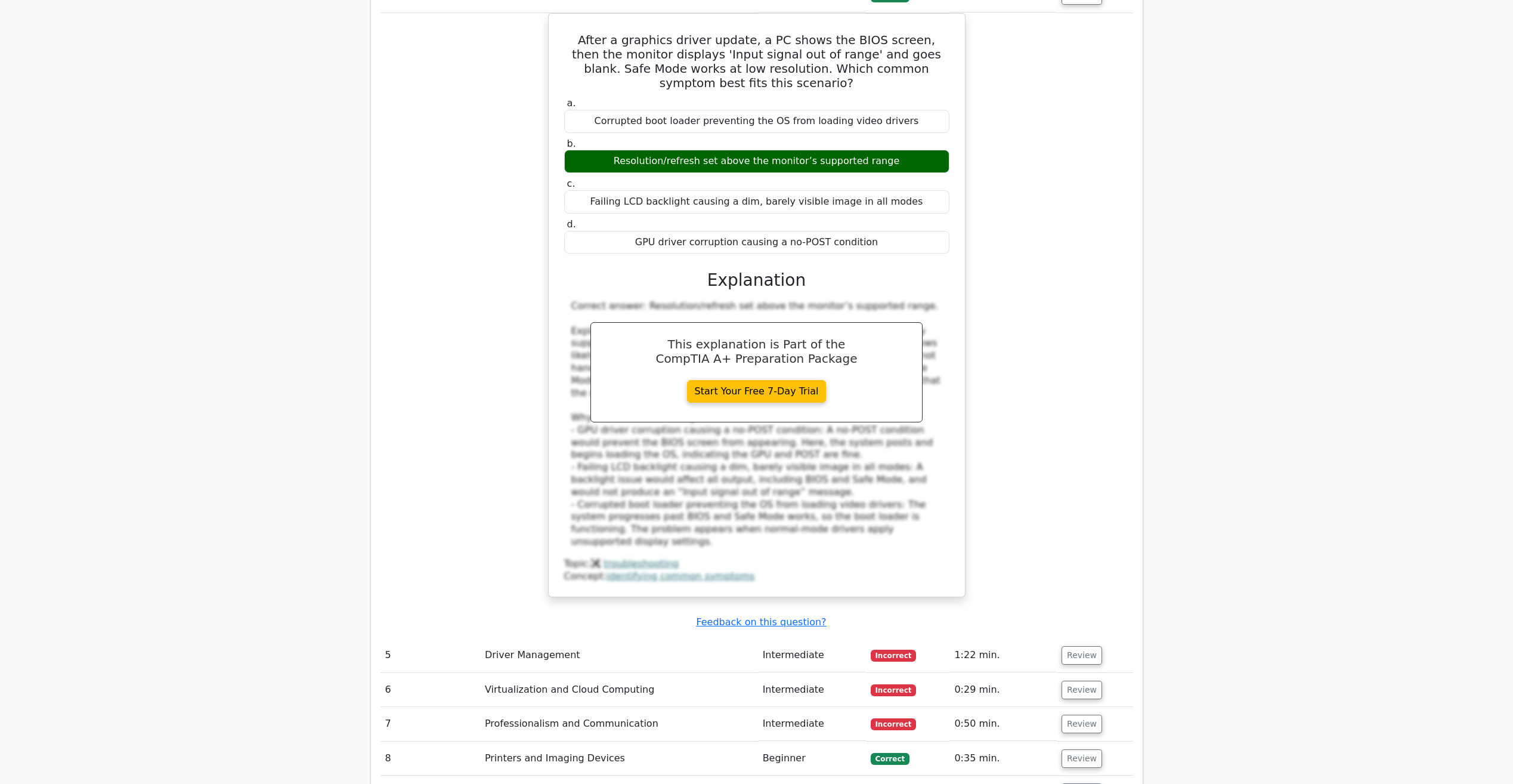
scroll to position [2982, 0]
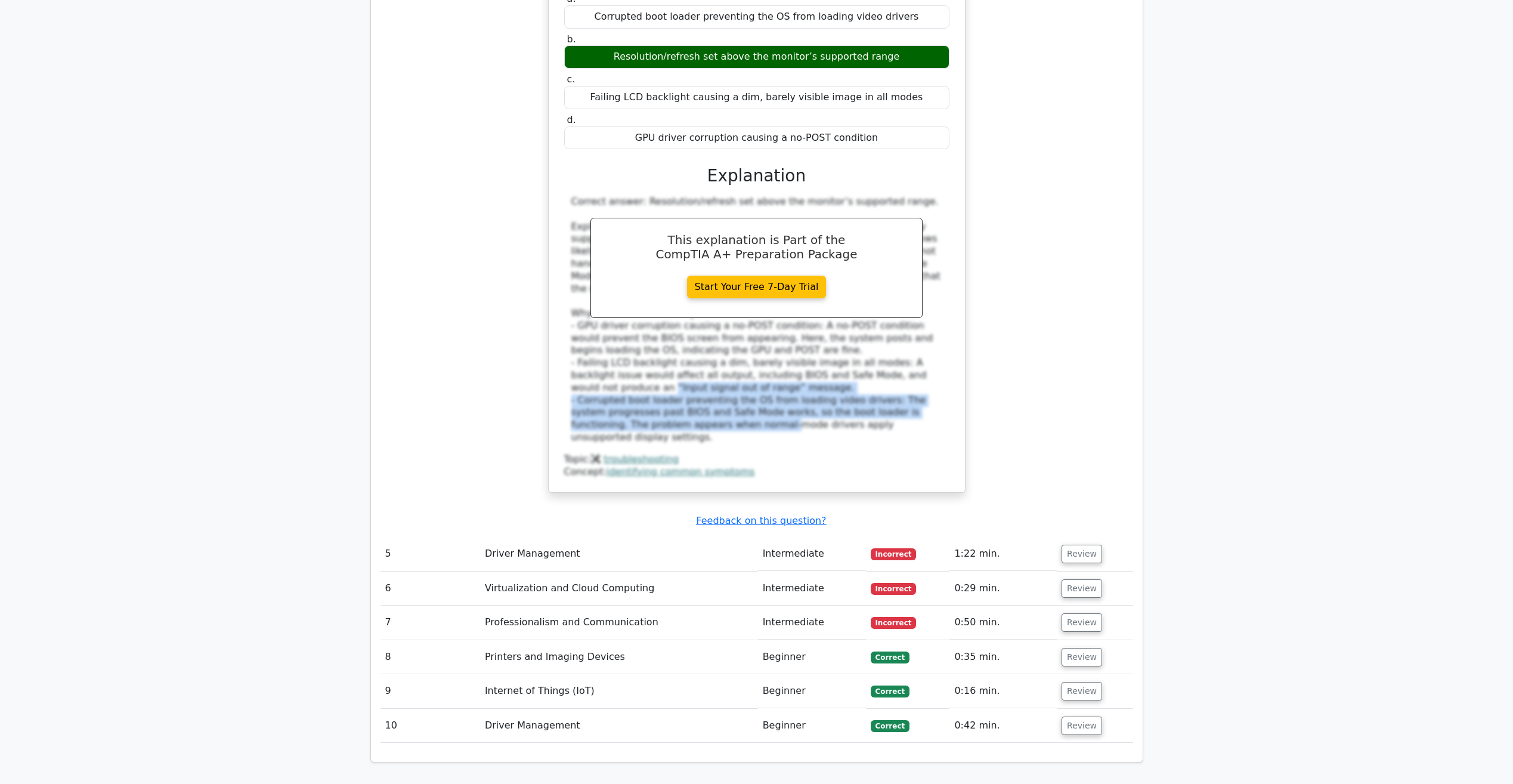
drag, startPoint x: 705, startPoint y: 292, endPoint x: 547, endPoint y: 251, distance: 163.2
click at [548, 251] on div "After a graphics driver update, a PC shows the BIOS screen, then the monitor di…" at bounding box center [756, 201] width 417 height 585
copy div "“Input signal out of range” message. - Corrupted boot loader preventing the OS …"
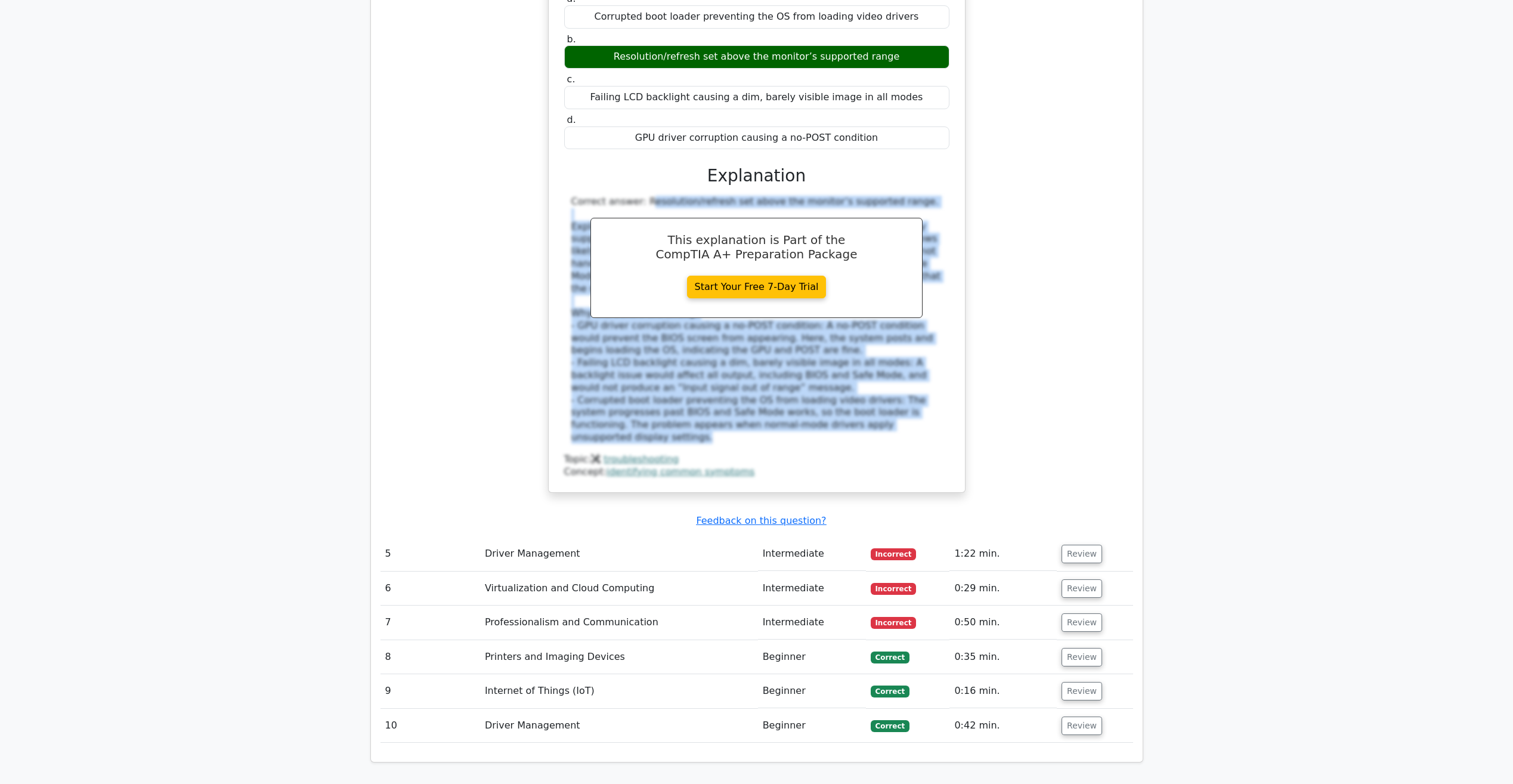
drag, startPoint x: 569, startPoint y: 81, endPoint x: 910, endPoint y: 298, distance: 404.2
click at [910, 298] on div "Correct answer: Resolution/refresh set above the monitor’s supported range. Exp…" at bounding box center [756, 319] width 385 height 248
copy div "Loremip dolors: Ametconsec/adipisc eli seddo eiu tempori’u laboreetd magna. Ali…"
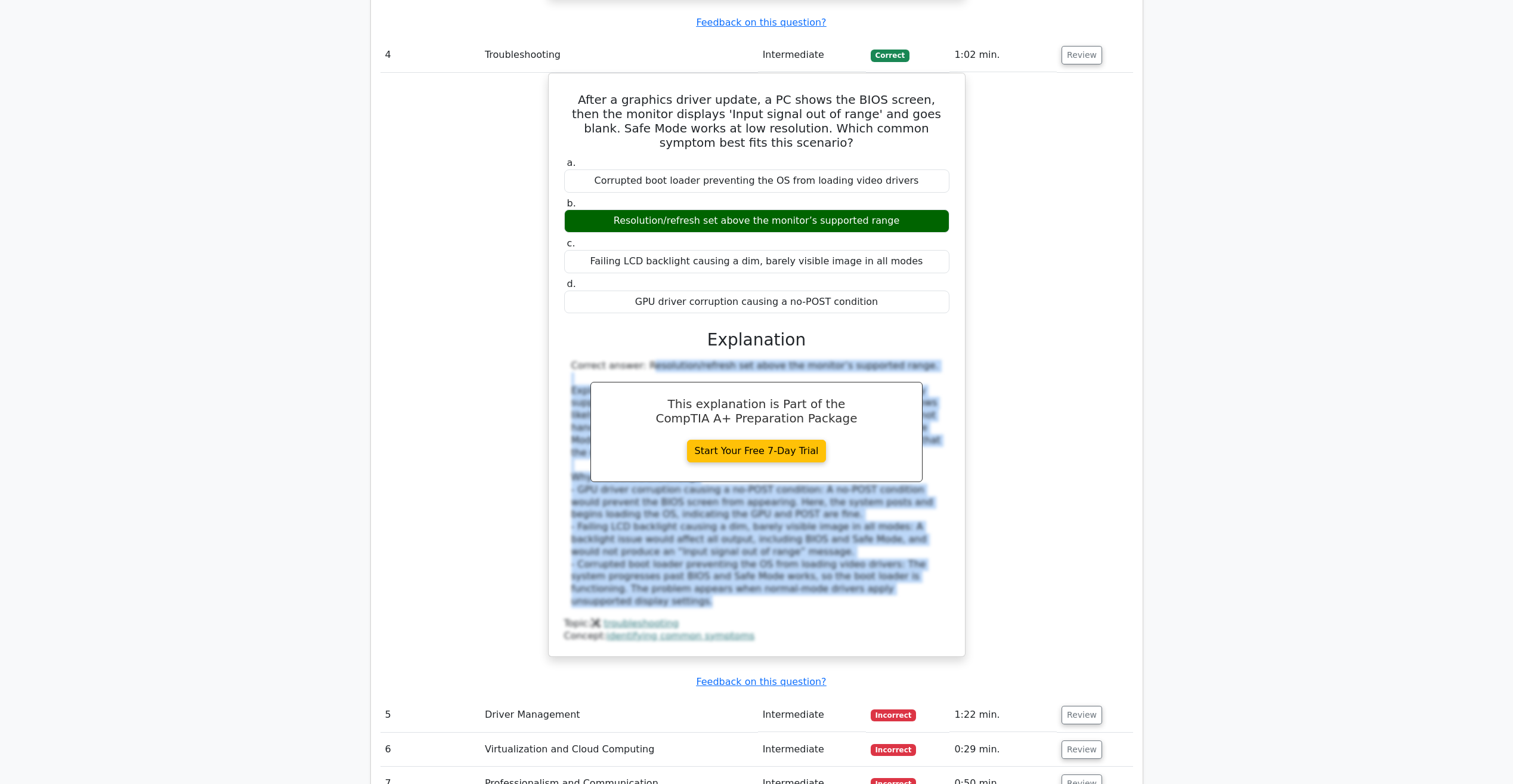
scroll to position [2923, 0]
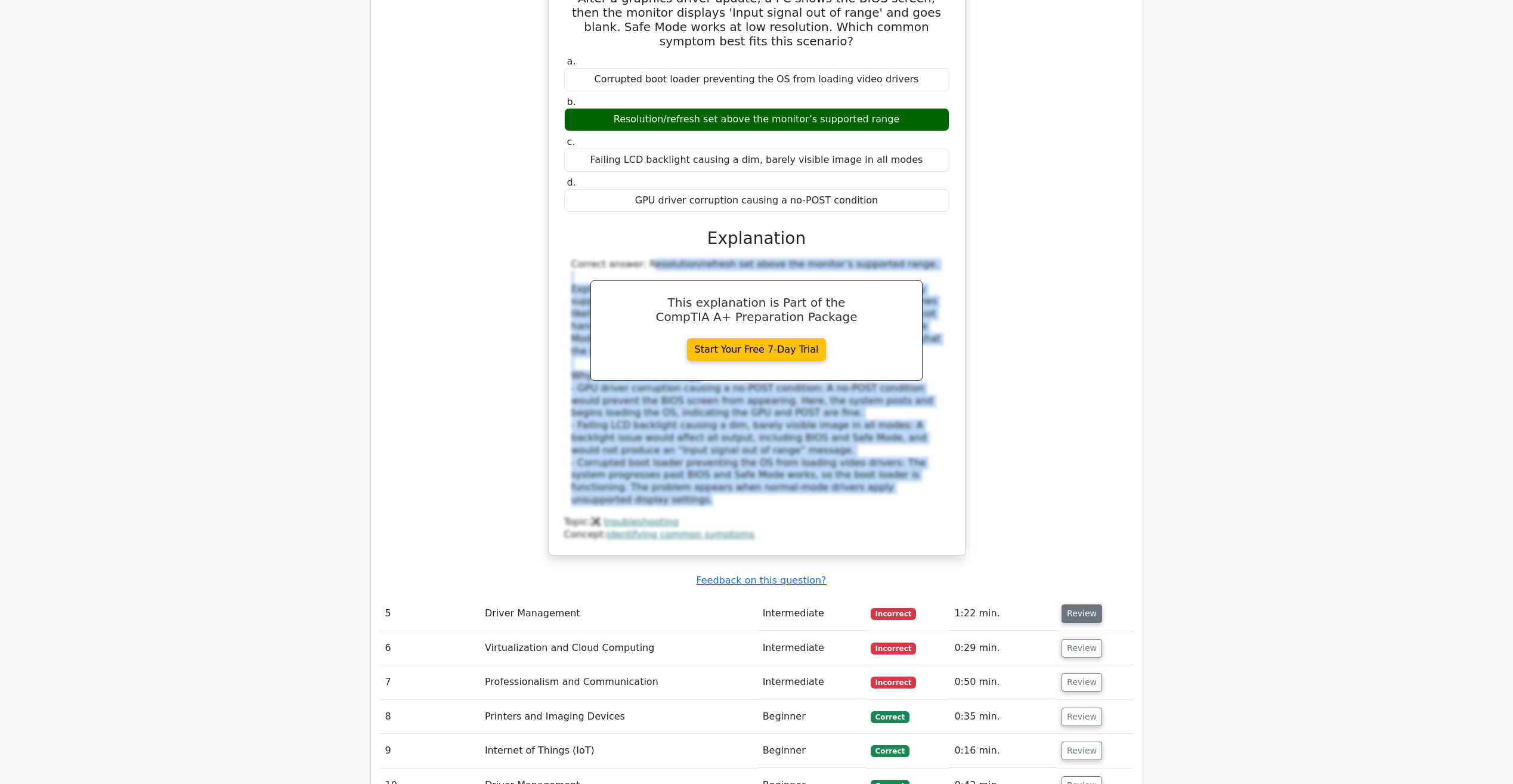
click at [1076, 604] on button "Review" at bounding box center [1081, 613] width 40 height 18
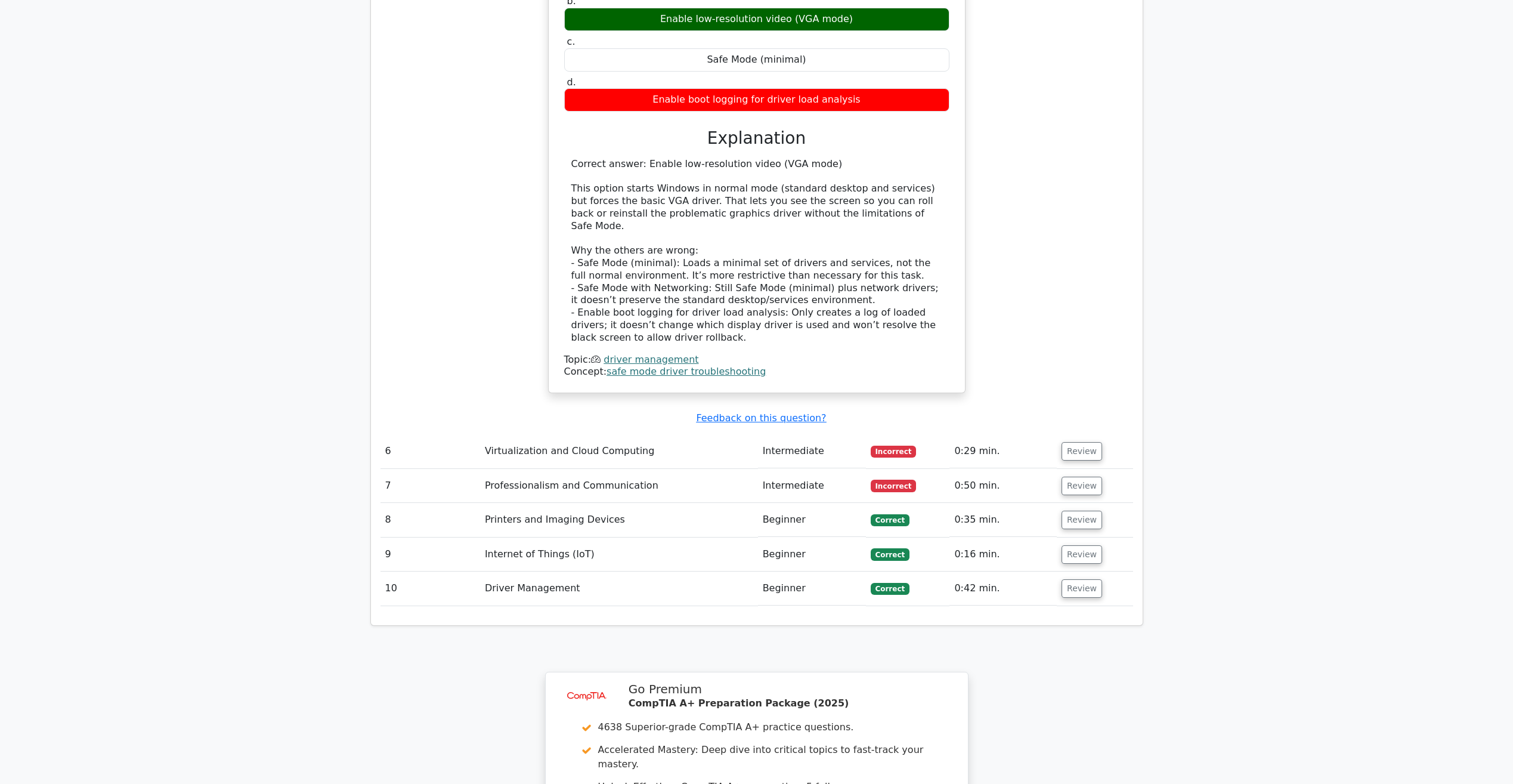
scroll to position [3698, 0]
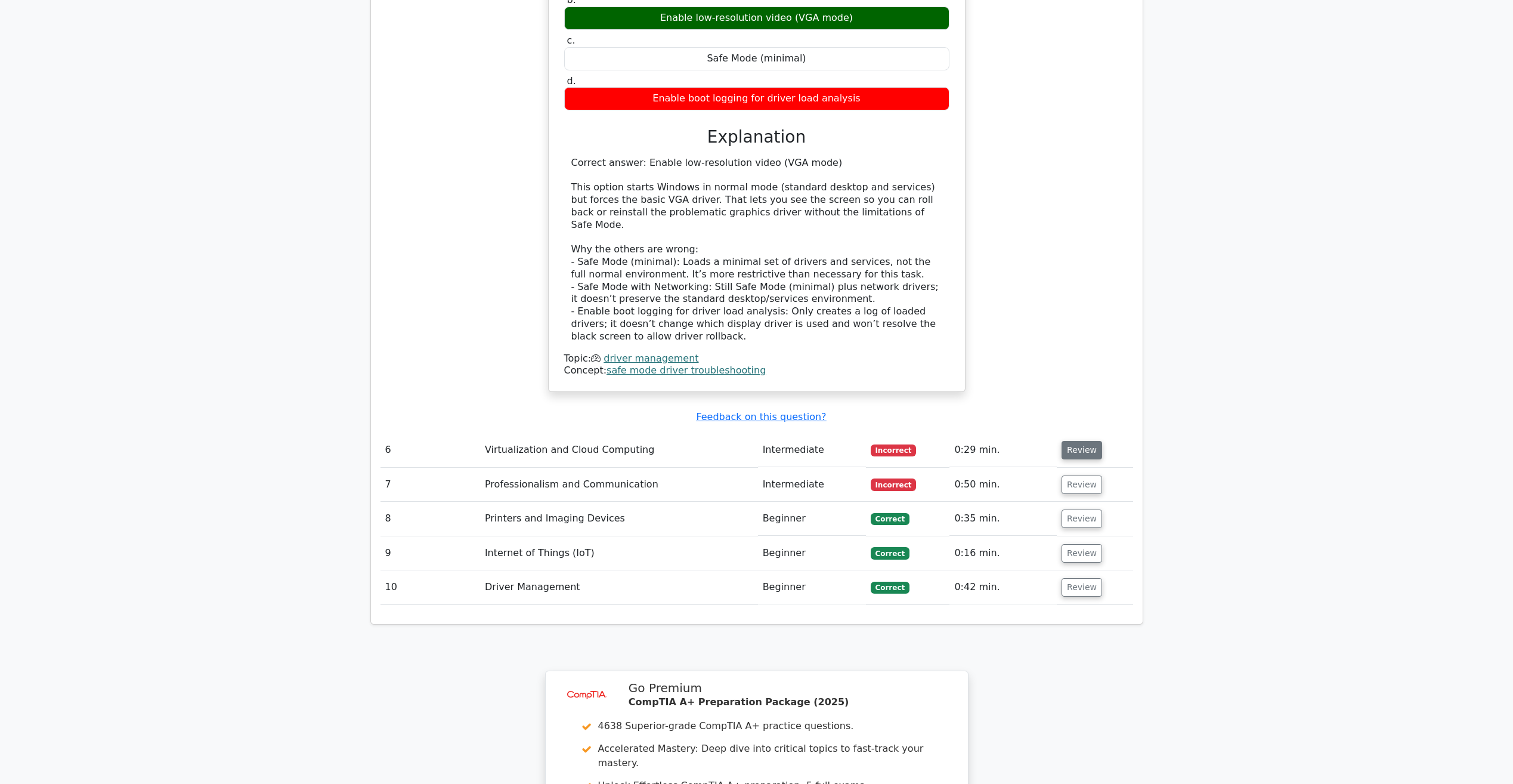
click at [1073, 441] on button "Review" at bounding box center [1081, 450] width 40 height 18
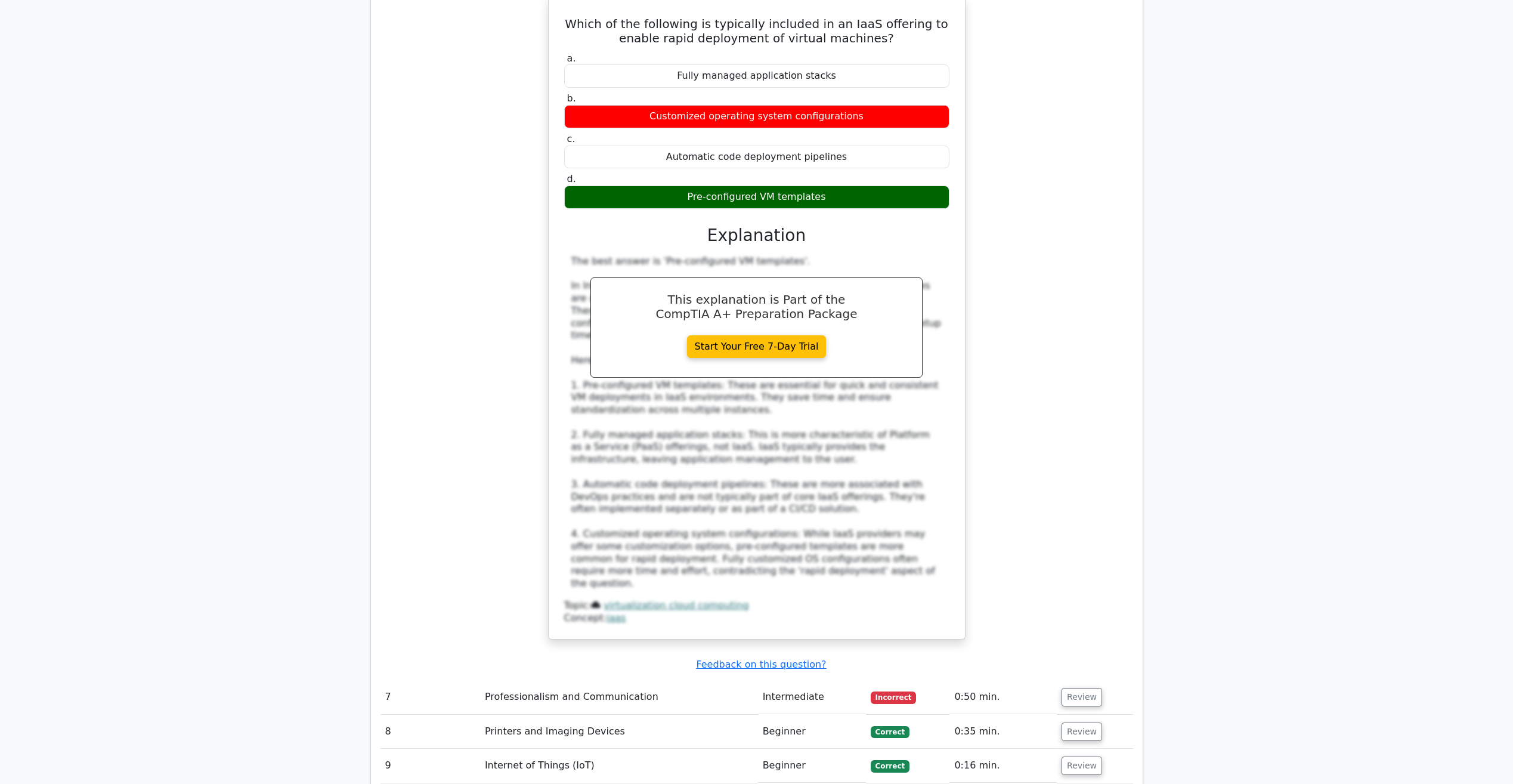
scroll to position [4175, 0]
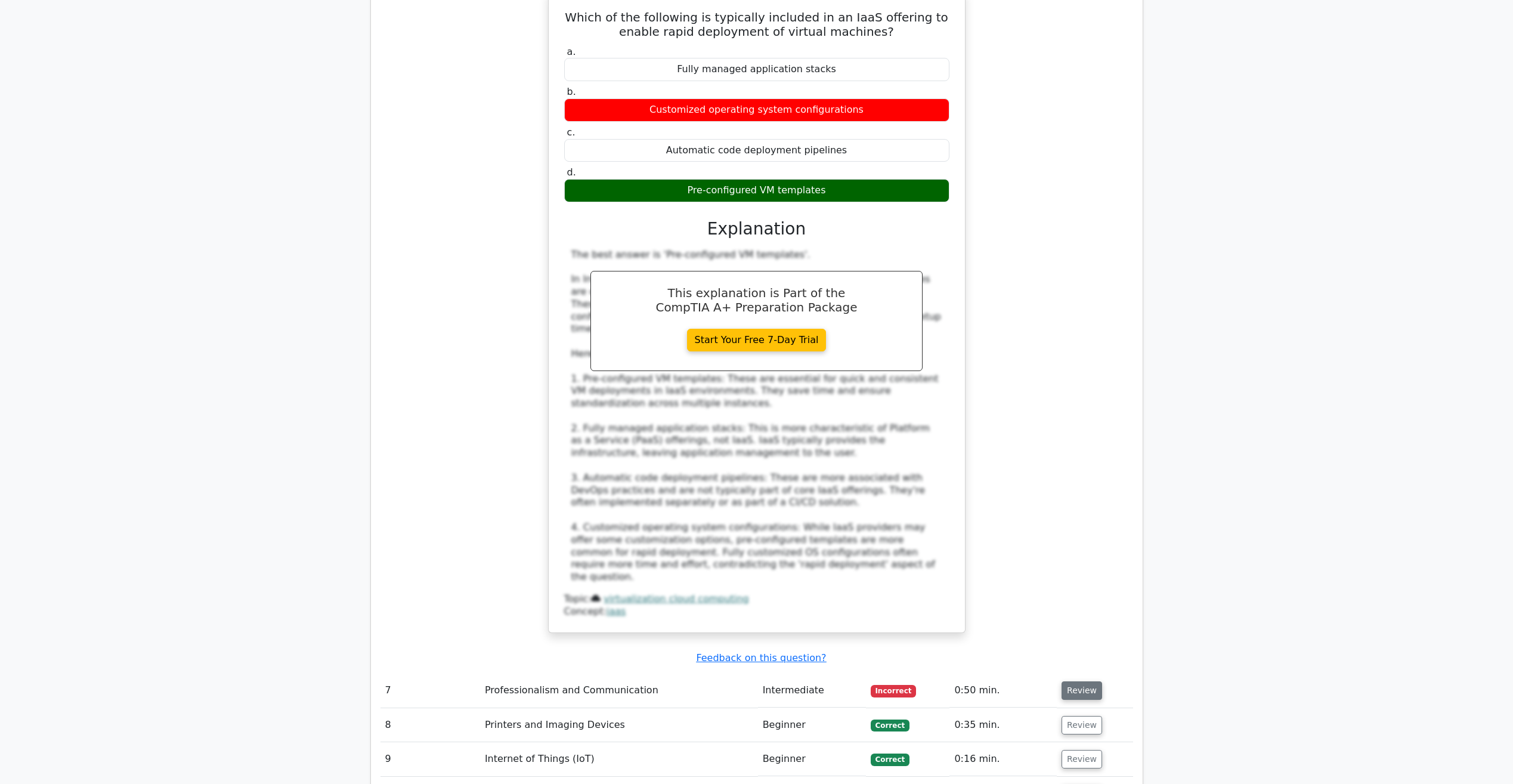
click at [1075, 681] on button "Review" at bounding box center [1081, 690] width 40 height 18
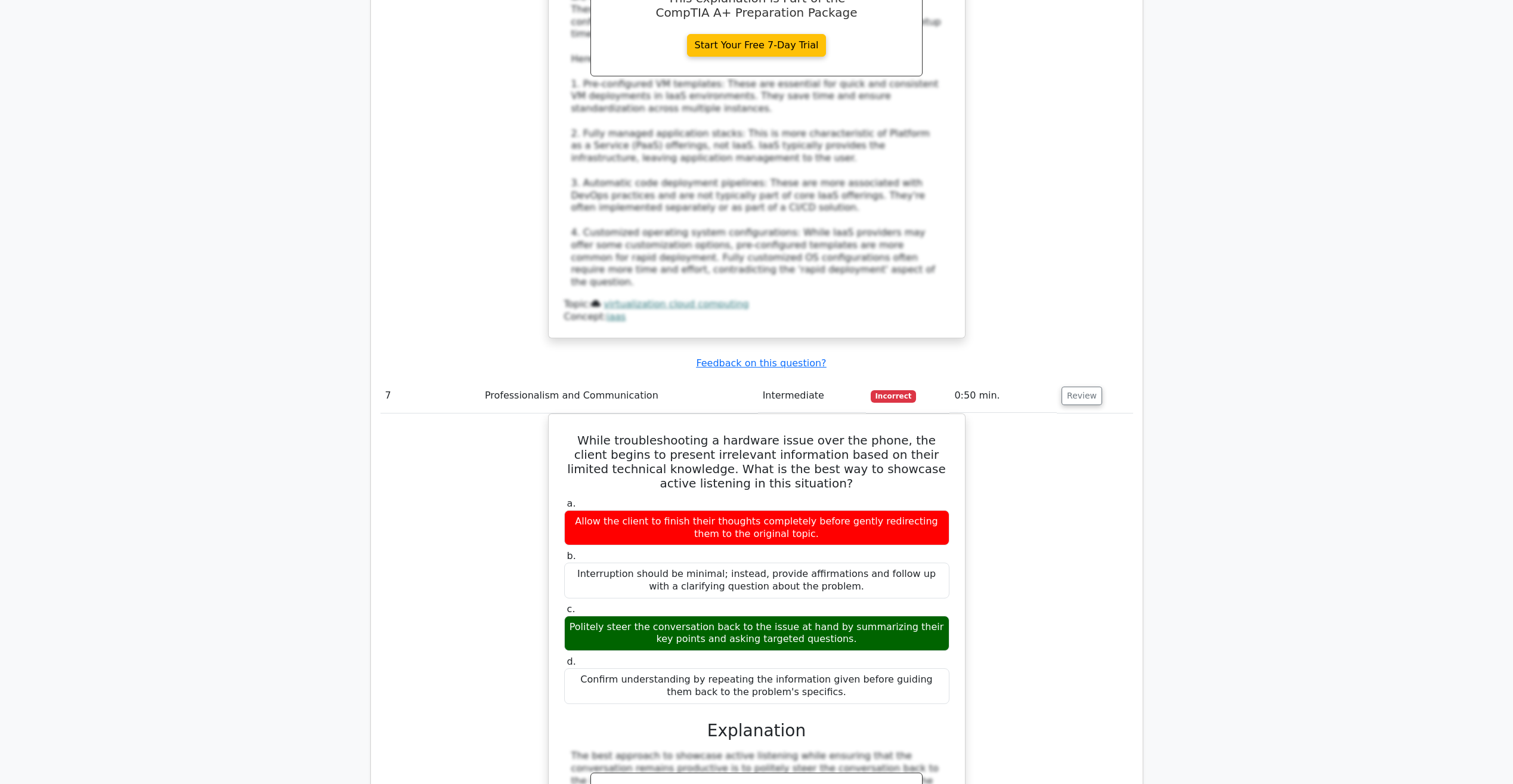
scroll to position [4473, 0]
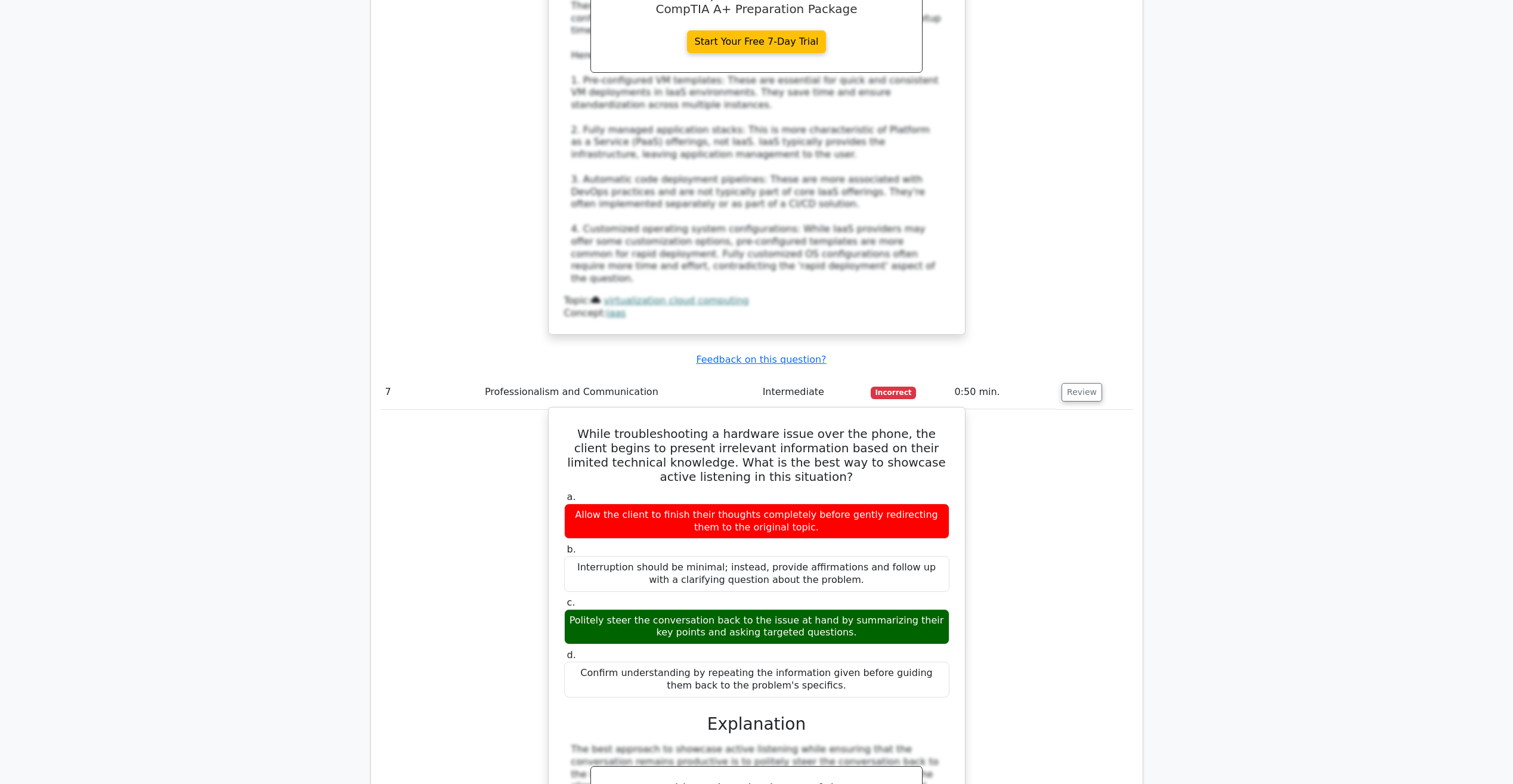
drag, startPoint x: 848, startPoint y: 451, endPoint x: 571, endPoint y: 435, distance: 277.5
click at [571, 609] on div "Politely steer the conversation back to the issue at hand by summarizing their …" at bounding box center [756, 626] width 385 height 36
copy div "Politely steer the conversation back to the issue at hand by summarizing their …"
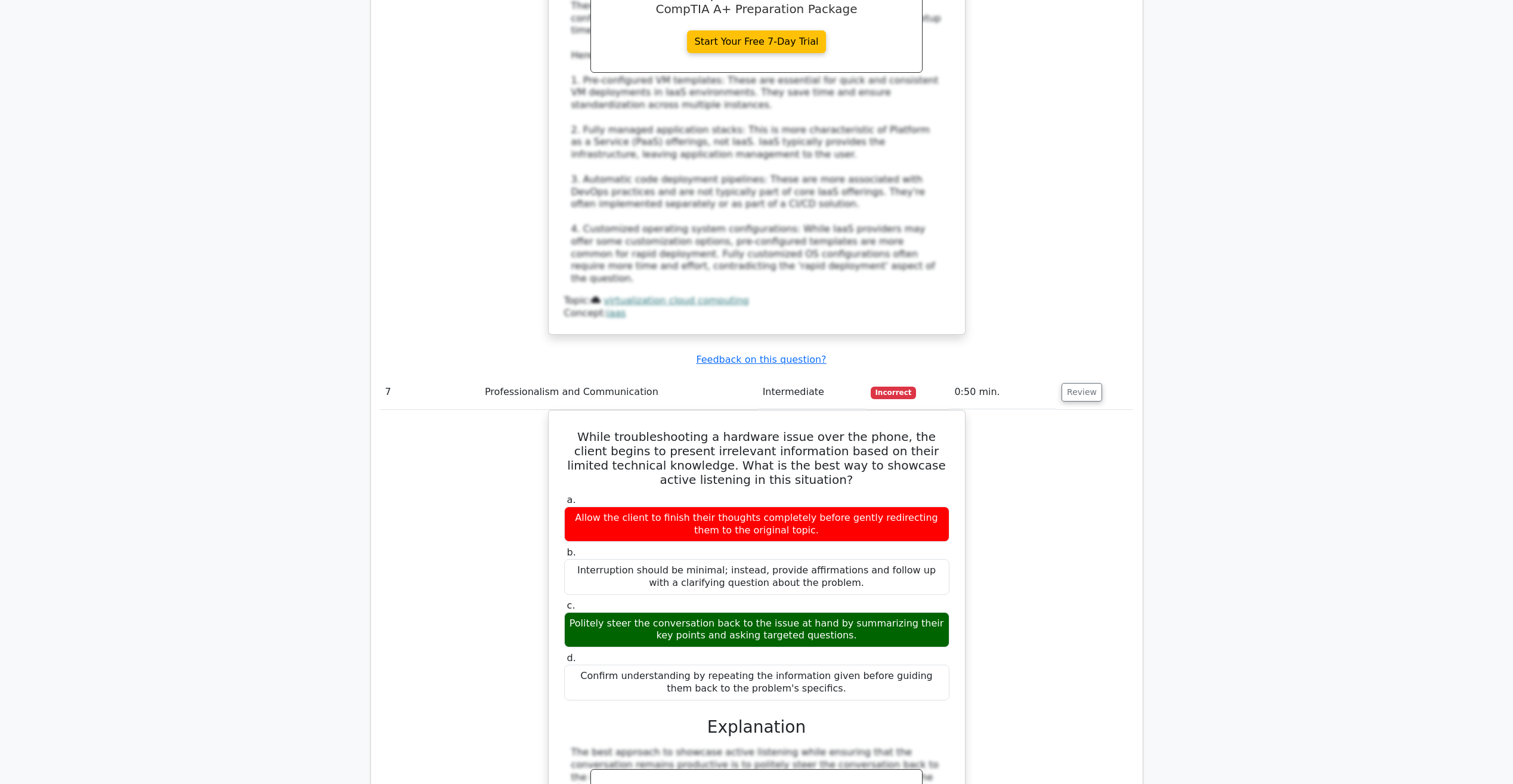
click at [499, 466] on div "While troubleshooting a hardware issue over the phone, the client begins to pre…" at bounding box center [757, 715] width 753 height 611
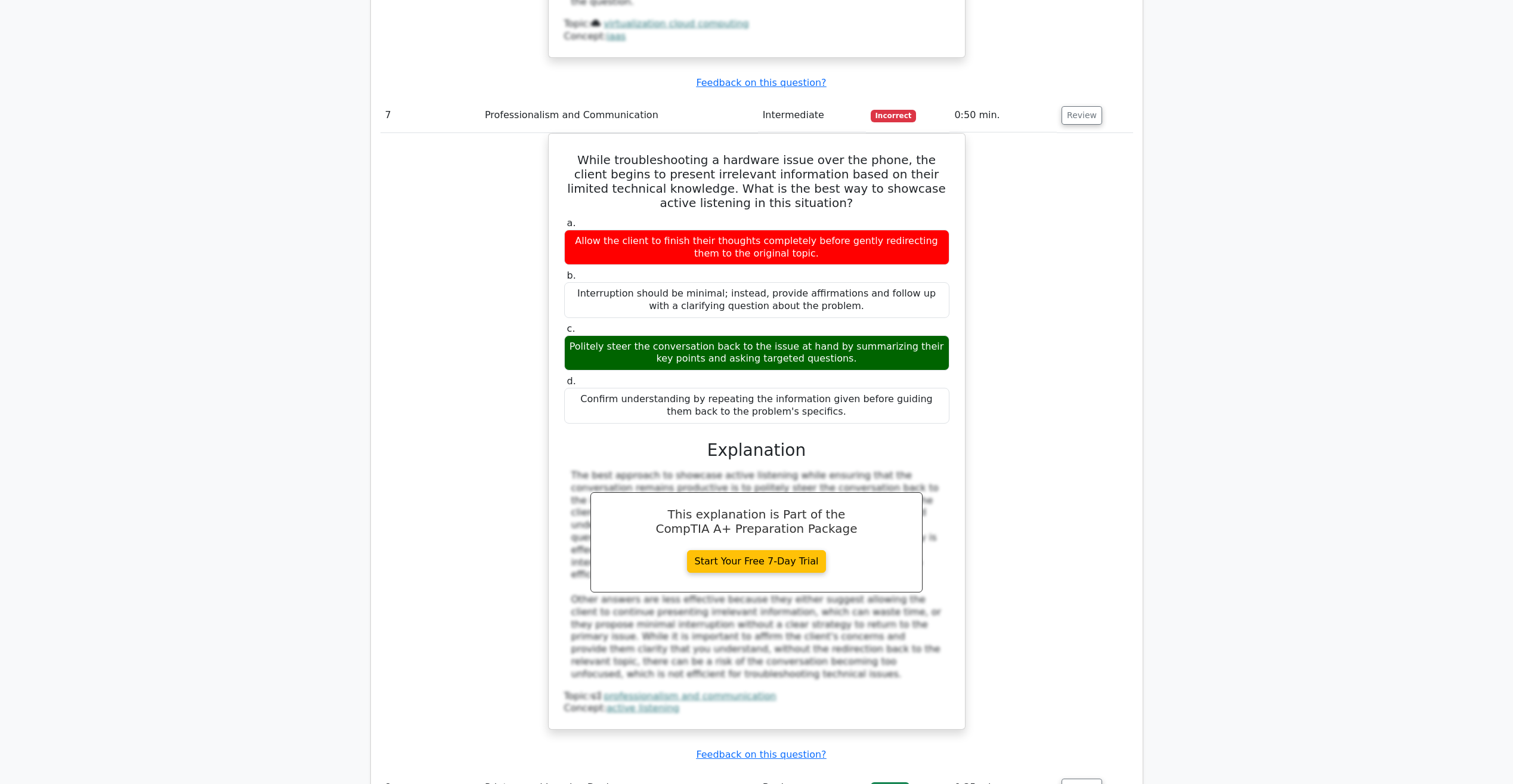
scroll to position [4771, 0]
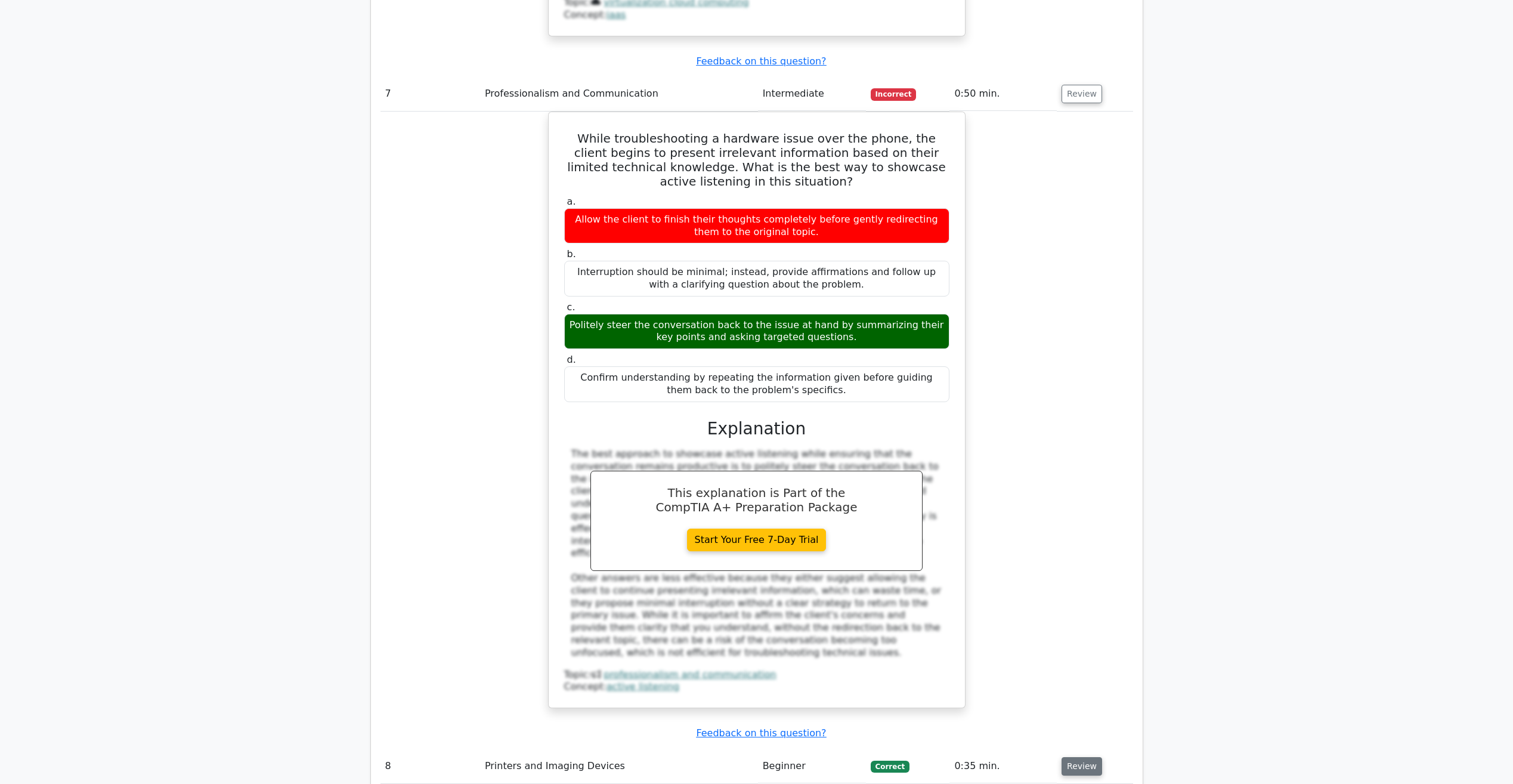
click at [1069, 757] on button "Review" at bounding box center [1081, 766] width 40 height 18
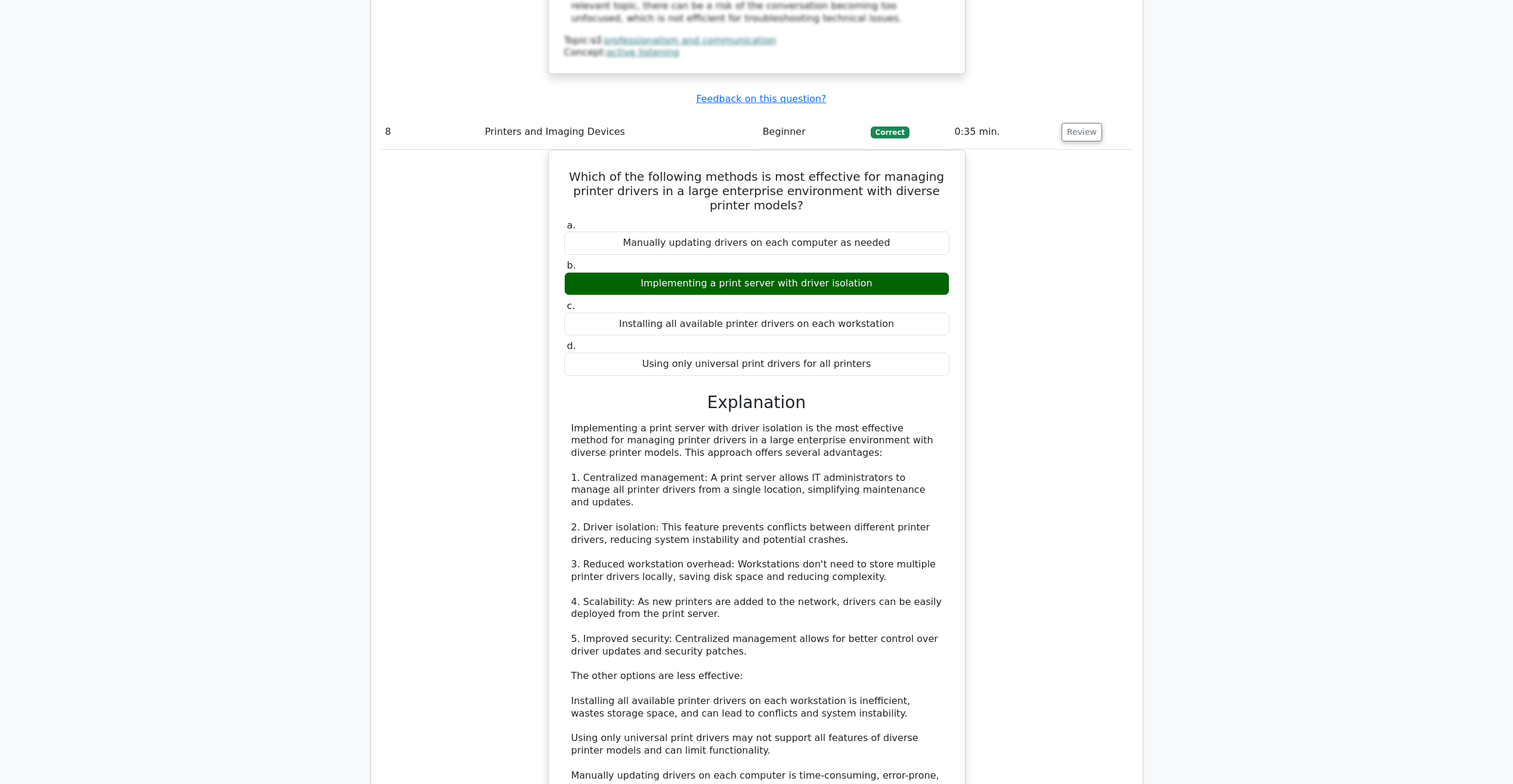
scroll to position [5487, 0]
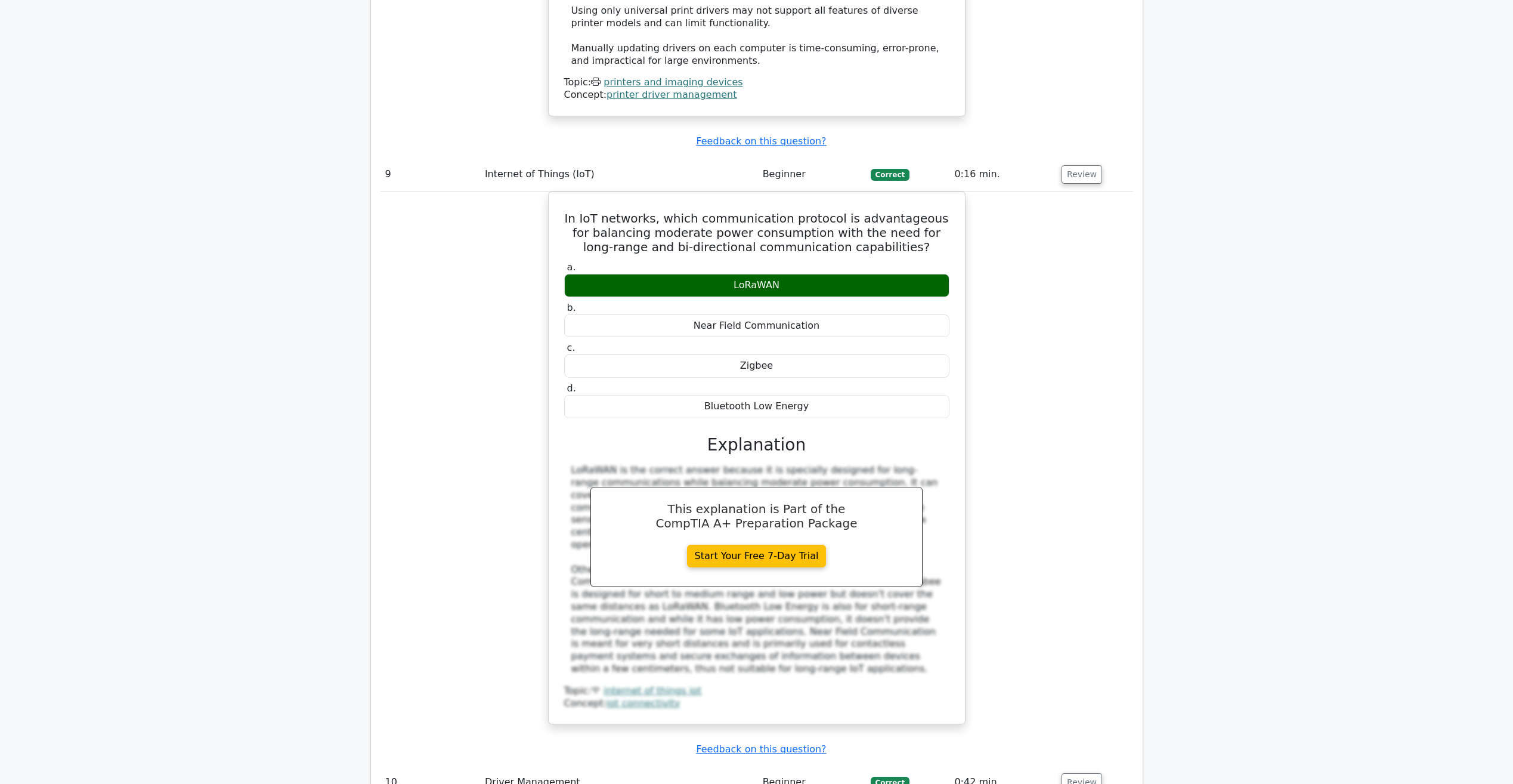
scroll to position [6143, 0]
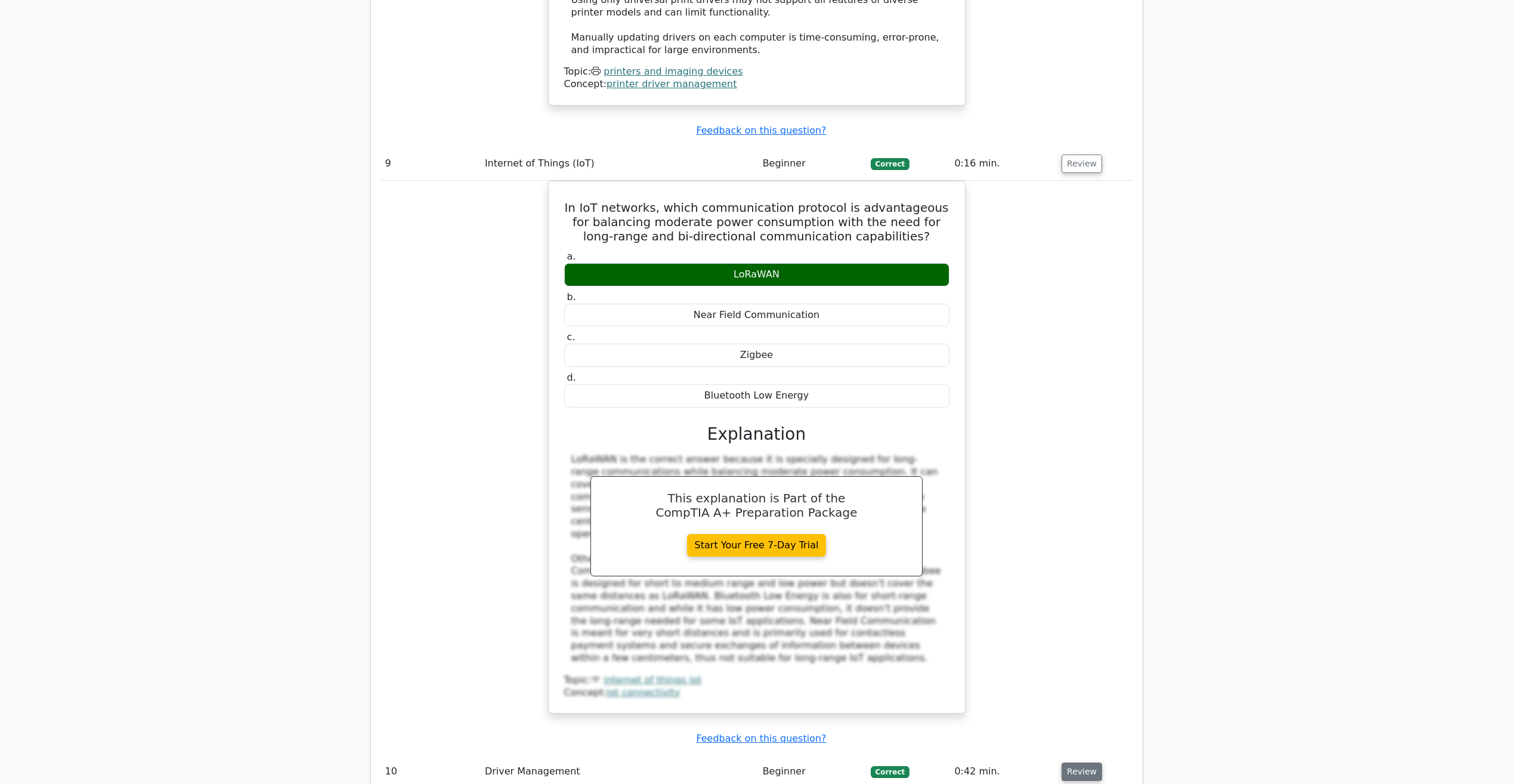
click at [1074, 762] on button "Review" at bounding box center [1081, 771] width 40 height 18
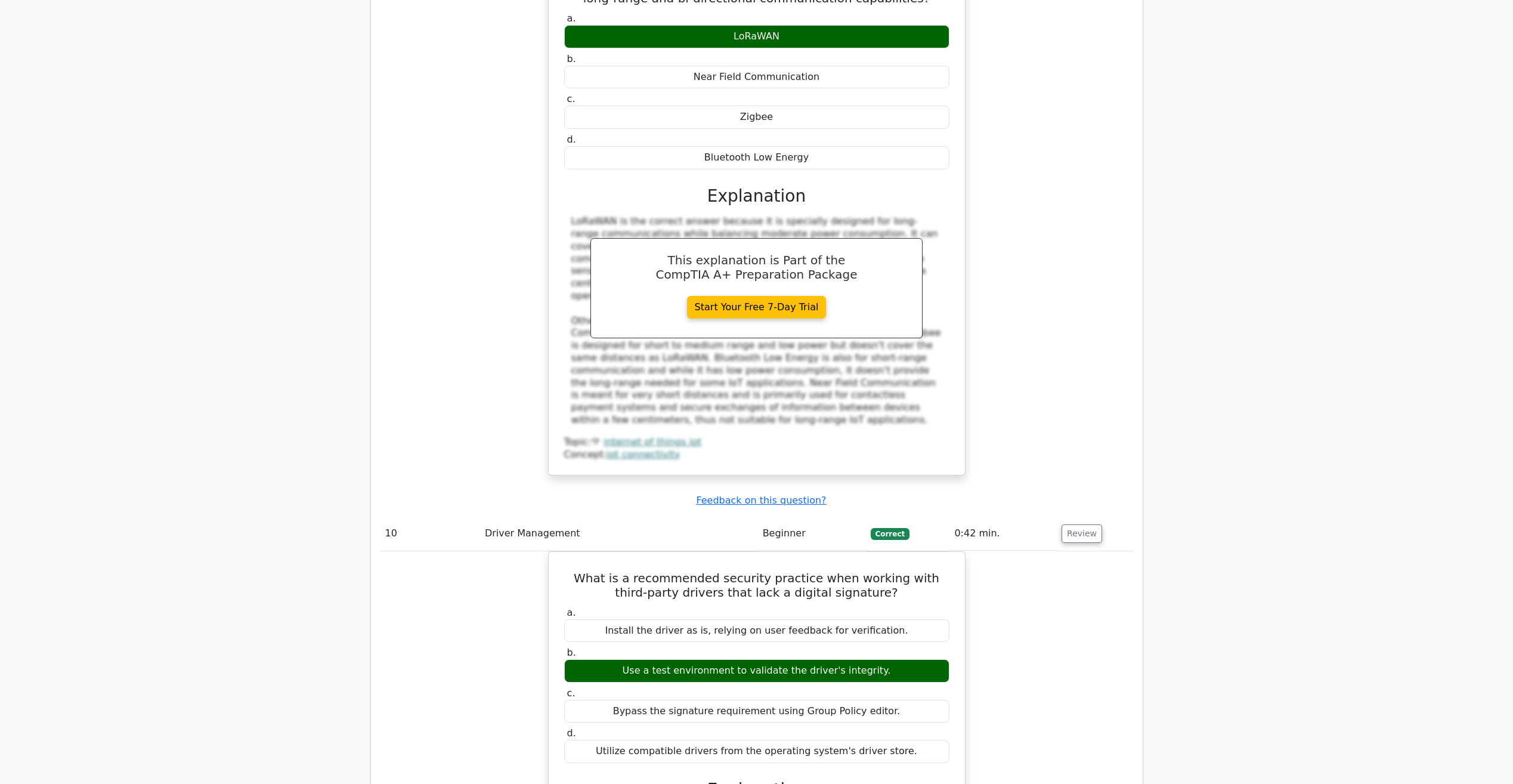
scroll to position [6381, 0]
